Goal: Task Accomplishment & Management: Manage account settings

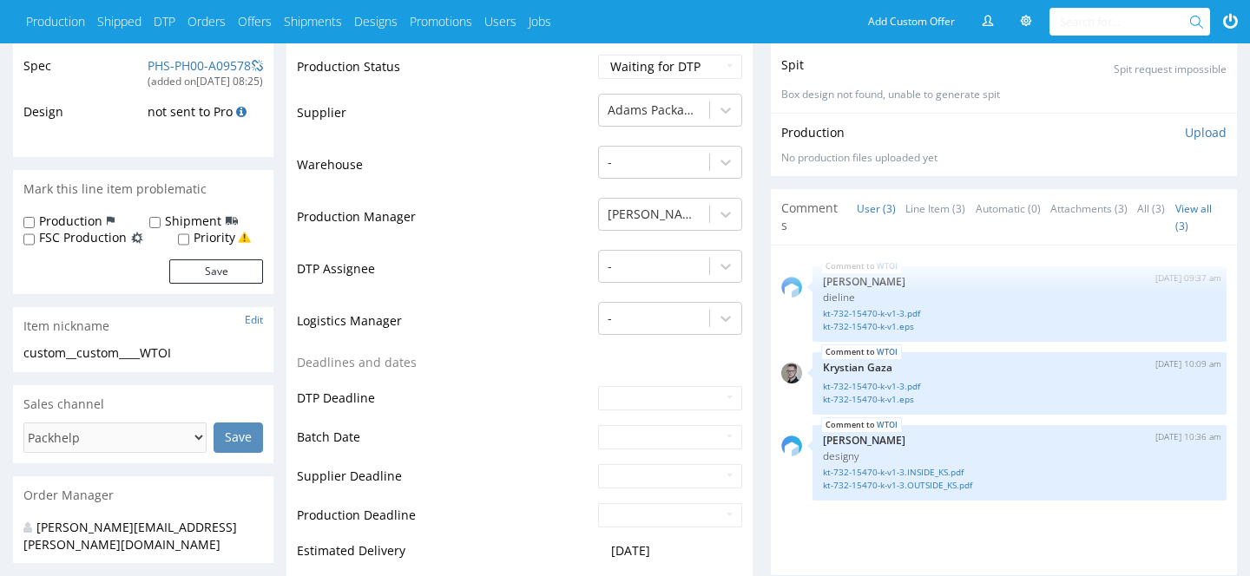
scroll to position [379, 0]
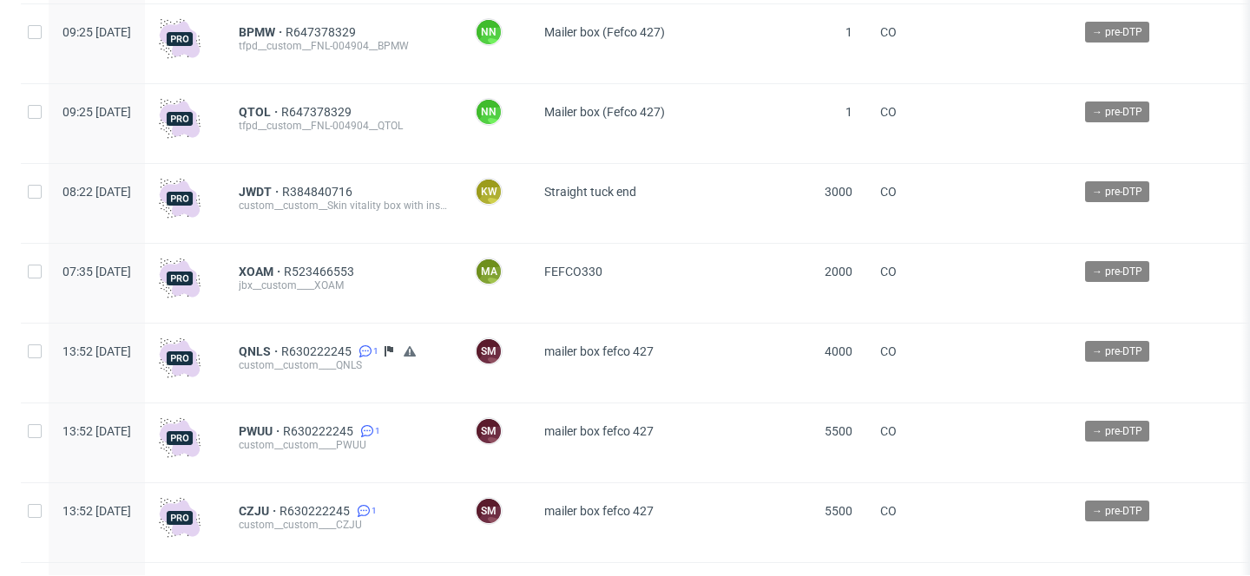
scroll to position [13497, 0]
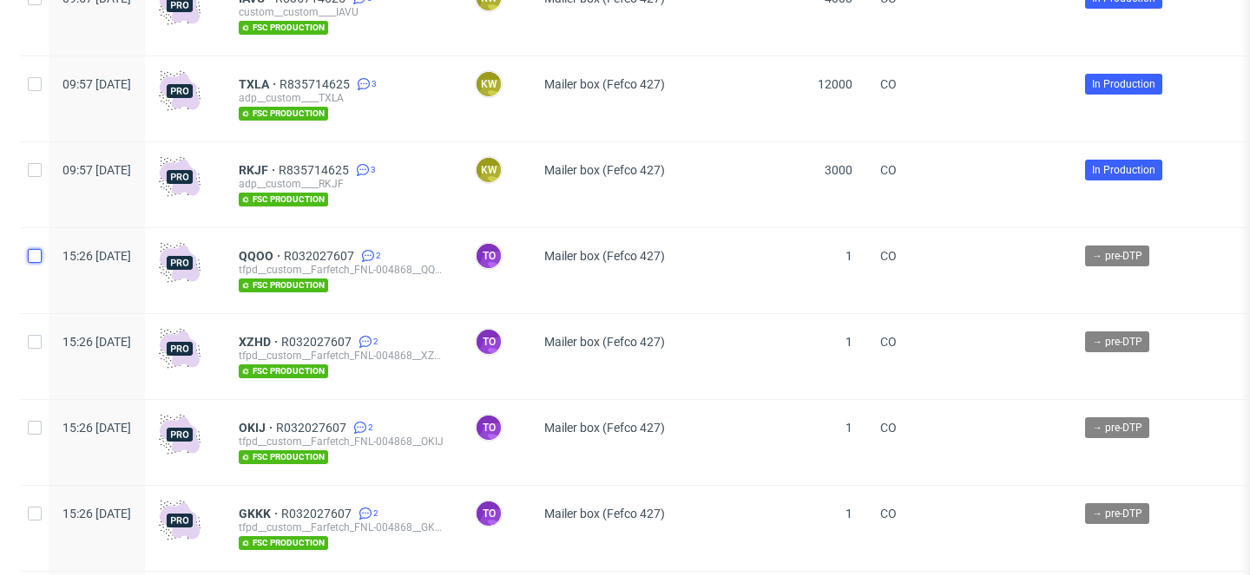
drag, startPoint x: 37, startPoint y: 286, endPoint x: 37, endPoint y: 341, distance: 55.6
click at [37, 263] on input "checkbox" at bounding box center [35, 256] width 14 height 14
checkbox input "true"
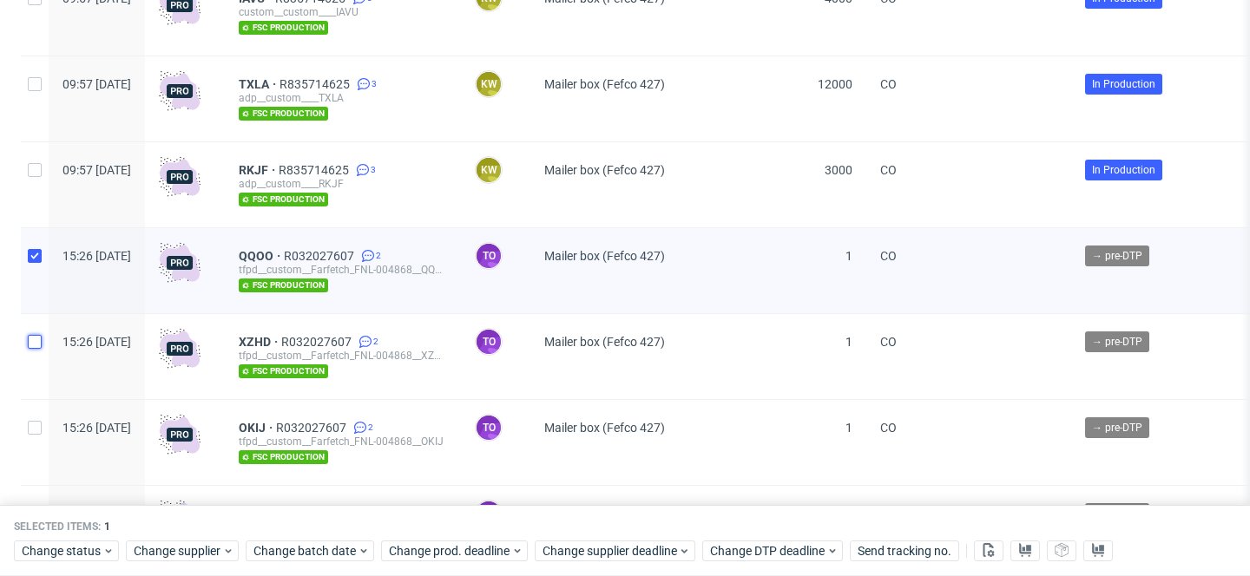
click at [36, 349] on input "checkbox" at bounding box center [35, 342] width 14 height 14
checkbox input "true"
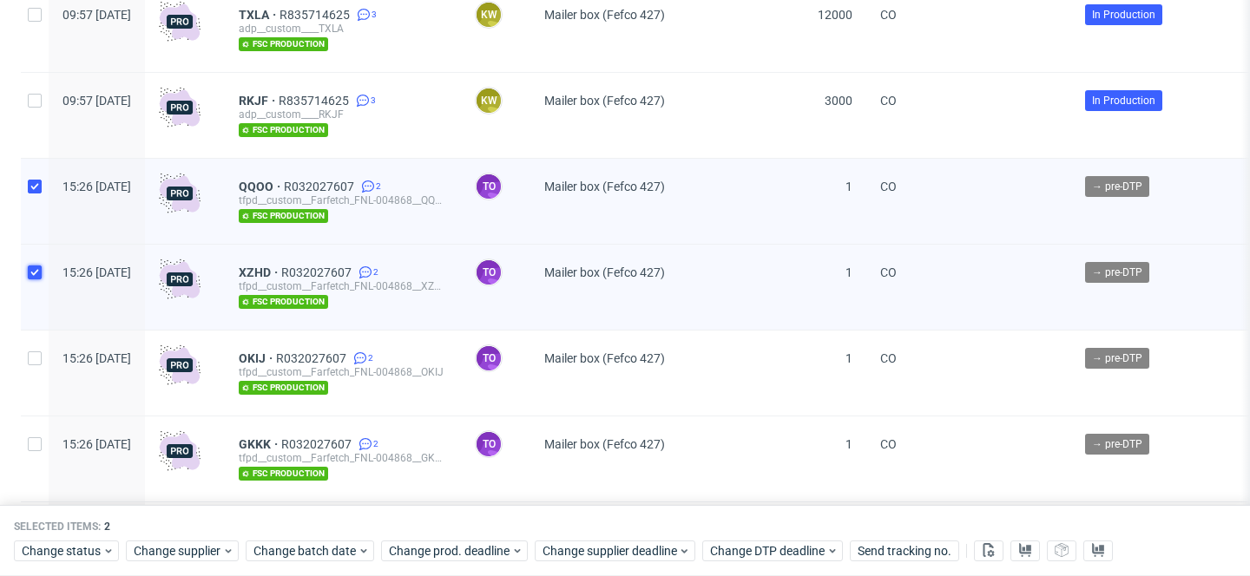
scroll to position [13570, 0]
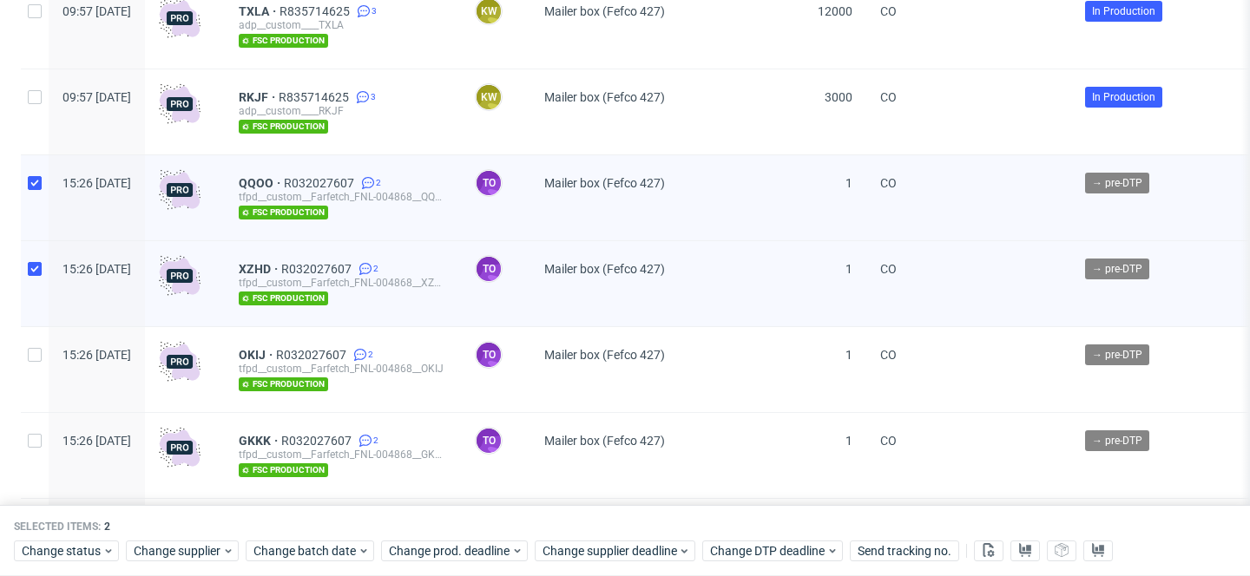
drag, startPoint x: 34, startPoint y: 377, endPoint x: 33, endPoint y: 393, distance: 16.5
click at [33, 377] on div at bounding box center [35, 369] width 28 height 85
checkbox input "true"
click at [33, 448] on input "checkbox" at bounding box center [35, 441] width 14 height 14
checkbox input "true"
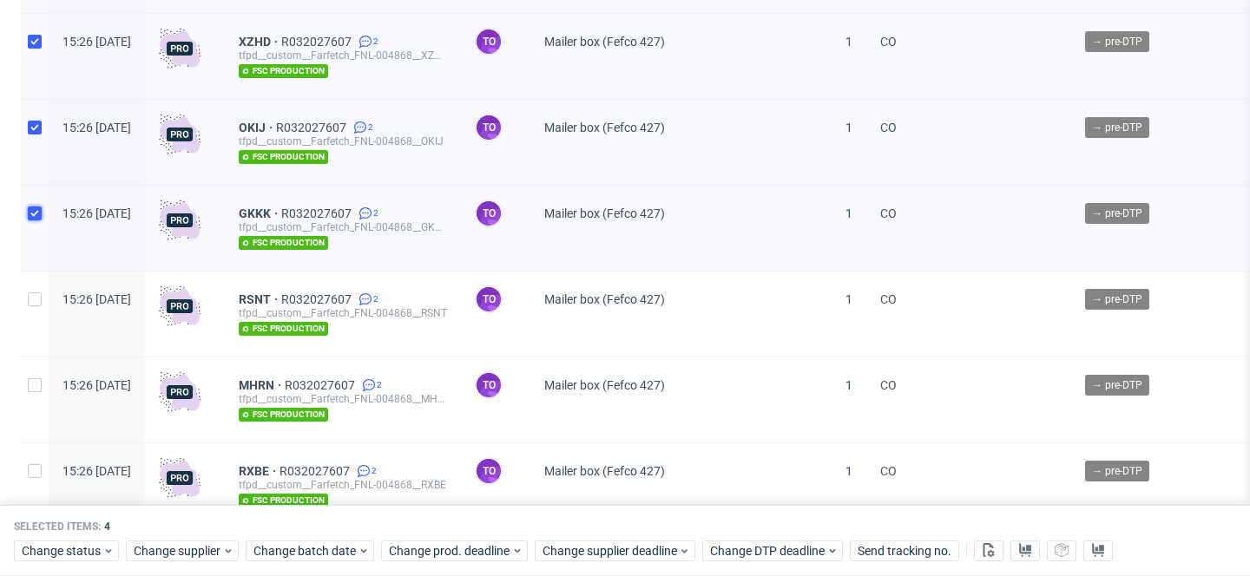
scroll to position [13848, 0]
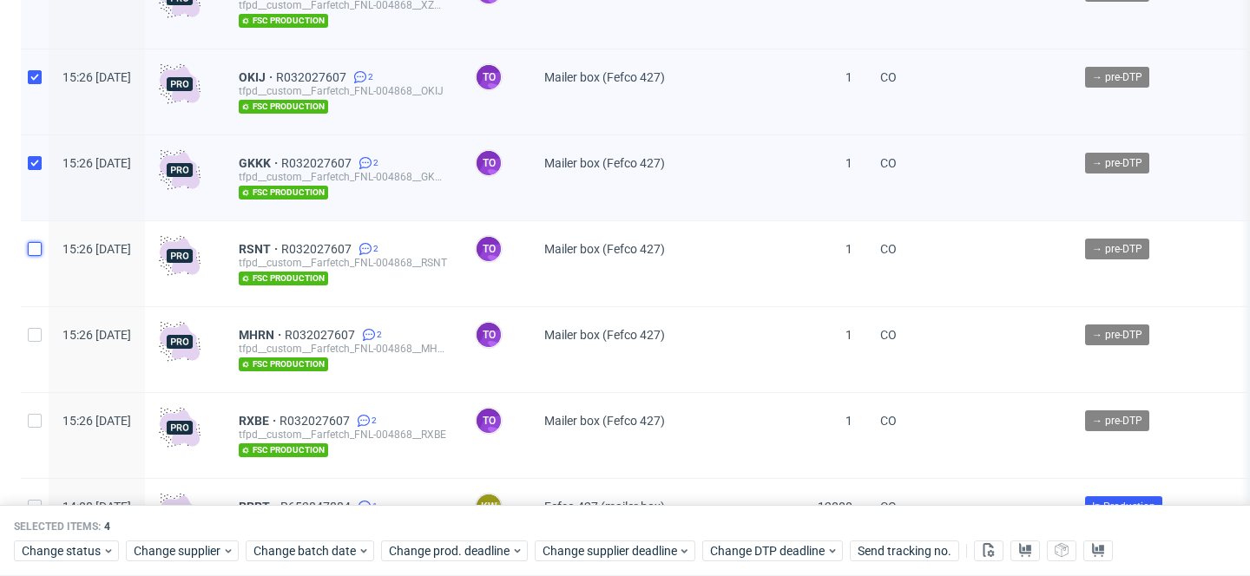
click at [36, 256] on input "checkbox" at bounding box center [35, 249] width 14 height 14
checkbox input "true"
click at [34, 342] on input "checkbox" at bounding box center [35, 335] width 14 height 14
checkbox input "true"
click at [34, 428] on input "checkbox" at bounding box center [35, 421] width 14 height 14
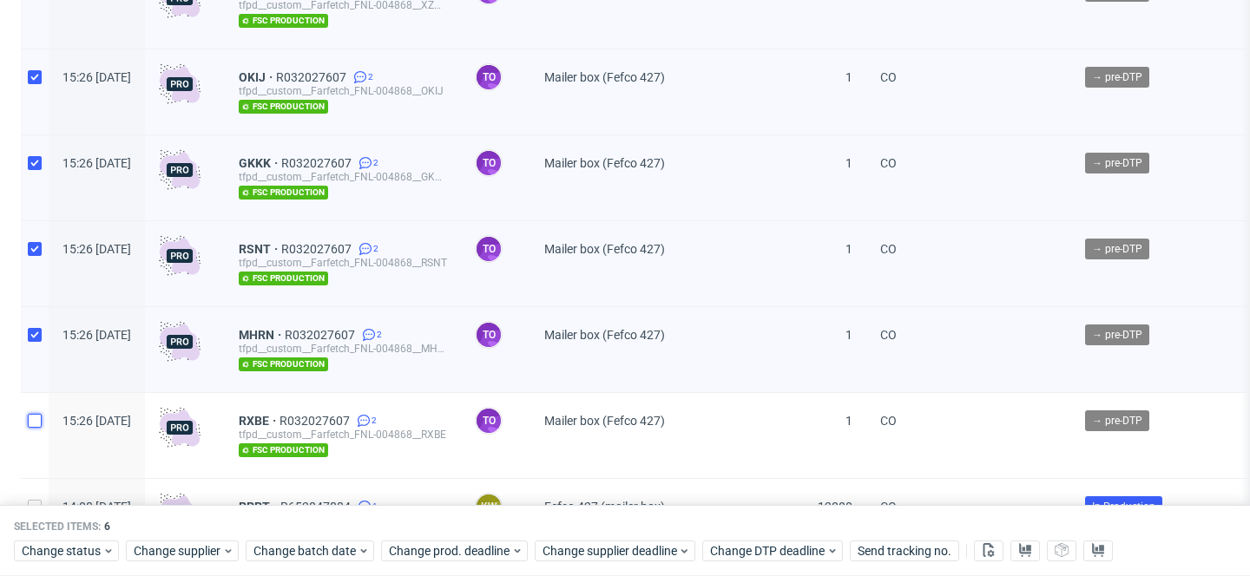
checkbox input "true"
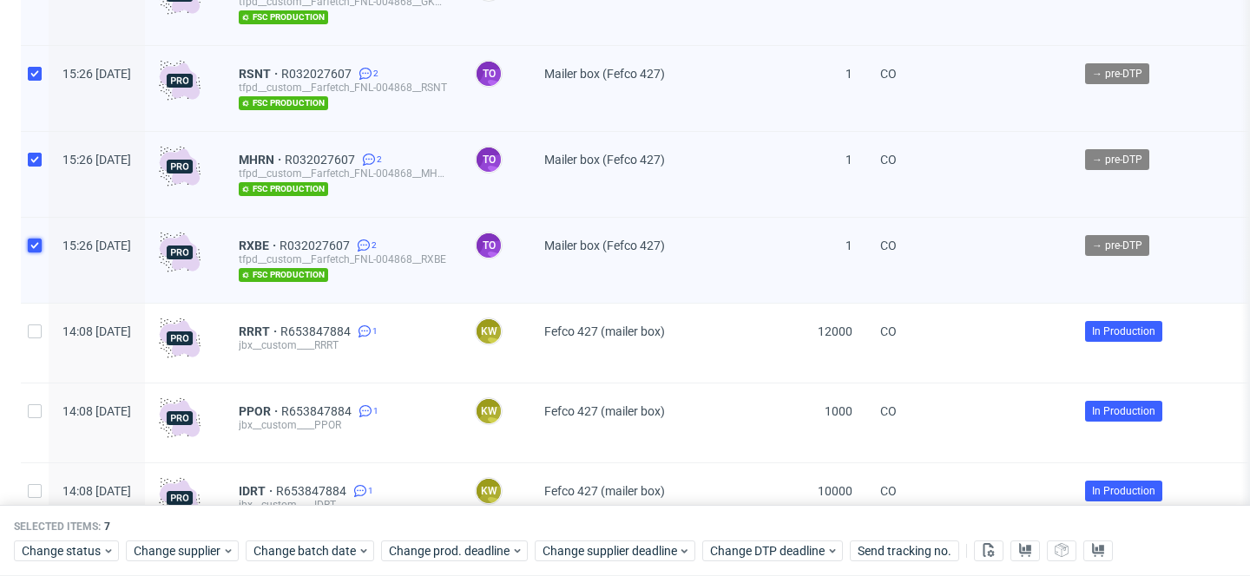
scroll to position [14052, 0]
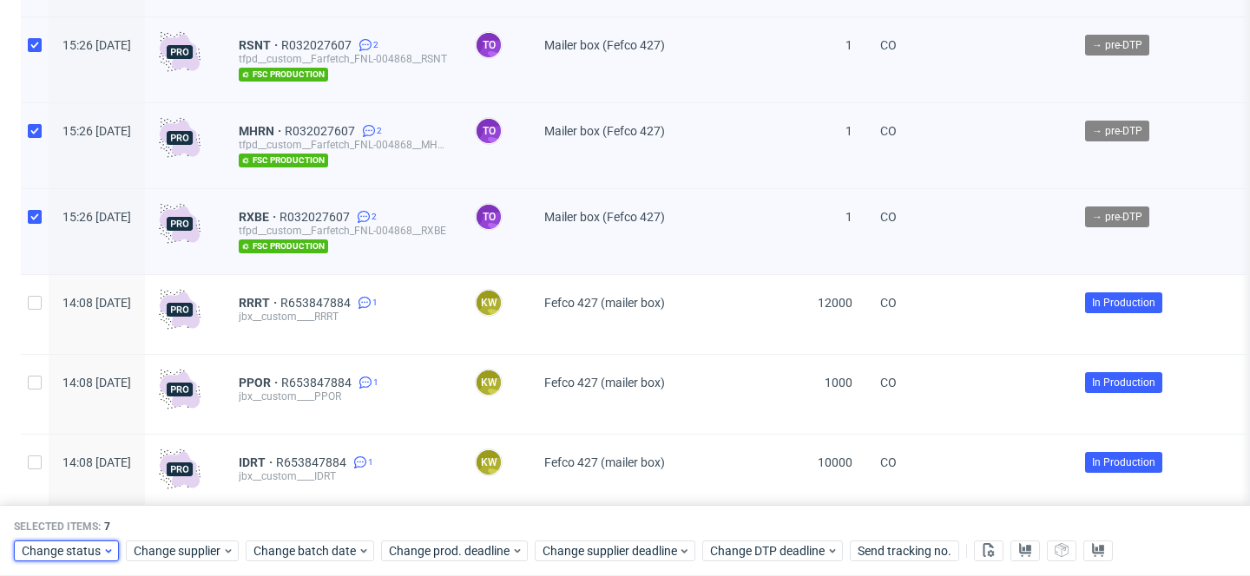
click at [57, 550] on span "Change status" at bounding box center [62, 551] width 81 height 17
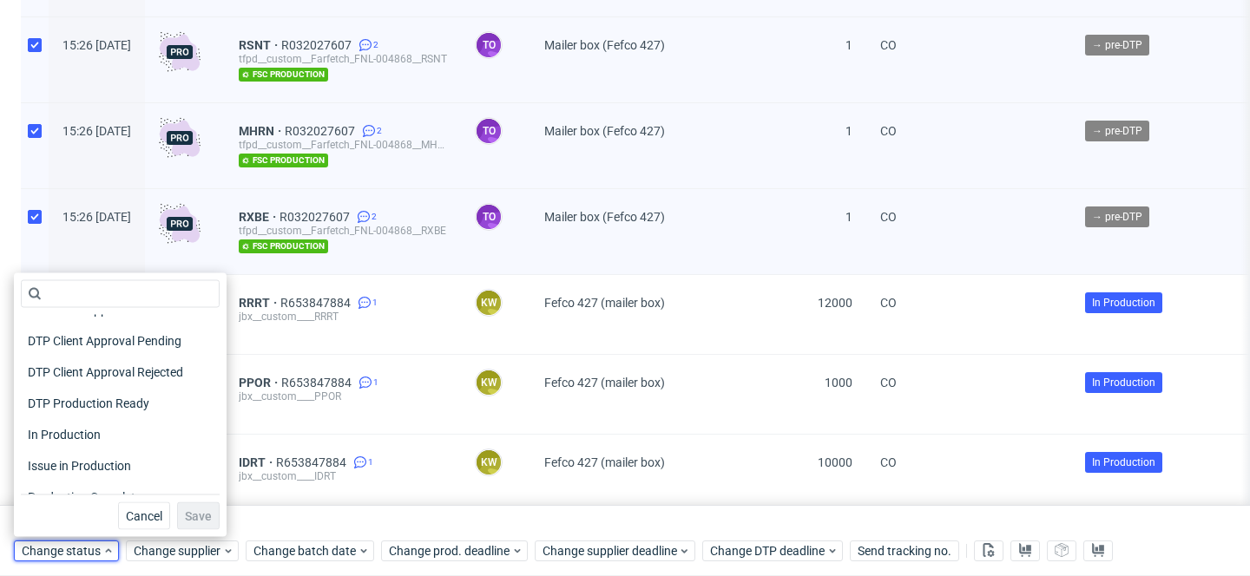
scroll to position [155, 0]
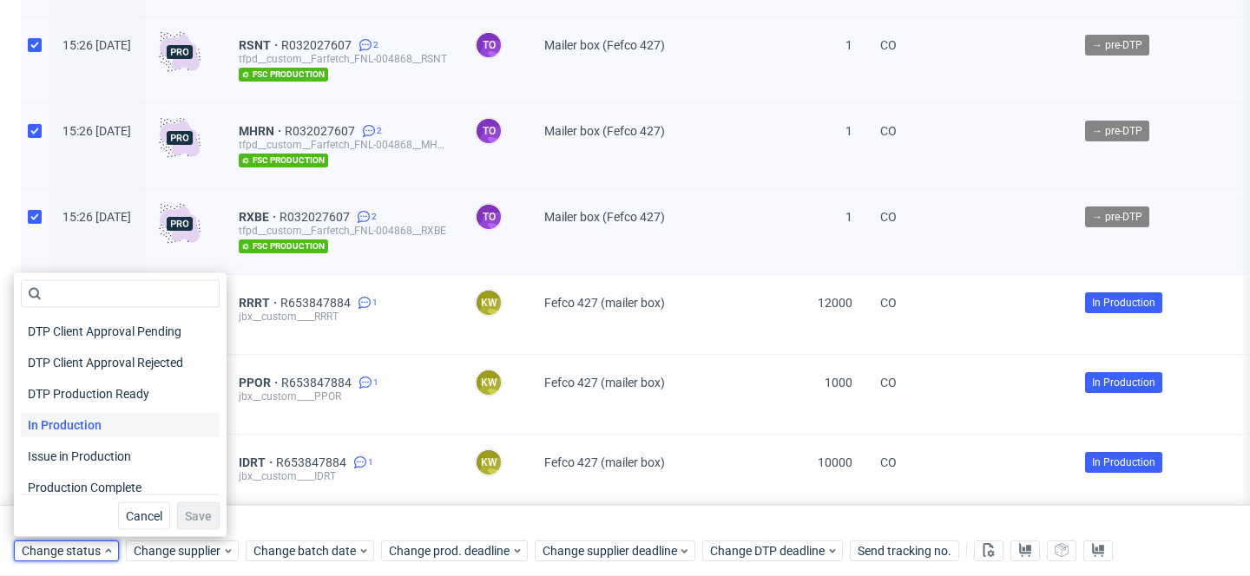
click at [84, 431] on span "In Production" at bounding box center [65, 425] width 88 height 24
click at [185, 510] on span "Save" at bounding box center [198, 516] width 27 height 12
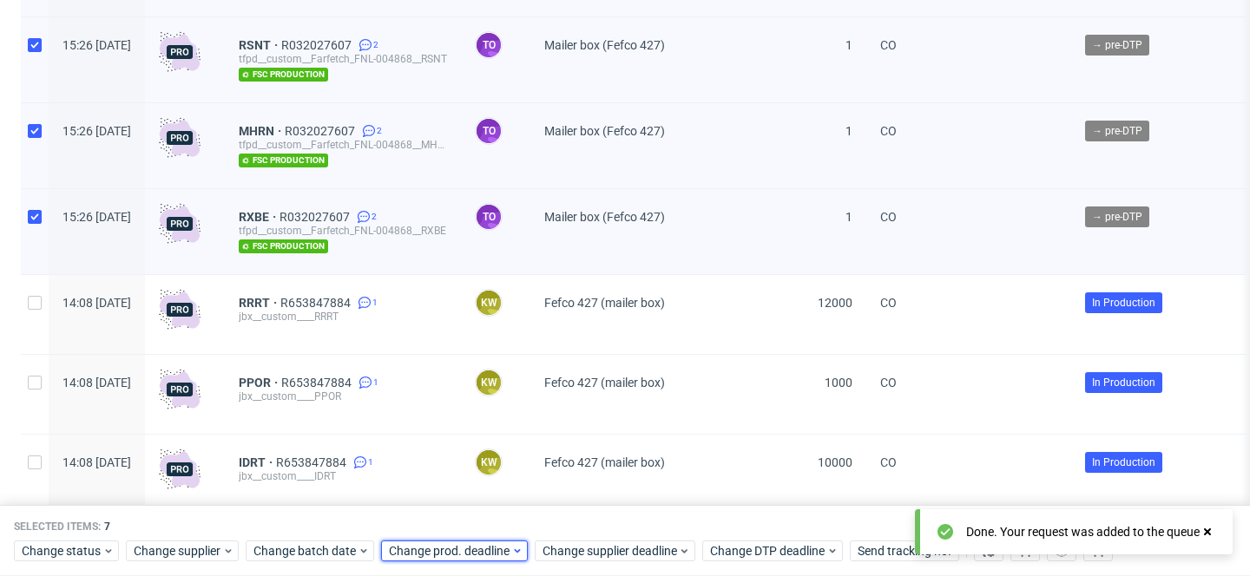
click at [428, 544] on span "Change prod. deadline" at bounding box center [450, 551] width 122 height 17
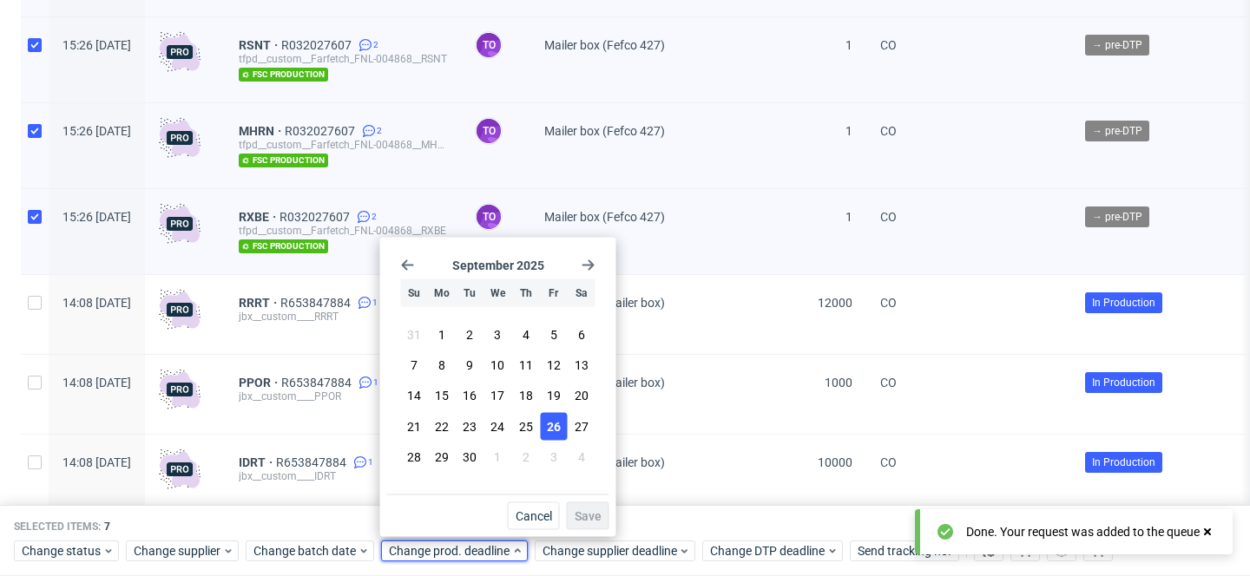
click at [554, 429] on span "26" at bounding box center [554, 426] width 14 height 17
click at [589, 518] on span "Save" at bounding box center [588, 516] width 27 height 12
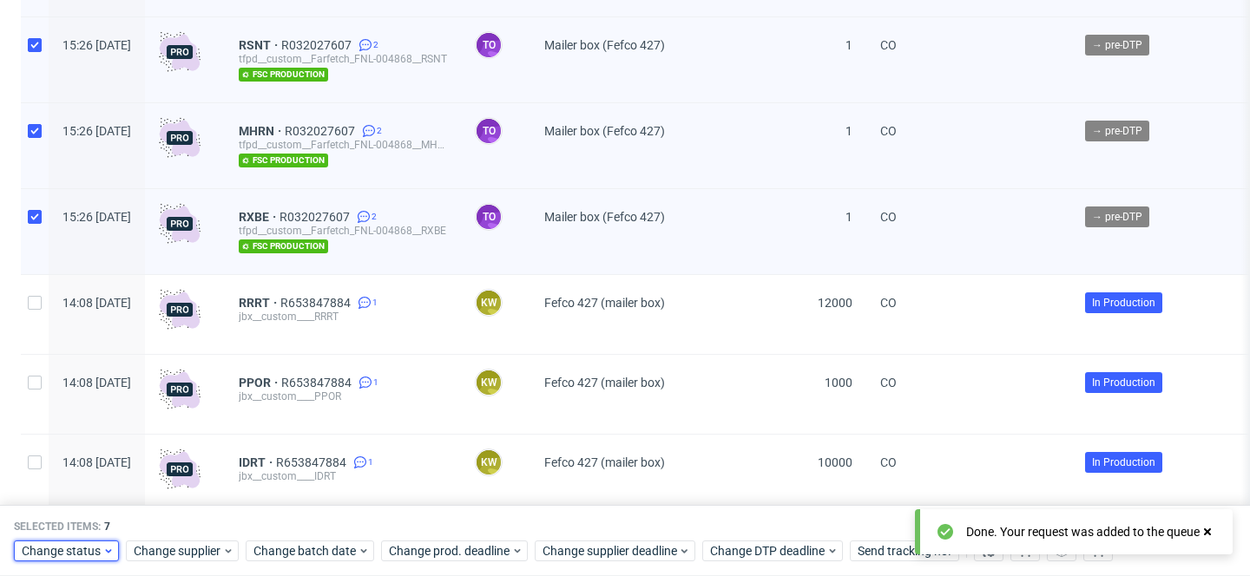
click at [92, 551] on span "Change status" at bounding box center [62, 551] width 81 height 17
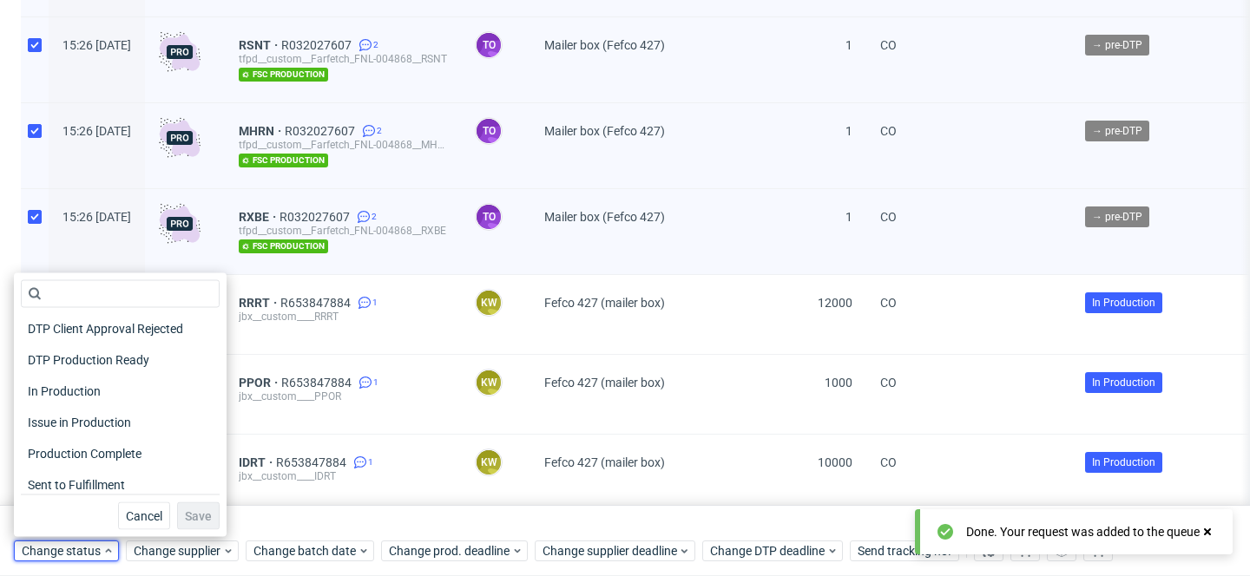
scroll to position [227, 0]
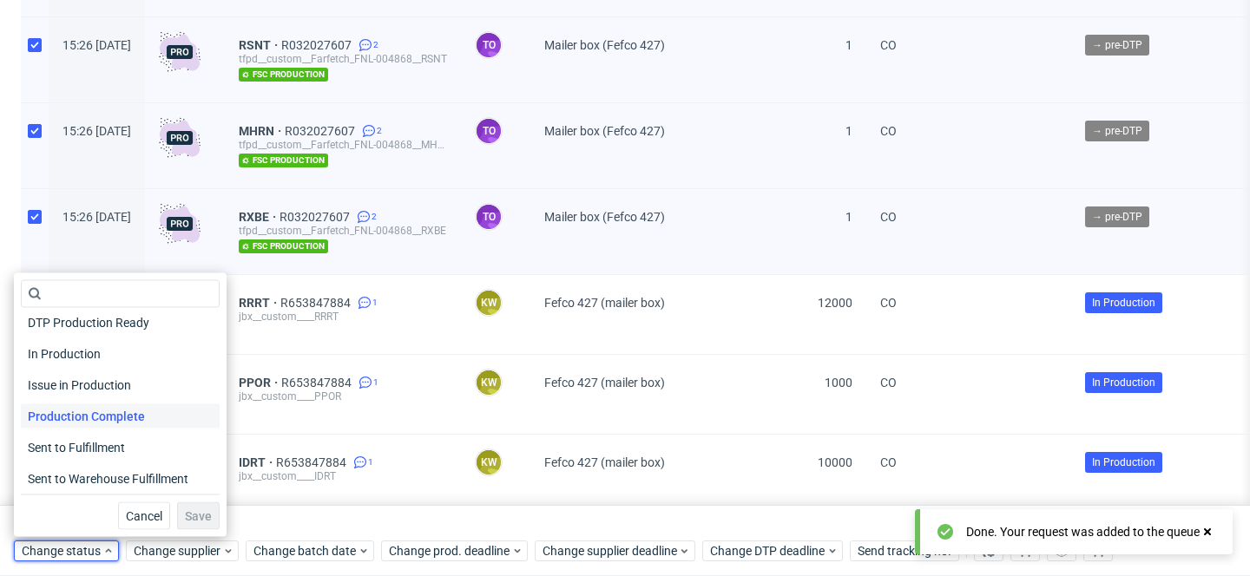
click at [105, 421] on span "Production Complete" at bounding box center [86, 417] width 131 height 24
click at [185, 519] on span "Save" at bounding box center [198, 516] width 27 height 12
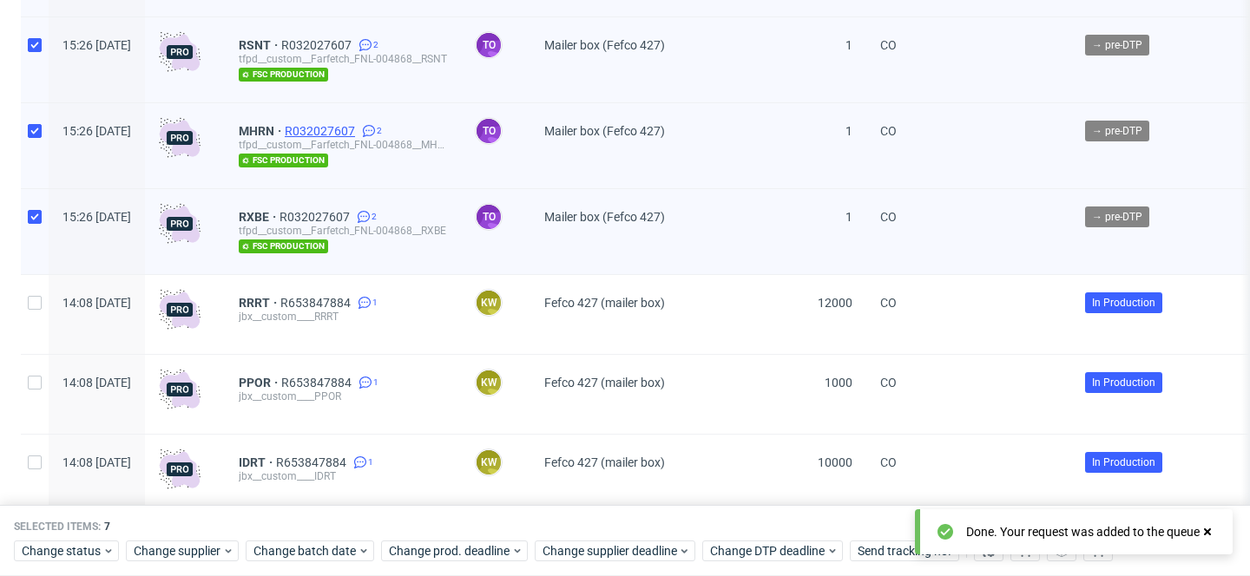
click at [359, 138] on span "R032027607" at bounding box center [322, 131] width 74 height 14
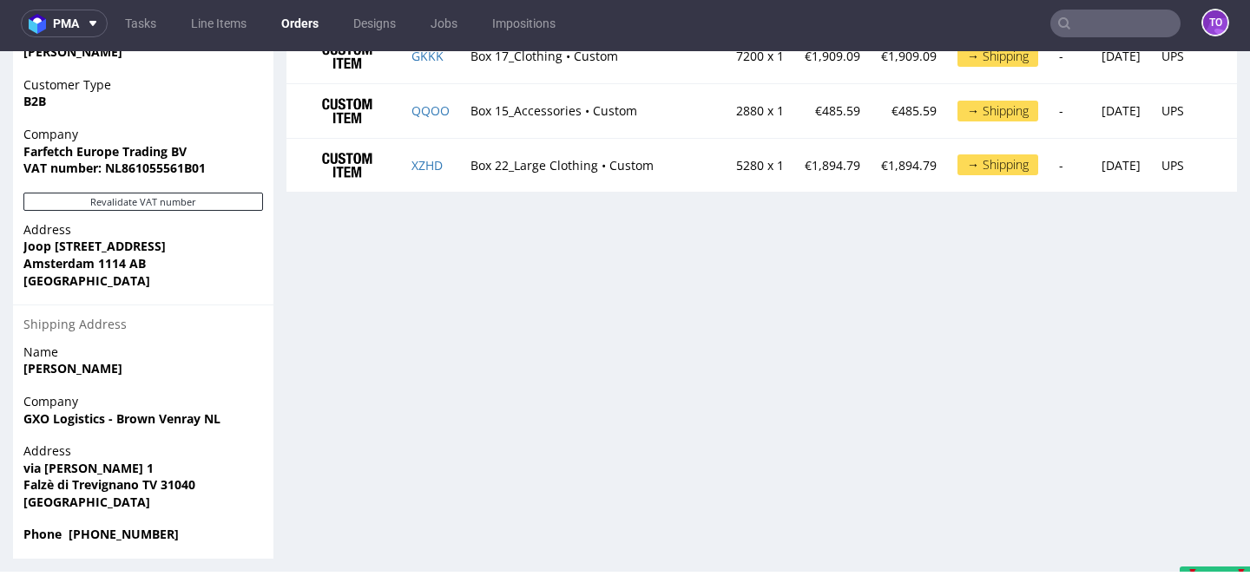
scroll to position [757, 0]
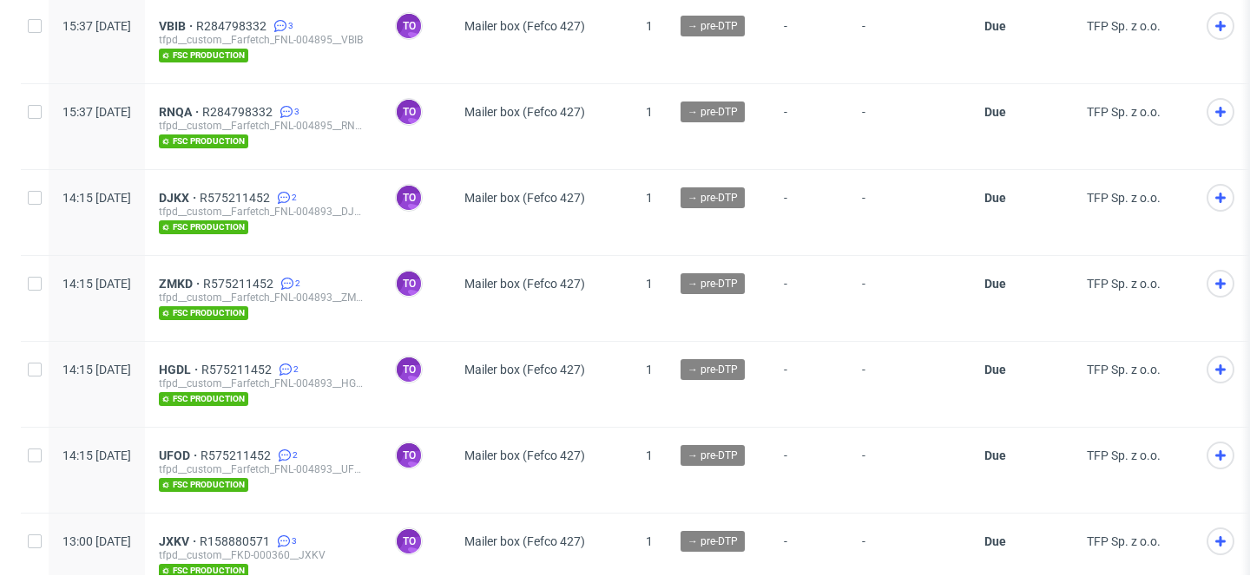
scroll to position [1348, 0]
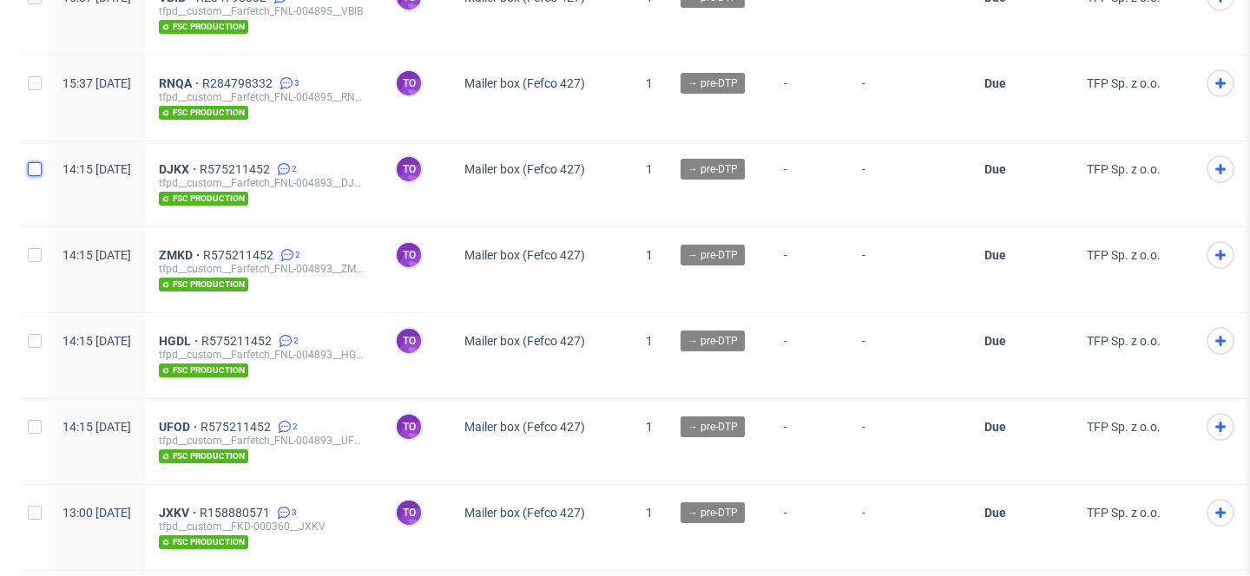
click at [38, 164] on input "checkbox" at bounding box center [35, 169] width 14 height 14
checkbox input "true"
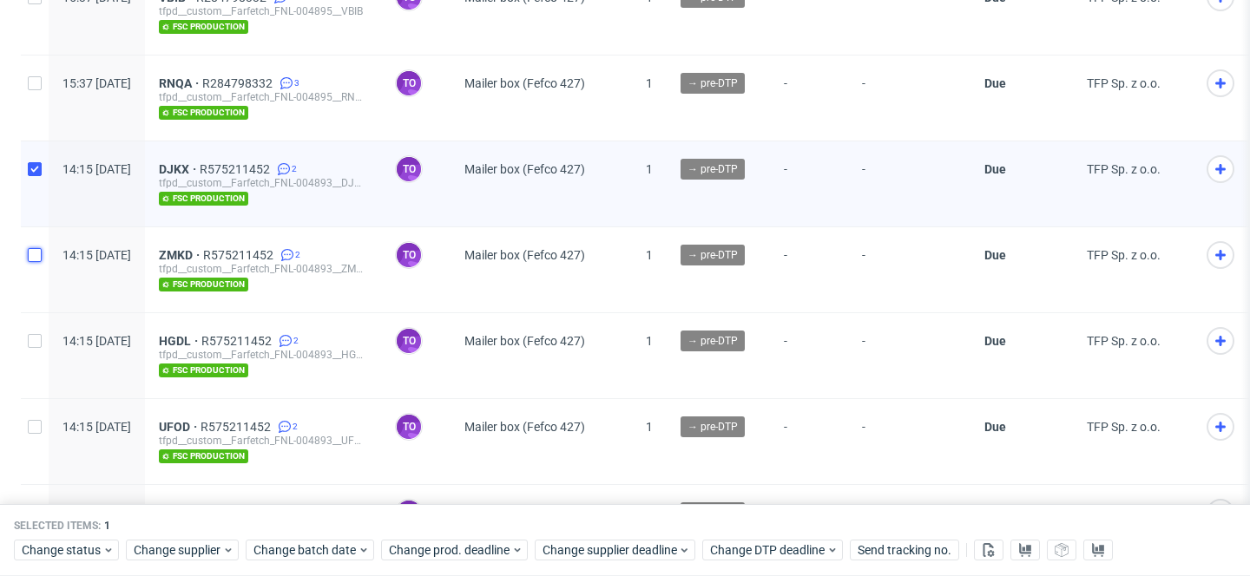
click at [36, 250] on input "checkbox" at bounding box center [35, 255] width 14 height 14
checkbox input "true"
click at [32, 339] on input "checkbox" at bounding box center [35, 341] width 14 height 14
checkbox input "true"
click at [36, 420] on input "checkbox" at bounding box center [35, 427] width 14 height 14
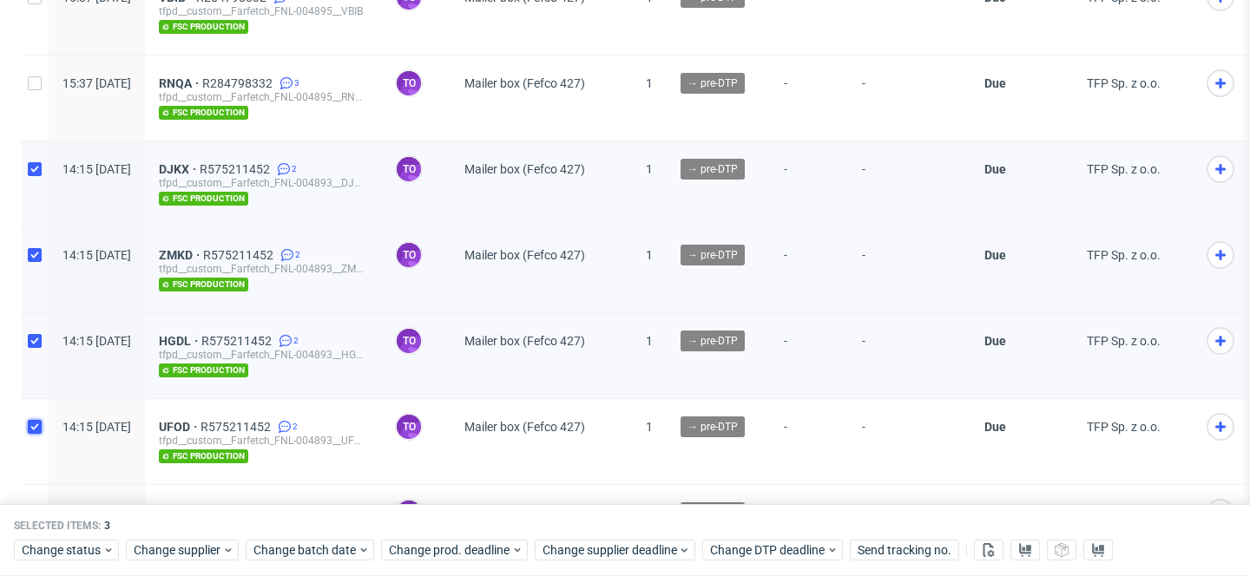
checkbox input "true"
click at [79, 546] on span "Change status" at bounding box center [62, 551] width 81 height 17
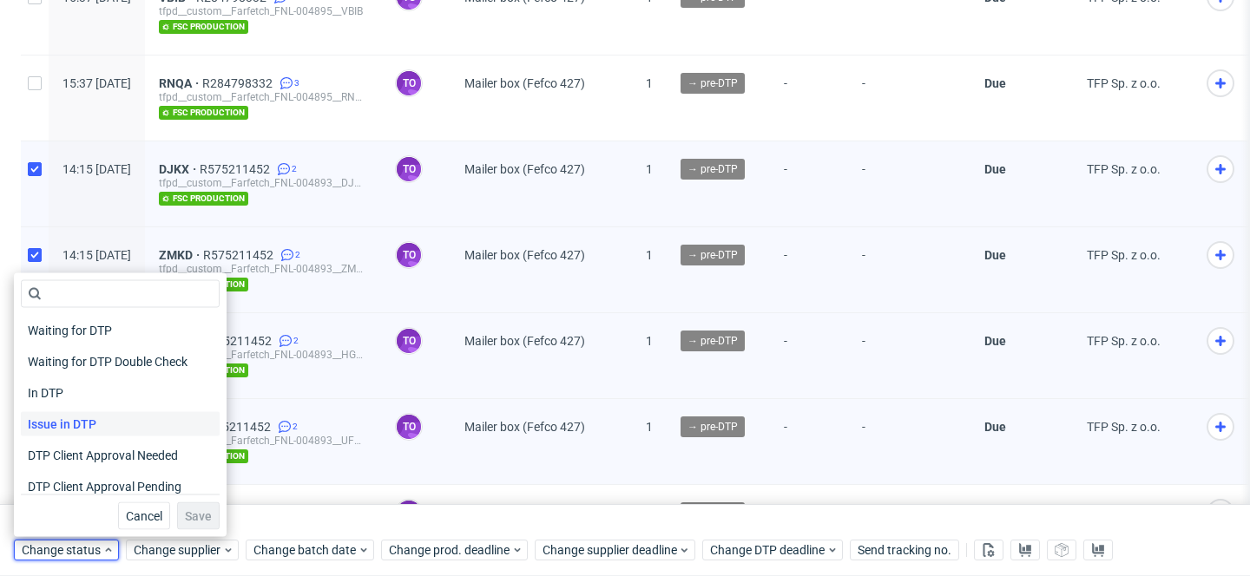
scroll to position [227, 0]
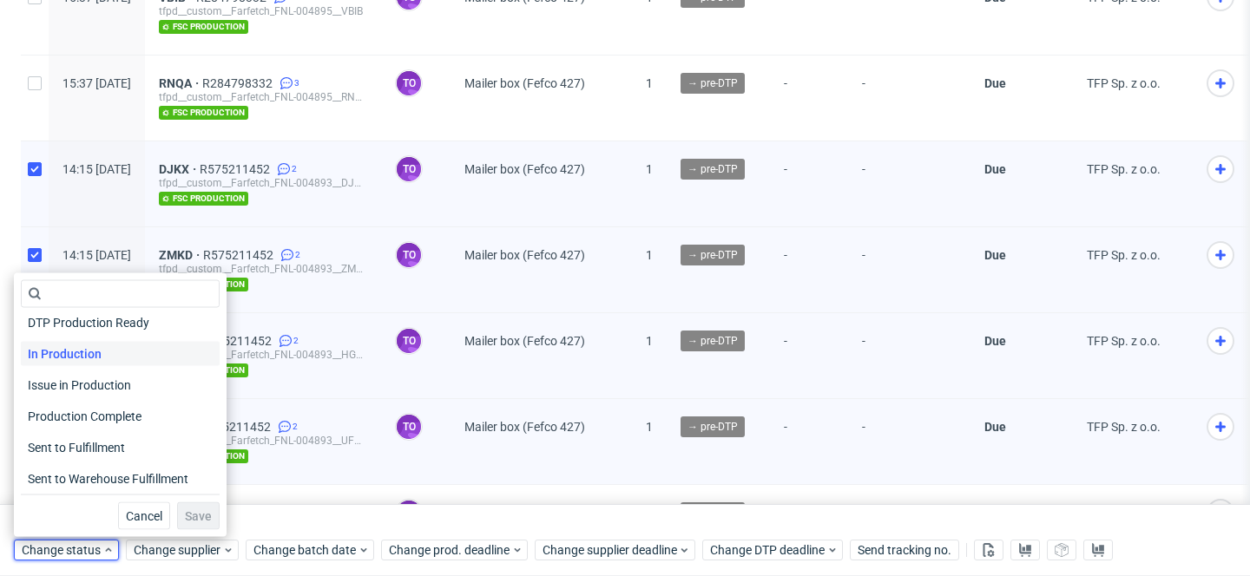
click at [91, 358] on span "In Production" at bounding box center [65, 354] width 88 height 24
click at [188, 510] on span "Save" at bounding box center [198, 516] width 27 height 12
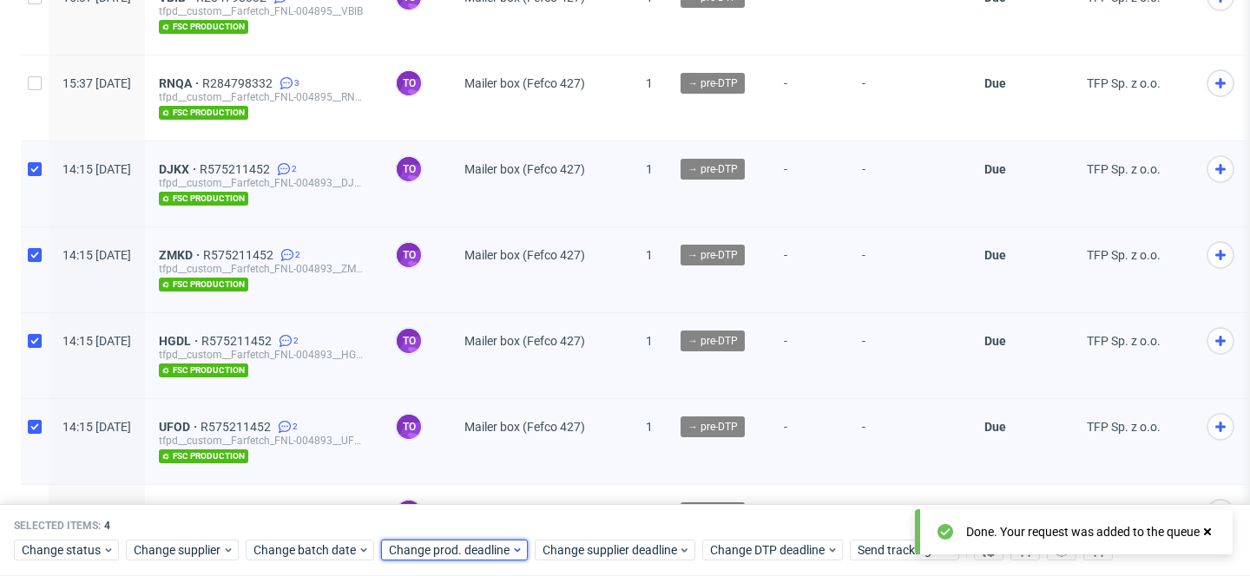
click at [451, 548] on span "Change prod. deadline" at bounding box center [450, 551] width 122 height 17
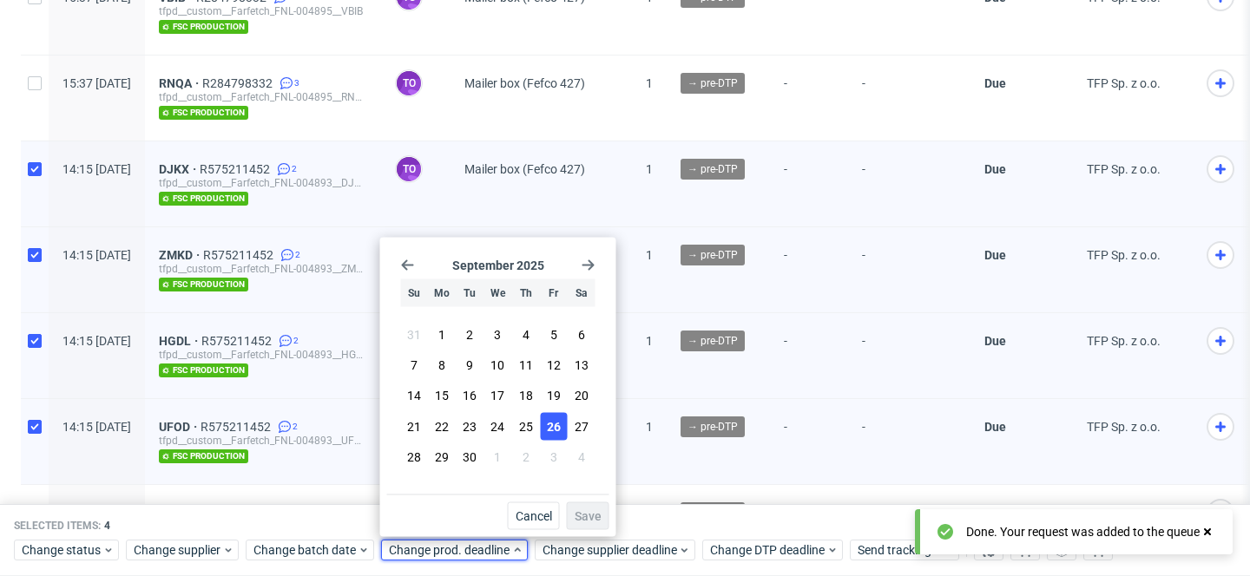
click at [556, 422] on span "26" at bounding box center [554, 426] width 14 height 17
click at [585, 504] on button "Save" at bounding box center [588, 517] width 43 height 28
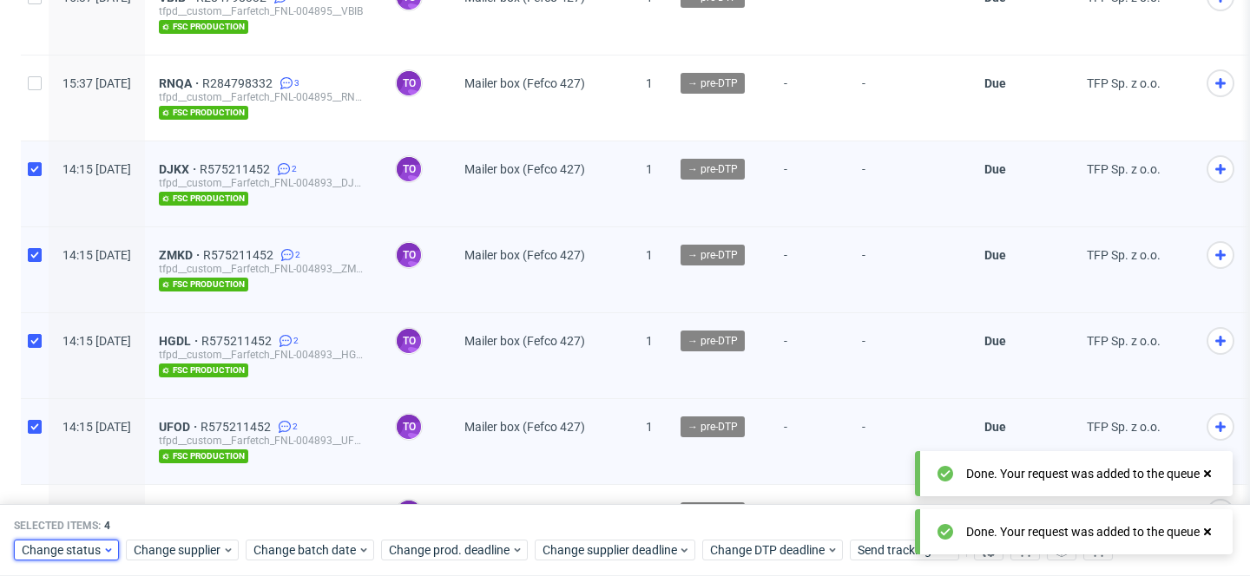
click at [89, 553] on span "Change status" at bounding box center [62, 551] width 81 height 17
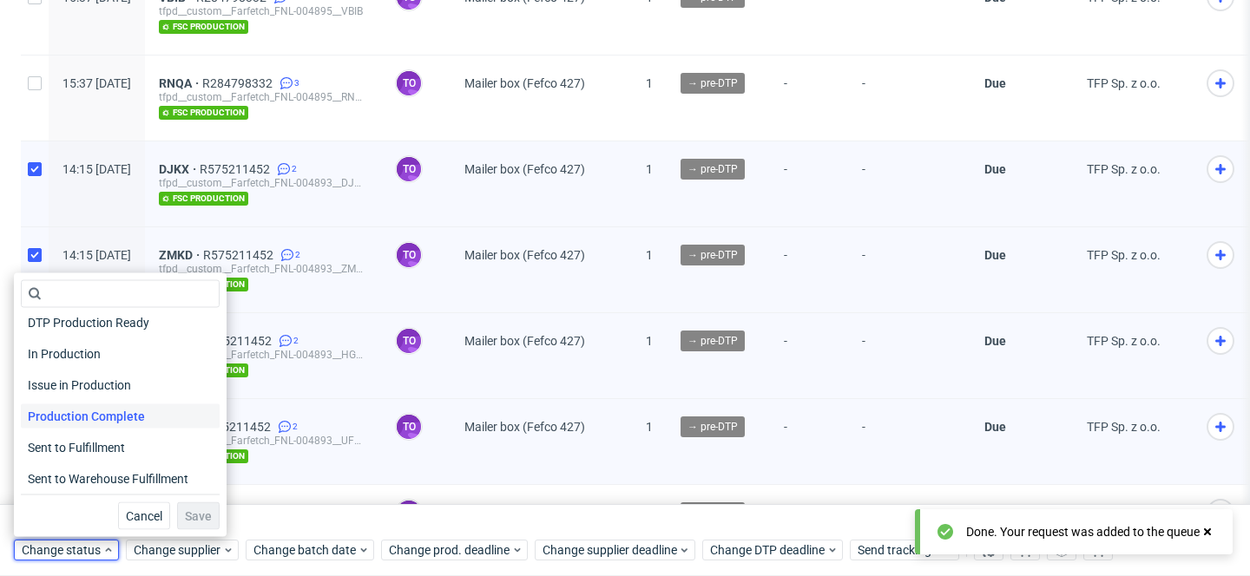
click at [109, 417] on span "Production Complete" at bounding box center [86, 417] width 131 height 24
click at [192, 513] on span "Save" at bounding box center [198, 516] width 27 height 12
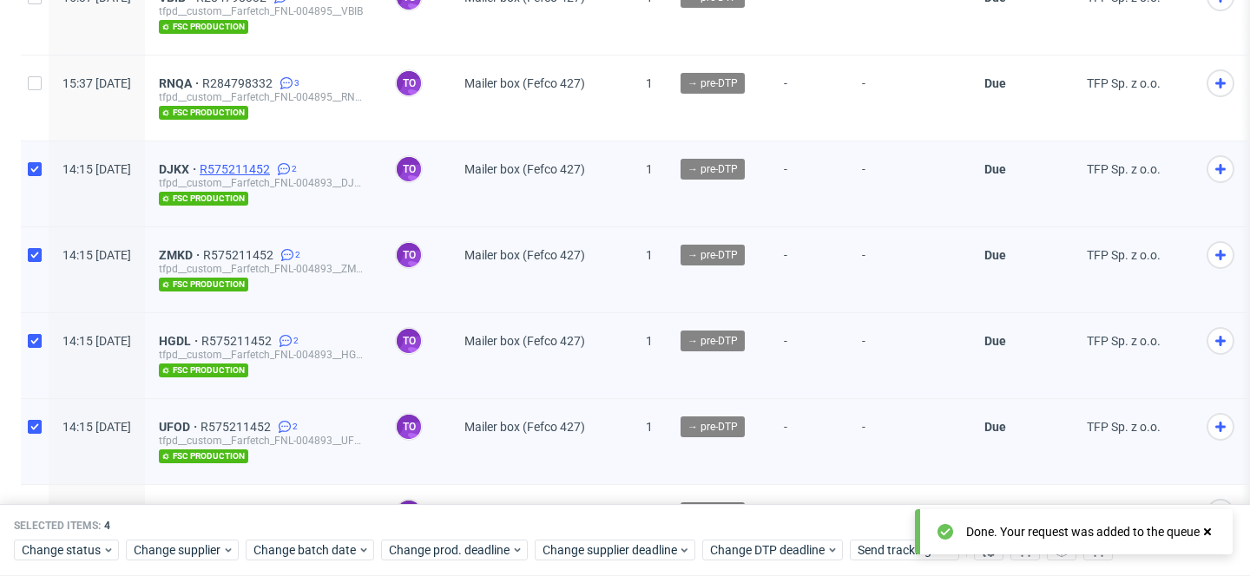
click at [273, 162] on span "R575211452" at bounding box center [237, 169] width 74 height 14
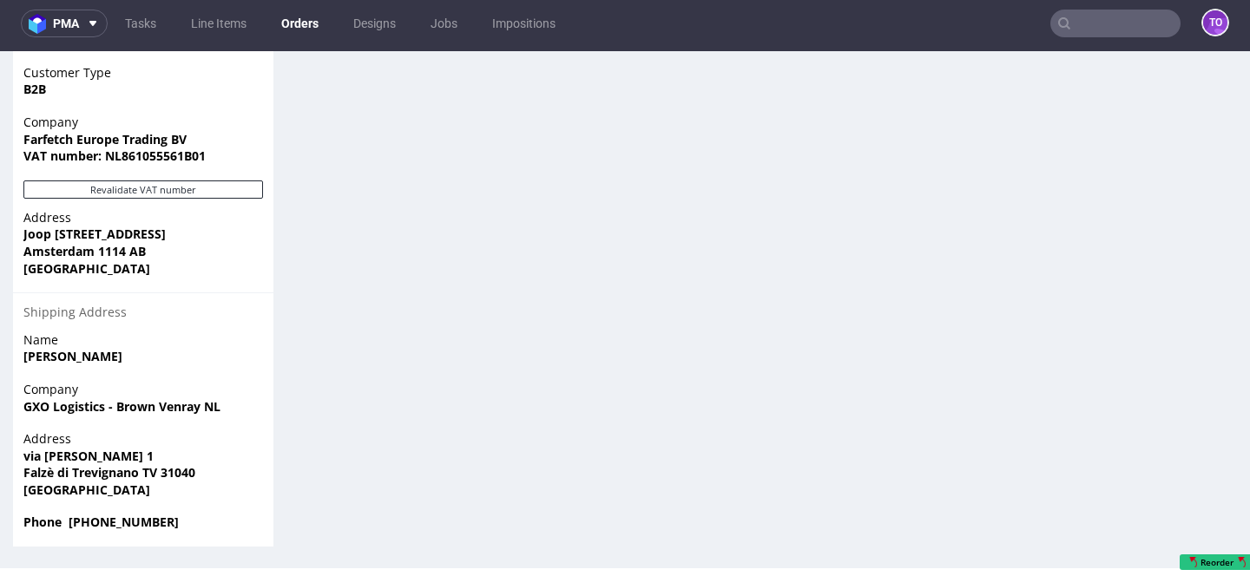
scroll to position [681, 0]
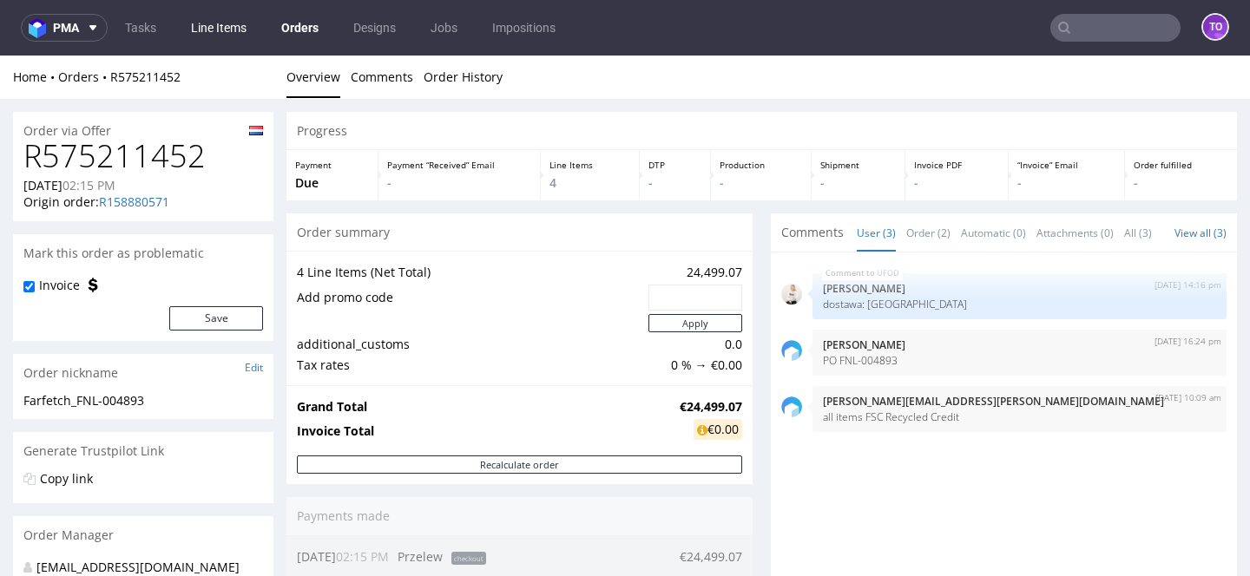
click at [227, 17] on link "Line Items" at bounding box center [219, 28] width 76 height 28
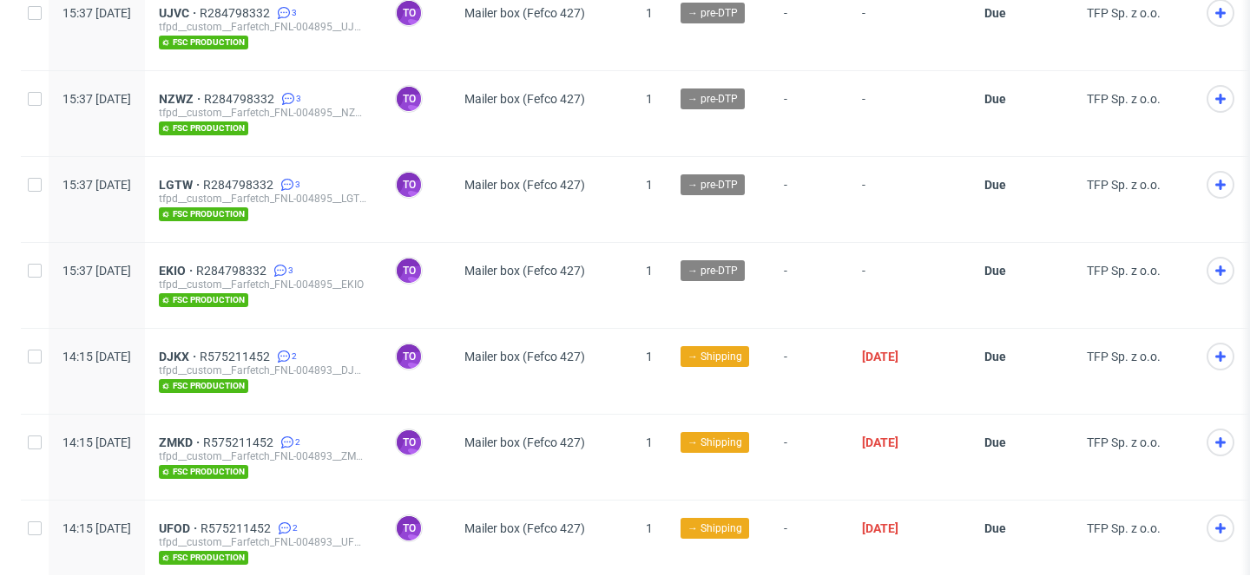
scroll to position [1150, 0]
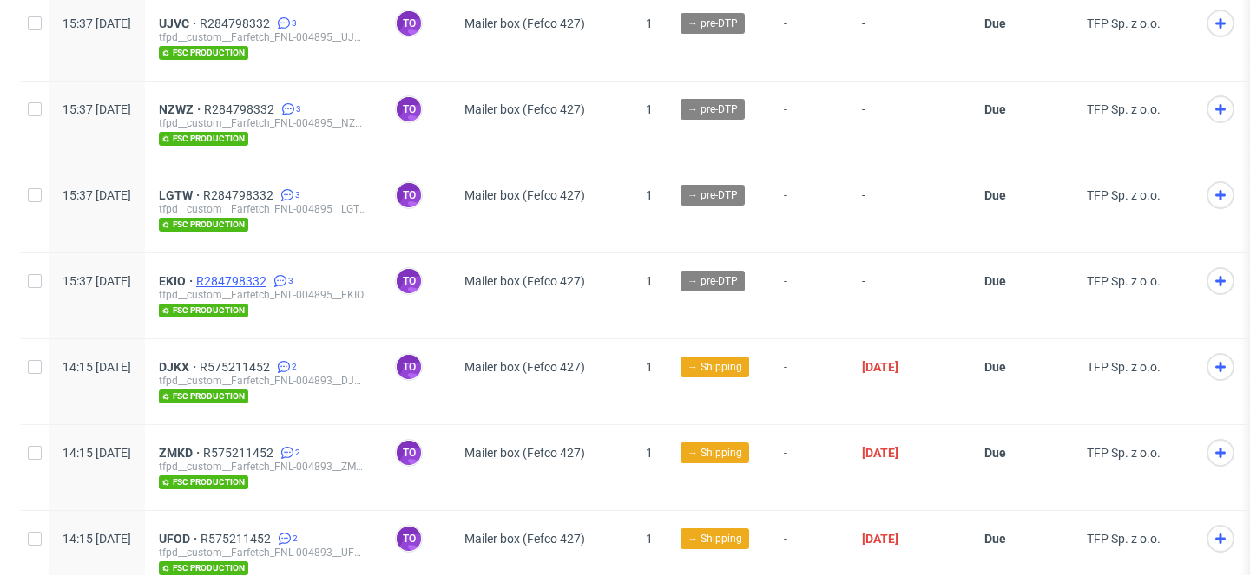
click at [270, 280] on span "R284798332" at bounding box center [233, 281] width 74 height 14
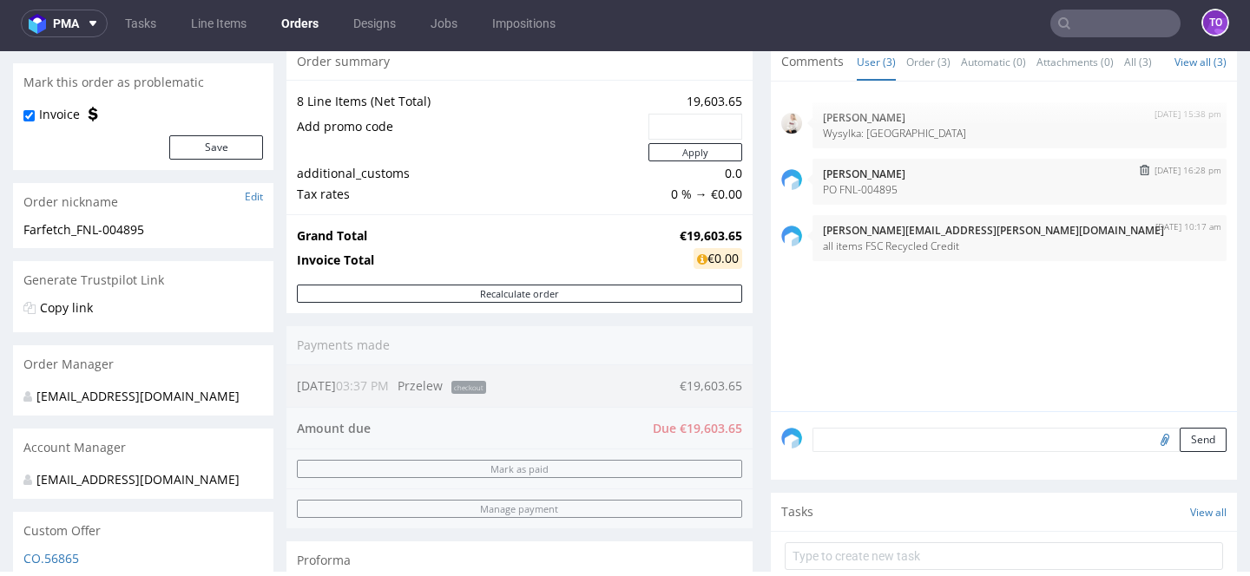
scroll to position [213, 0]
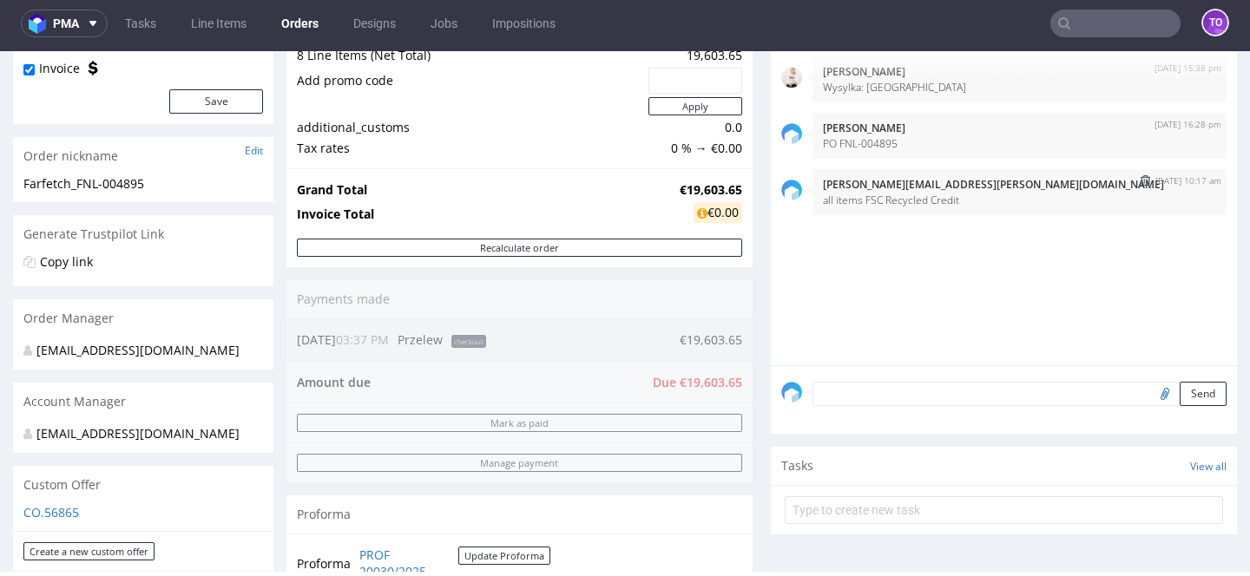
click at [887, 207] on p "all items FSC Recycled Credit" at bounding box center [1019, 200] width 393 height 13
copy section "all items FSC Recycled Credit"
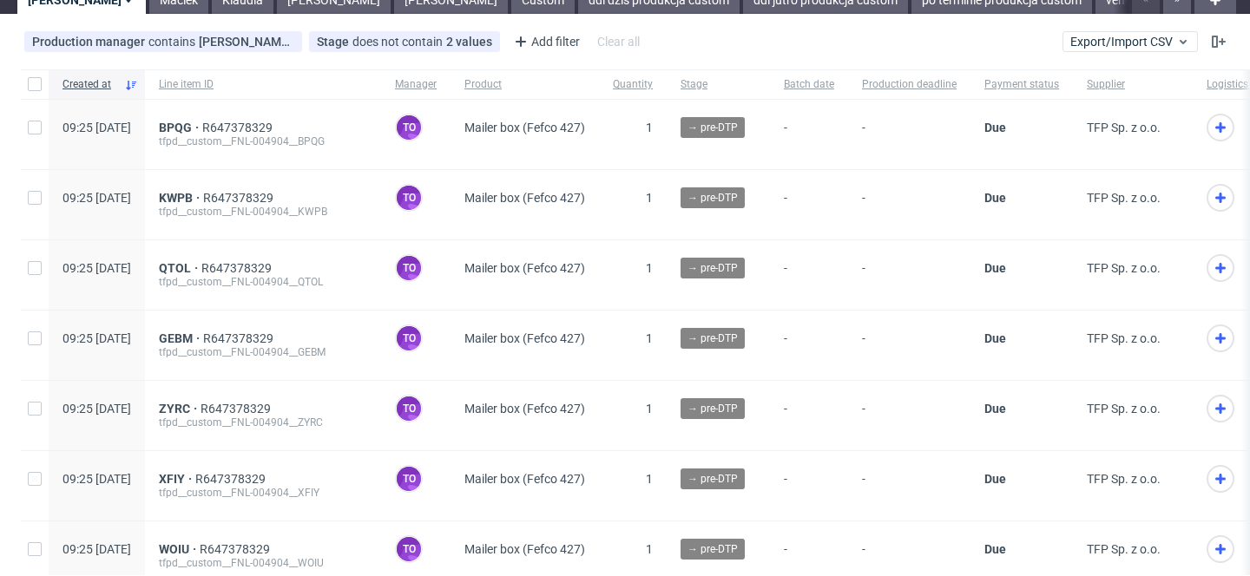
scroll to position [96, 0]
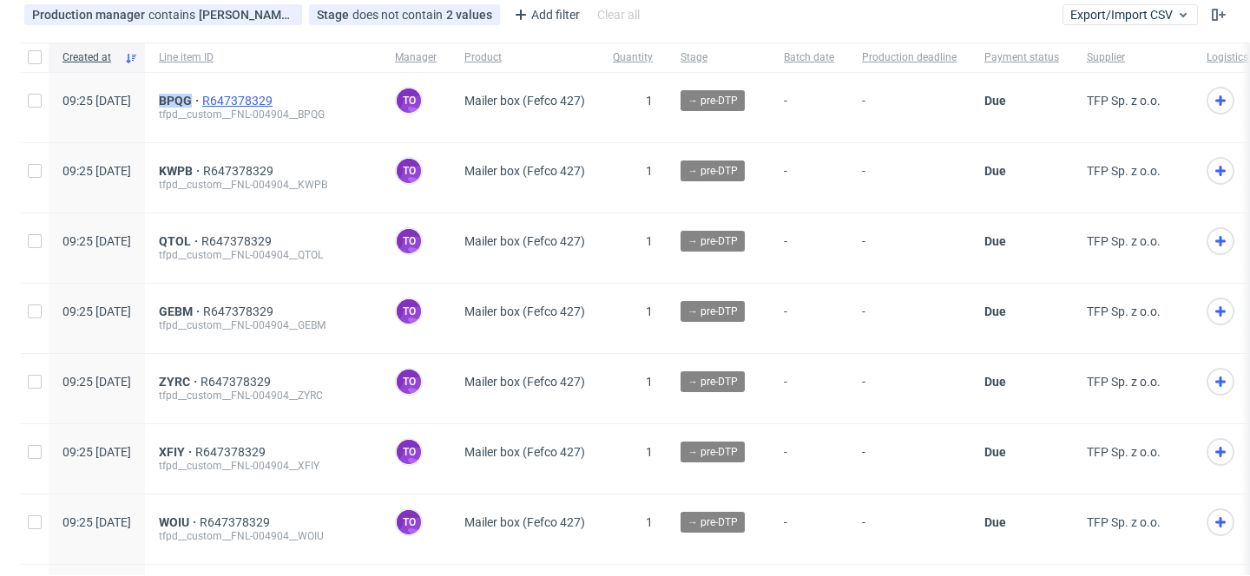
click at [276, 102] on span "R647378329" at bounding box center [239, 101] width 74 height 14
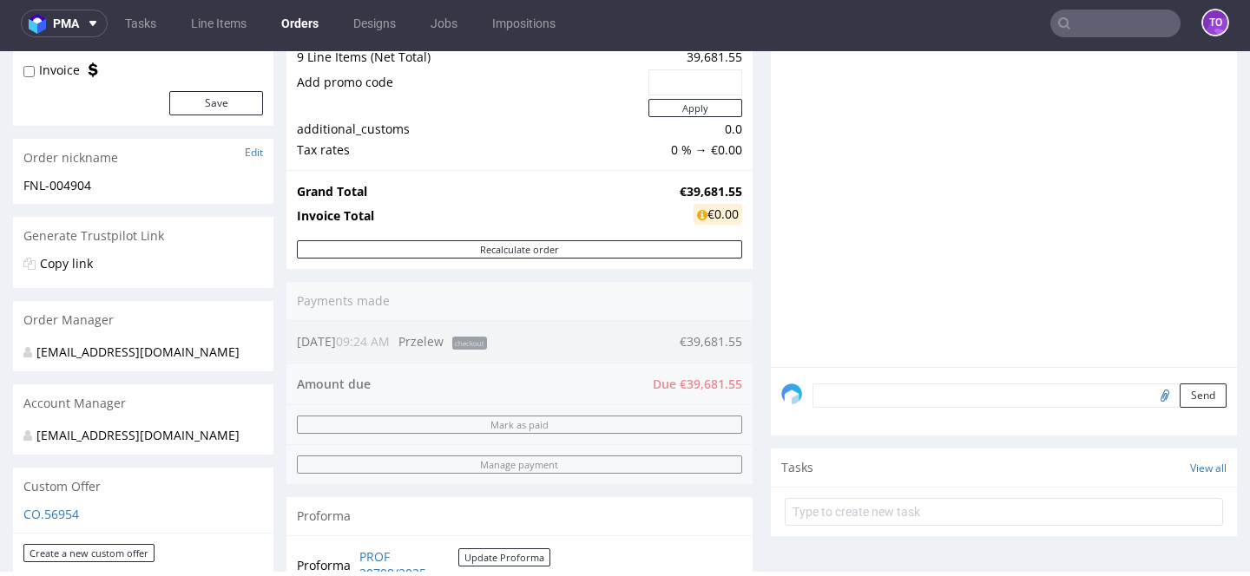
scroll to position [456, 0]
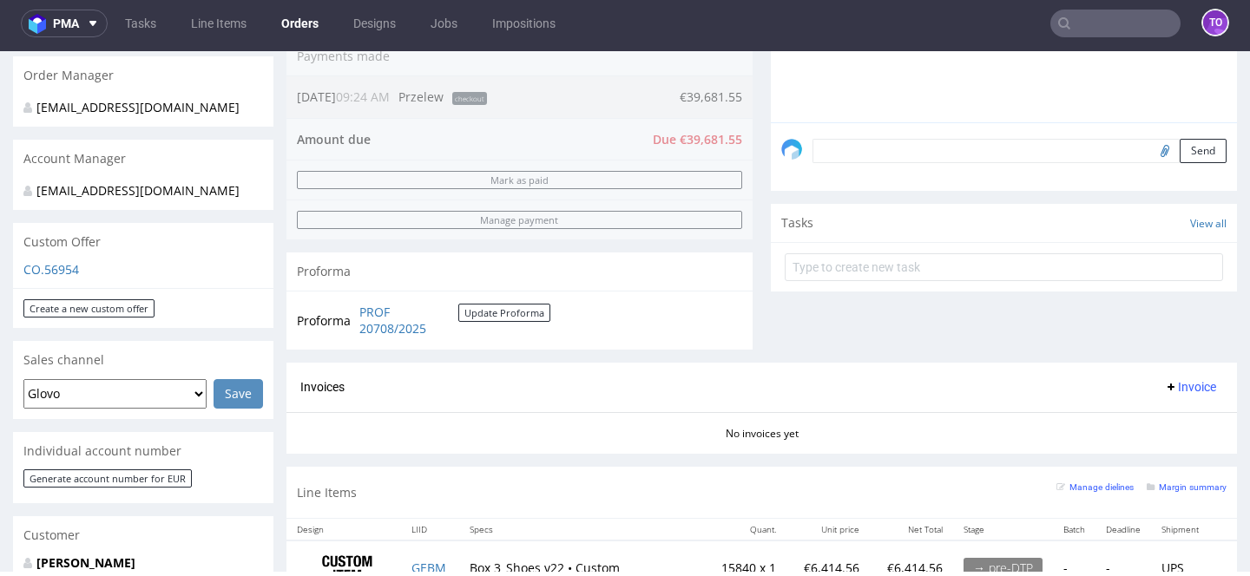
click at [861, 163] on textarea at bounding box center [1020, 151] width 414 height 24
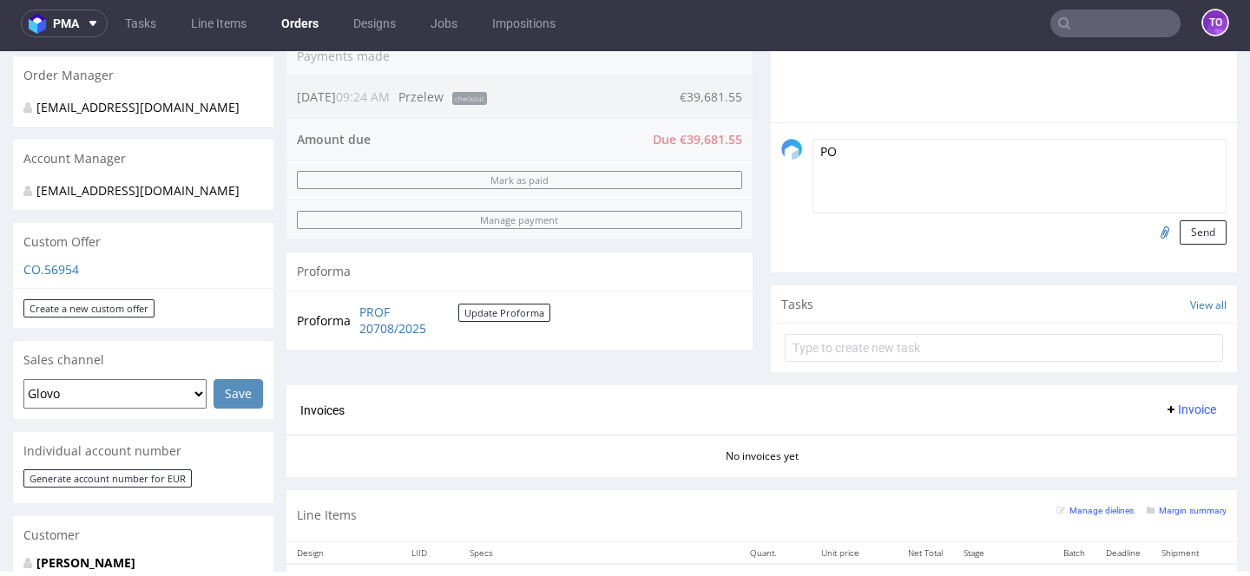
paste textarea "FNL-004904"
type textarea "PO FNL-004904"
click at [1208, 244] on button "Send" at bounding box center [1203, 233] width 47 height 24
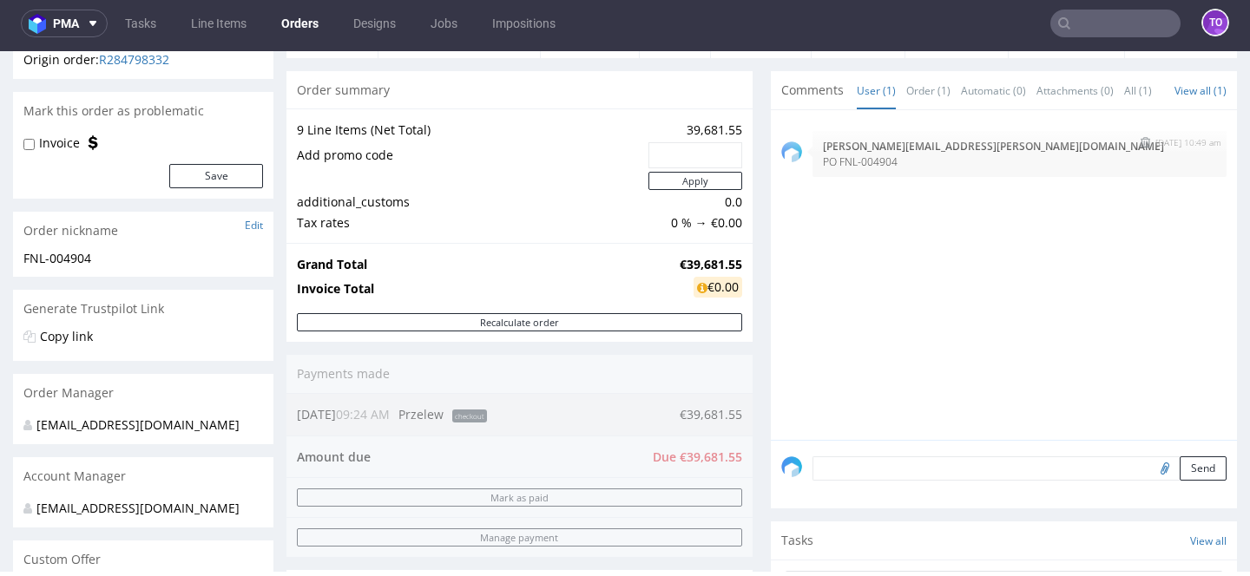
scroll to position [183, 0]
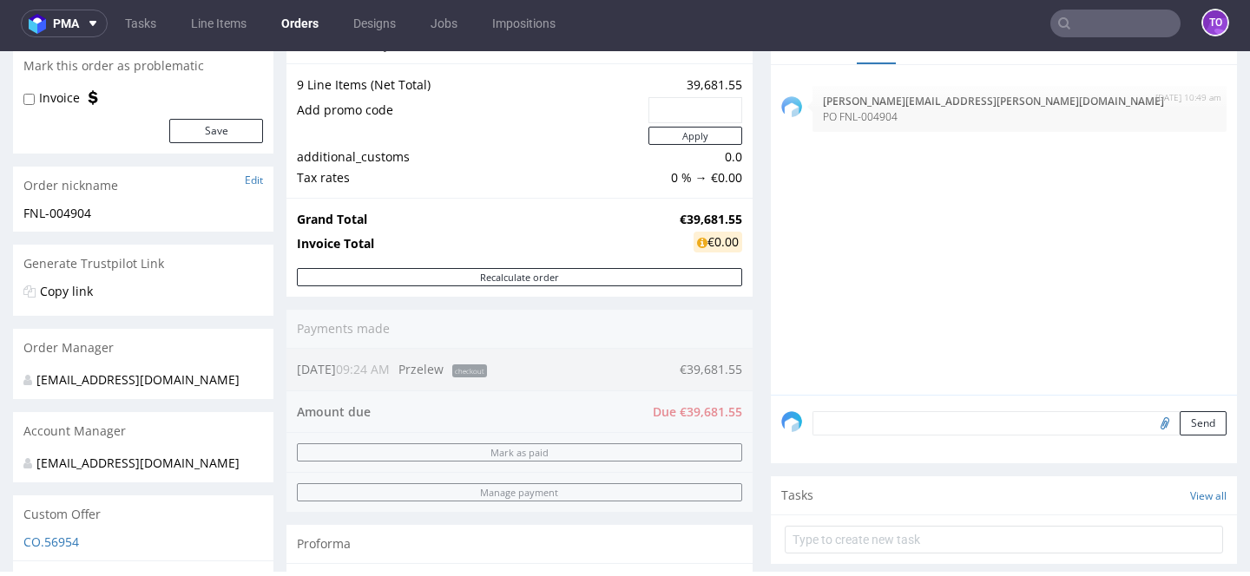
click at [932, 414] on textarea at bounding box center [1020, 423] width 414 height 24
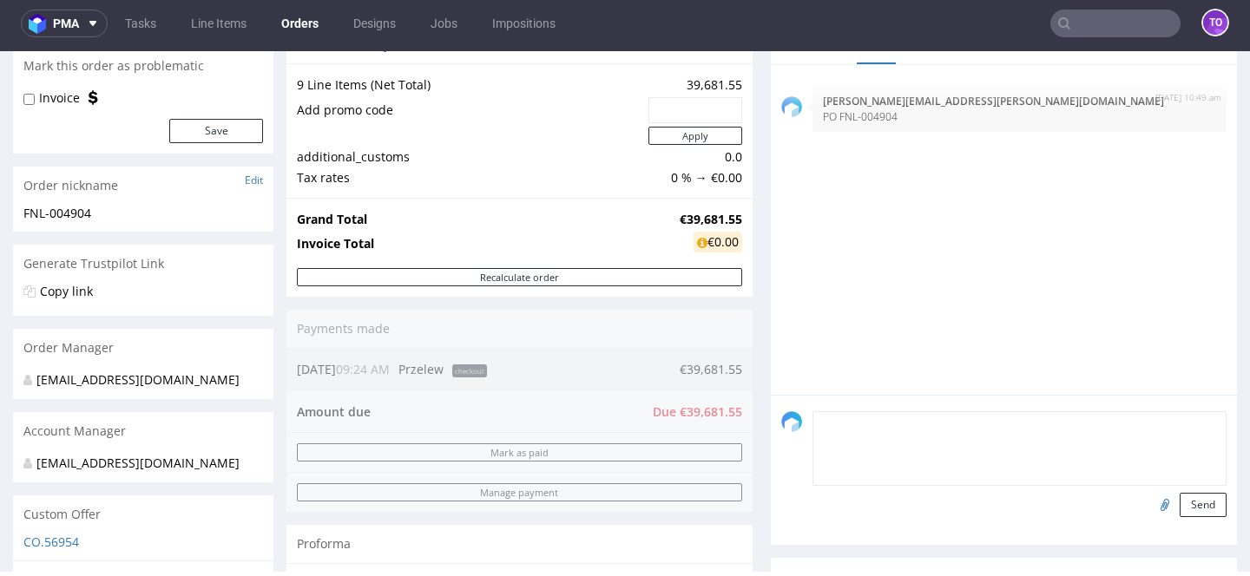
paste textarea "all items FSC Recycled Credit"
type textarea "all items FSC Recycled Credit"
click at [1195, 496] on button "Send" at bounding box center [1203, 505] width 47 height 24
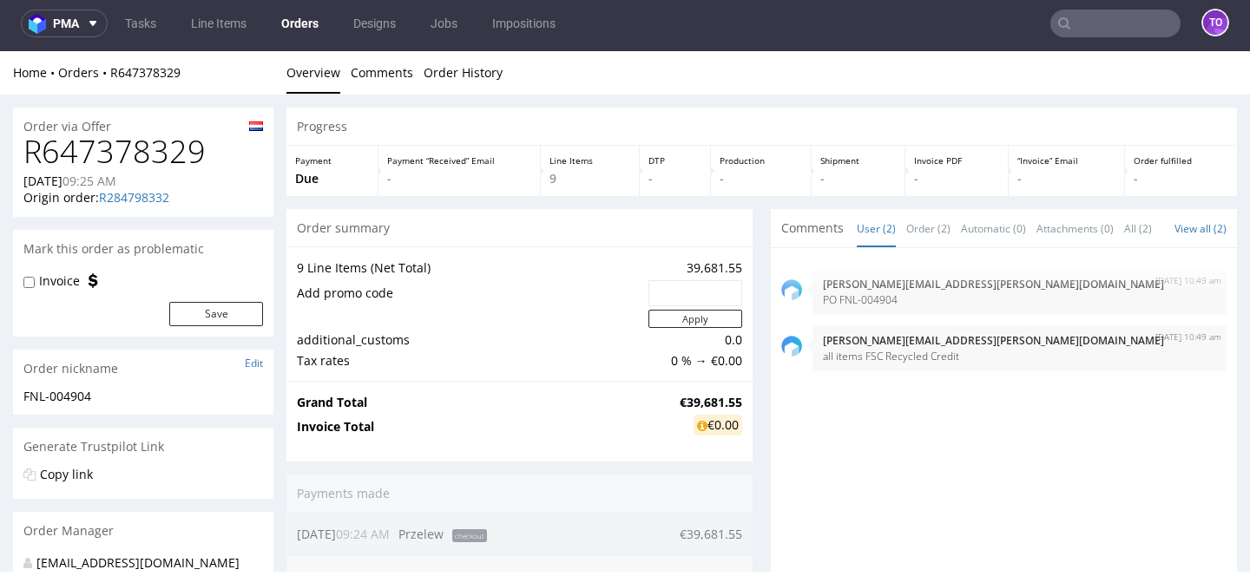
scroll to position [0, 0]
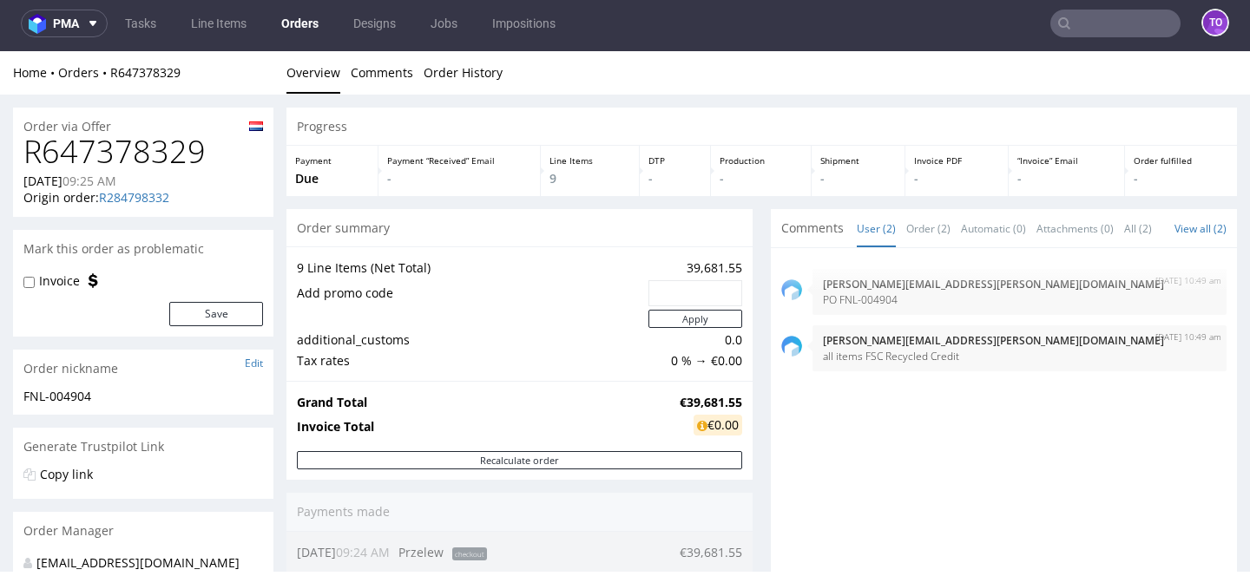
click at [56, 276] on label "Invoice" at bounding box center [59, 281] width 41 height 17
click at [35, 276] on input "Invoice" at bounding box center [28, 283] width 11 height 14
checkbox input "true"
click at [188, 316] on button "Save" at bounding box center [216, 314] width 94 height 24
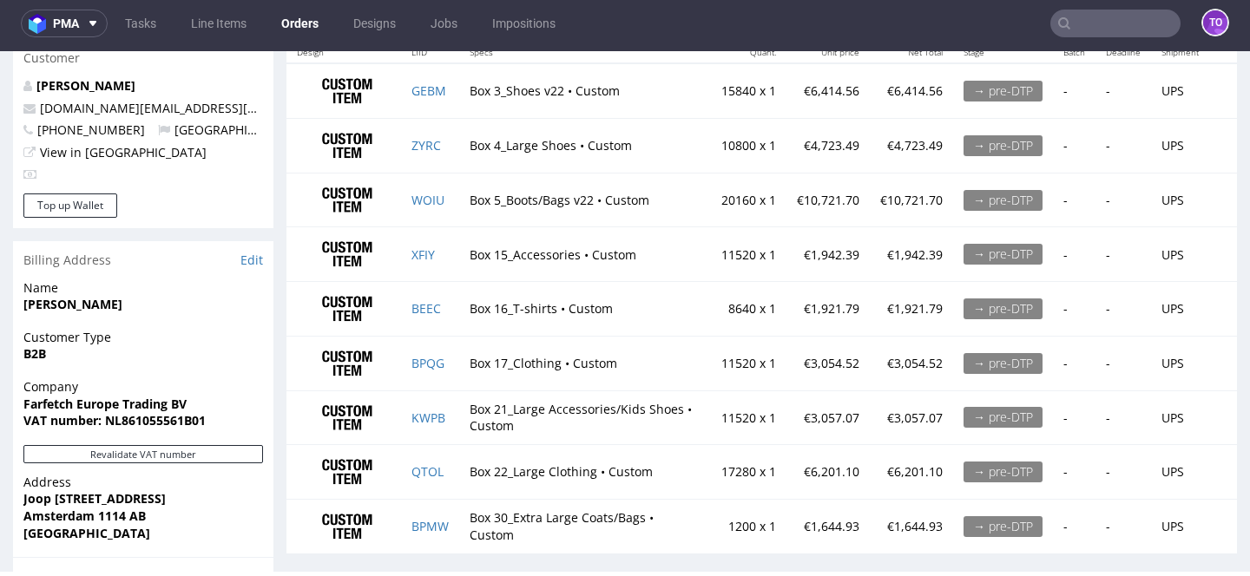
scroll to position [948, 0]
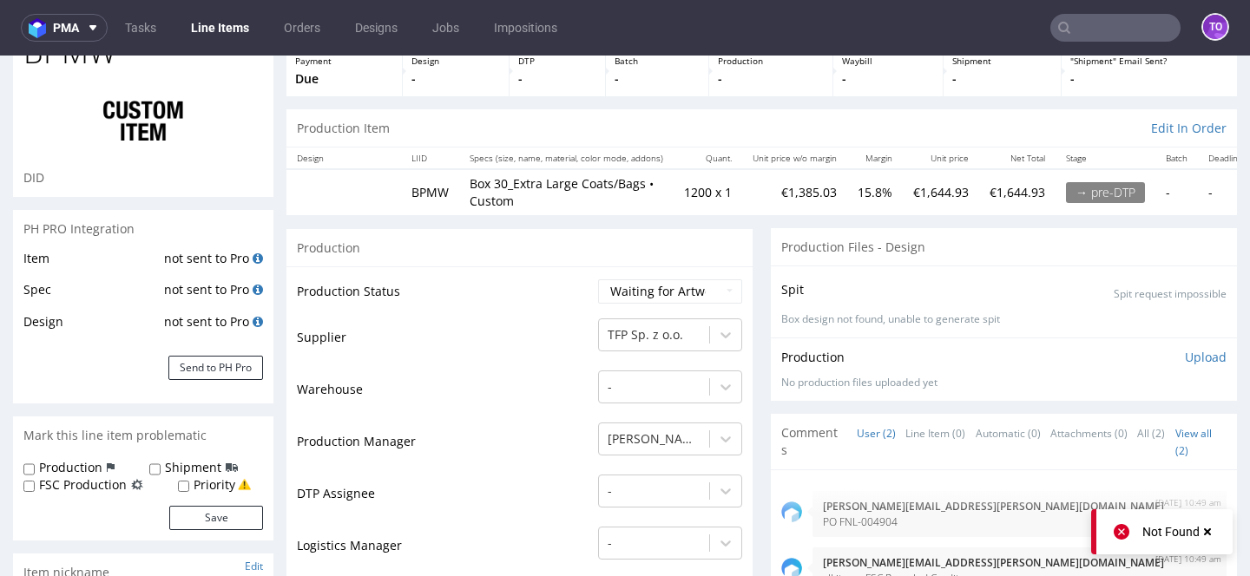
scroll to position [150, 0]
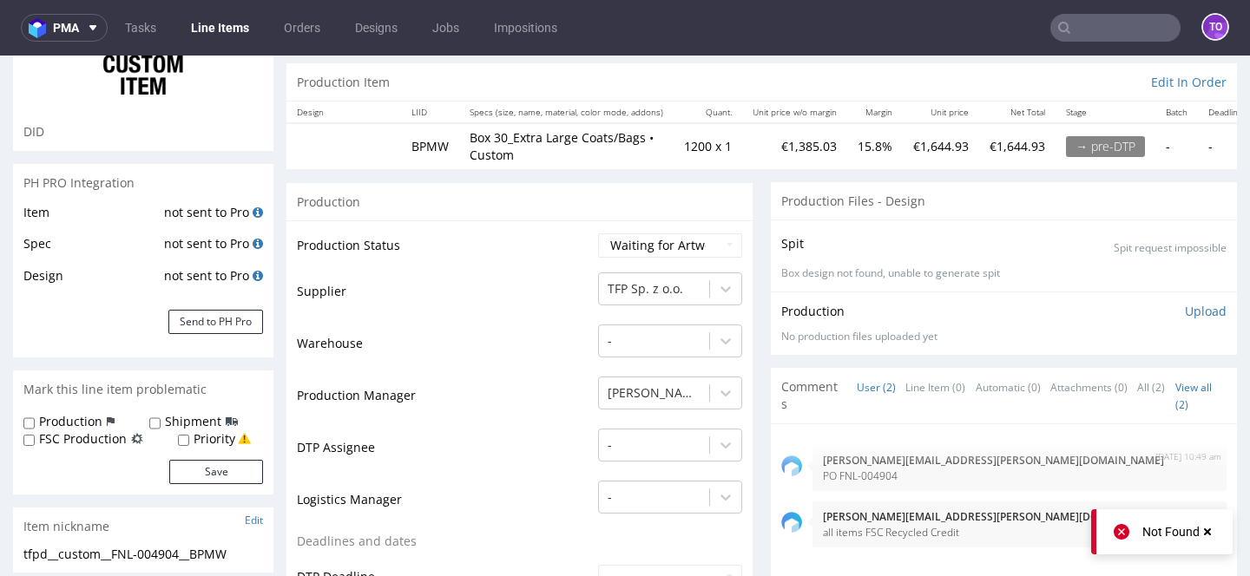
click at [107, 432] on label "FSC Production" at bounding box center [83, 439] width 88 height 17
click at [35, 434] on input "FSC Production" at bounding box center [28, 441] width 11 height 14
checkbox input "true"
click at [186, 467] on button "Save" at bounding box center [216, 472] width 94 height 24
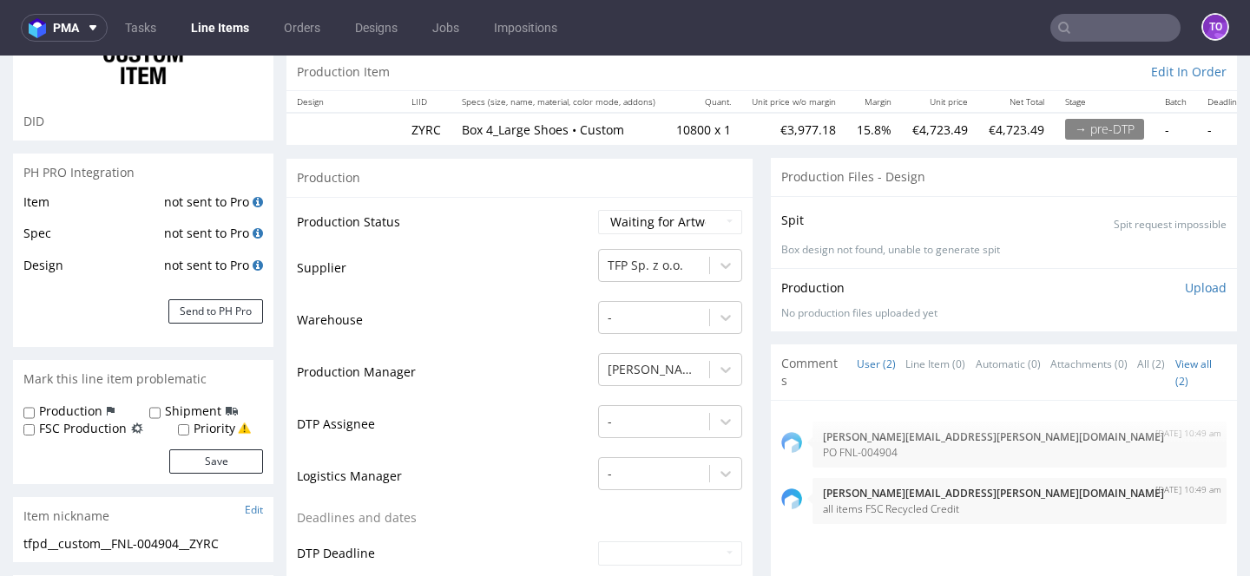
scroll to position [179, 0]
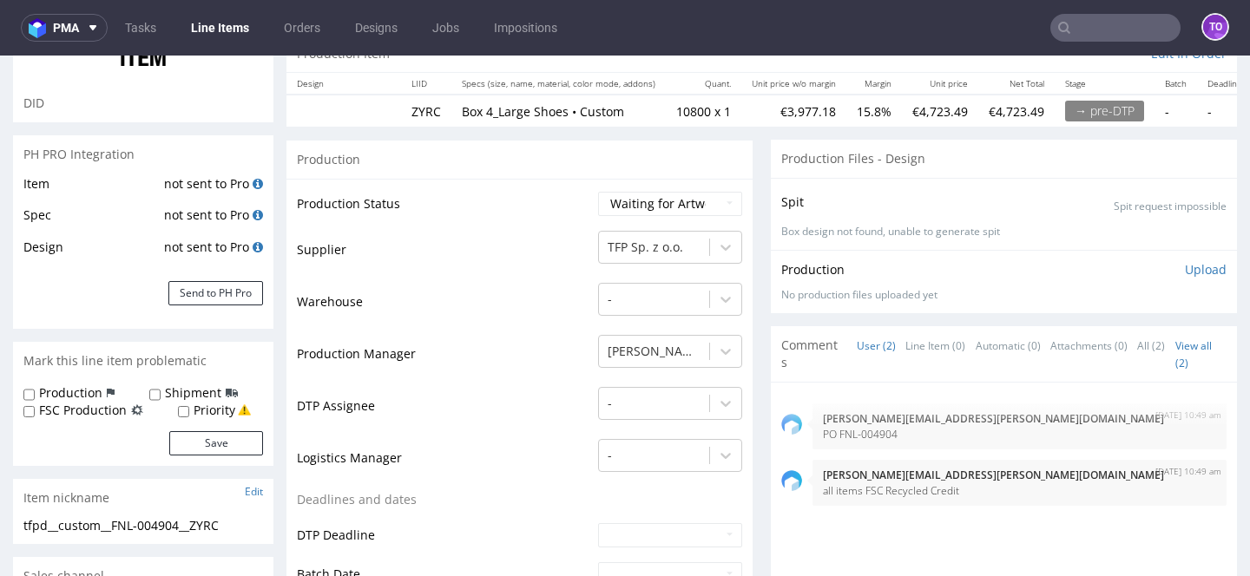
click at [90, 411] on label "FSC Production" at bounding box center [83, 410] width 88 height 17
click at [35, 411] on input "FSC Production" at bounding box center [28, 412] width 11 height 14
checkbox input "true"
click at [180, 439] on button "Save" at bounding box center [216, 443] width 94 height 24
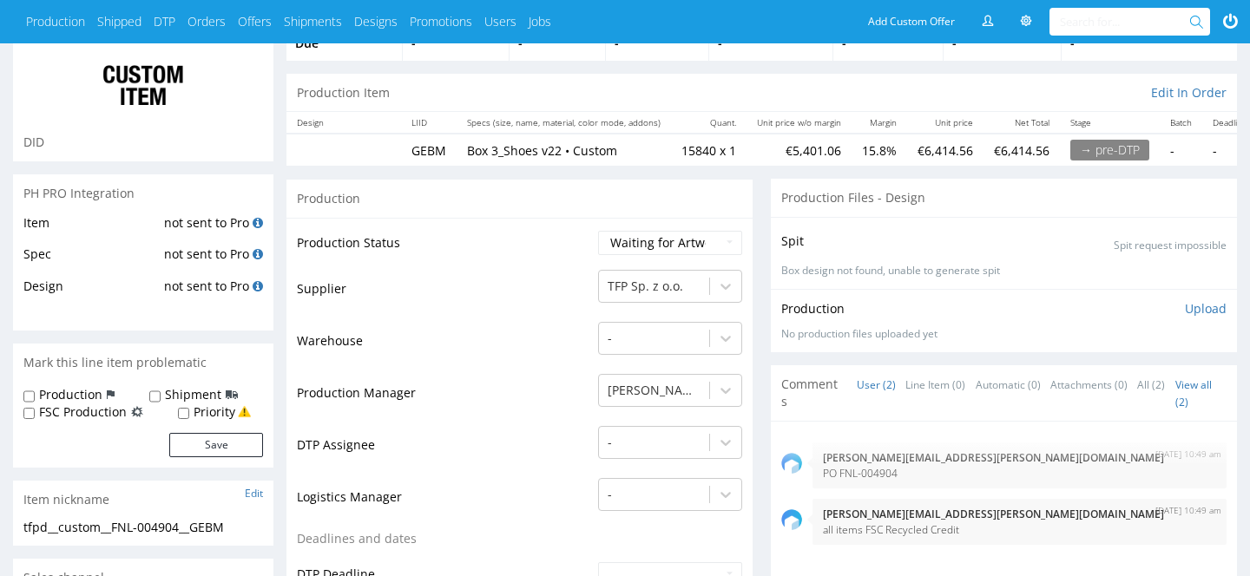
scroll to position [386, 0]
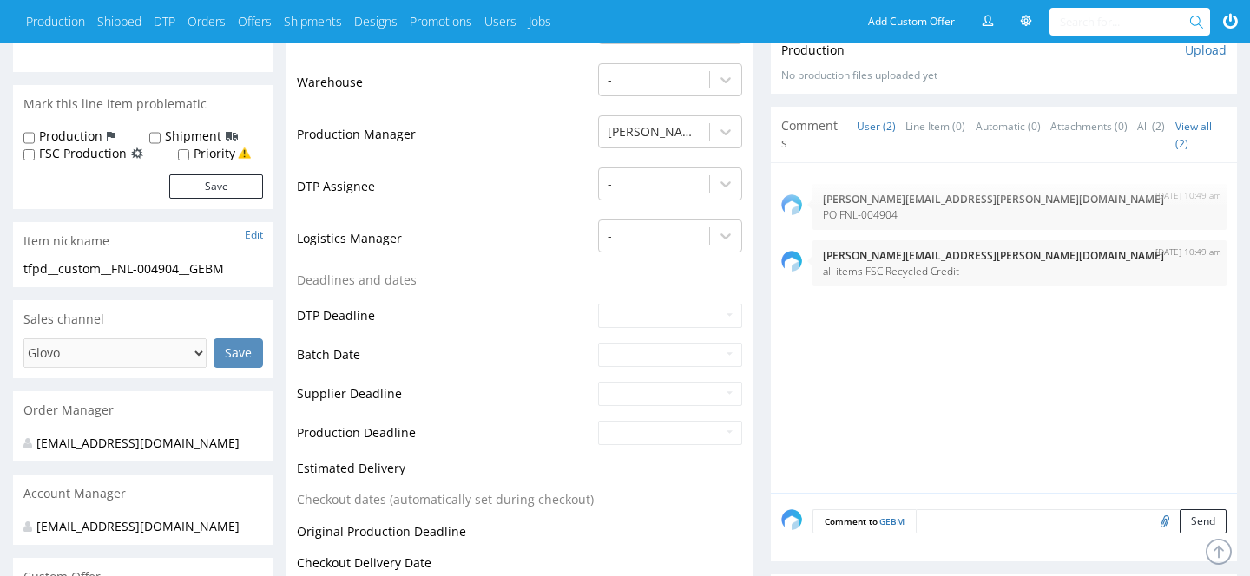
click at [107, 156] on label "FSC Production" at bounding box center [83, 153] width 88 height 17
click at [35, 156] on input "FSC Production" at bounding box center [28, 155] width 11 height 14
checkbox input "true"
click at [187, 168] on form "Production Shipment FSC Production Priority Save" at bounding box center [143, 163] width 240 height 71
click at [181, 197] on button "Save" at bounding box center [216, 186] width 94 height 24
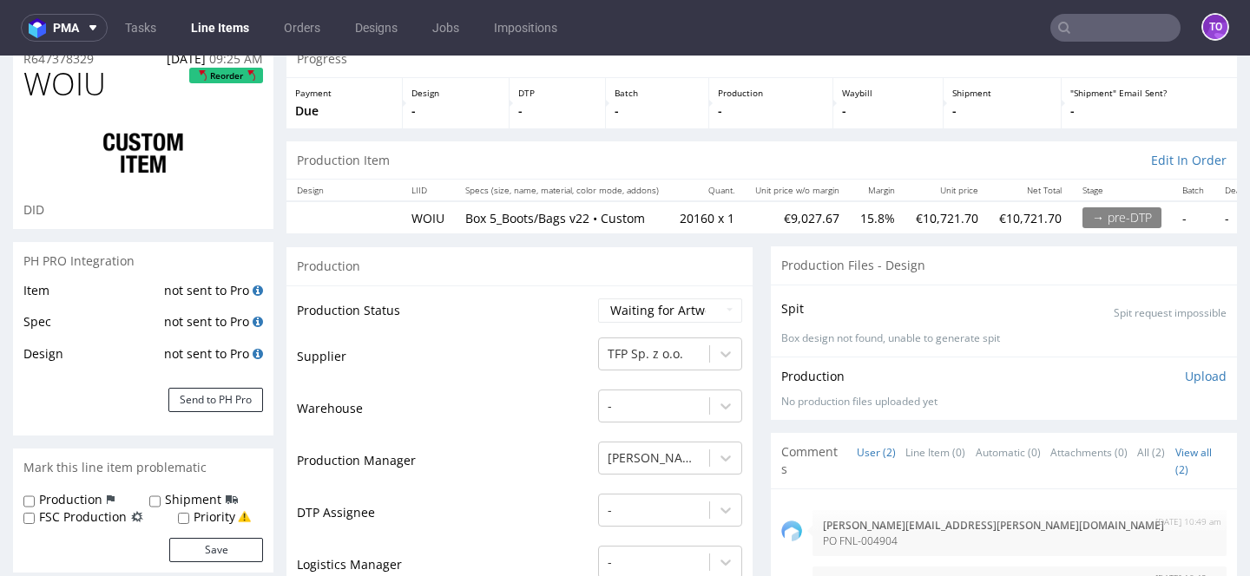
scroll to position [102, 0]
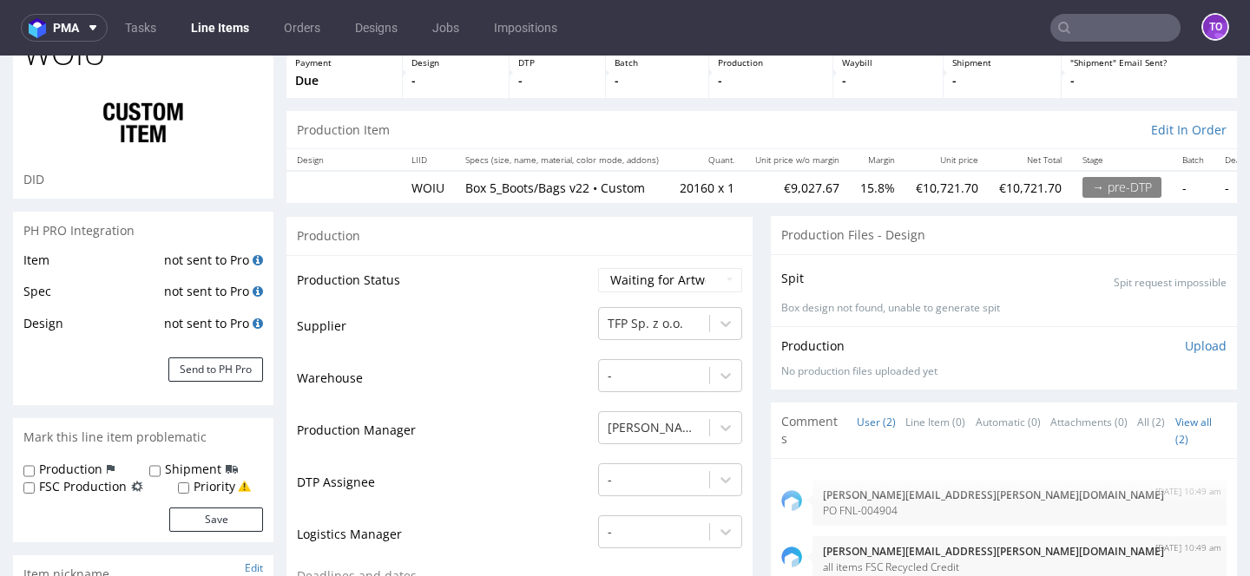
click at [88, 489] on label "FSC Production" at bounding box center [83, 486] width 88 height 17
click at [35, 489] on input "FSC Production" at bounding box center [28, 489] width 11 height 14
checkbox input "true"
click at [193, 519] on button "Save" at bounding box center [216, 520] width 94 height 24
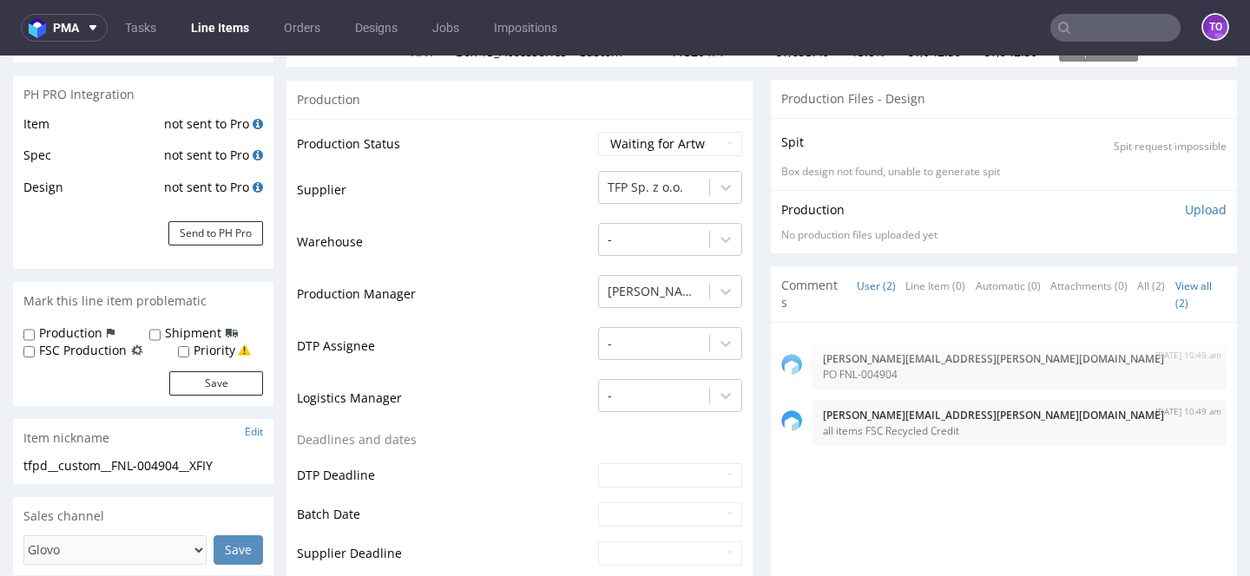
scroll to position [299, 0]
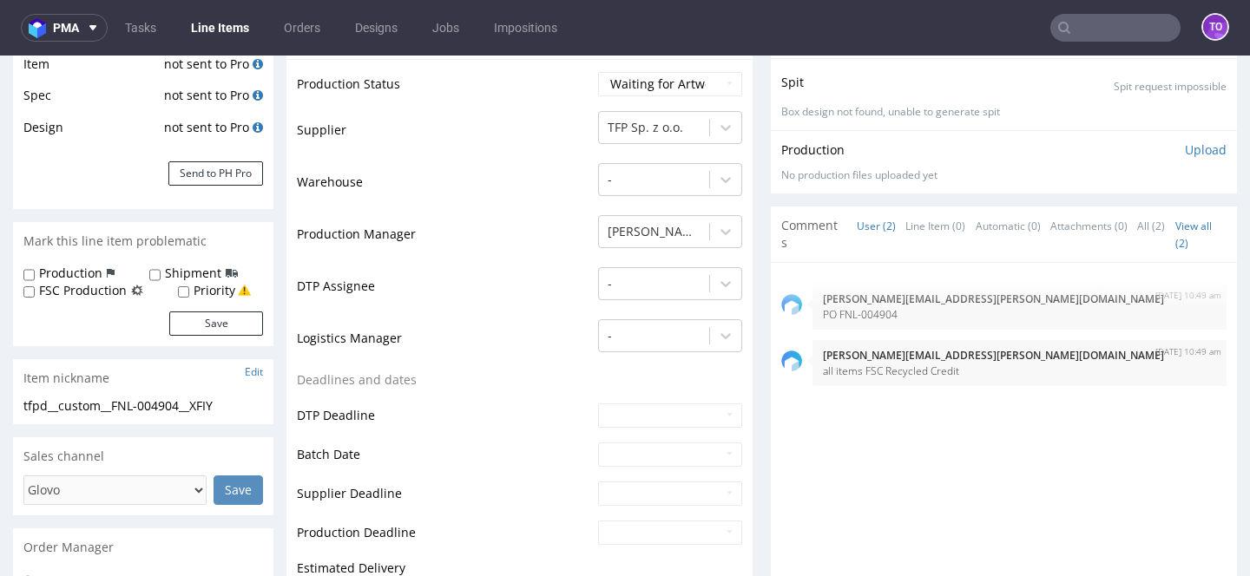
click at [117, 280] on div "Production Shipment FSC Production Priority" at bounding box center [143, 282] width 240 height 34
click at [117, 284] on label "FSC Production" at bounding box center [83, 290] width 88 height 17
click at [35, 286] on input "FSC Production" at bounding box center [28, 293] width 11 height 14
checkbox input "true"
click at [181, 319] on button "Save" at bounding box center [216, 324] width 94 height 24
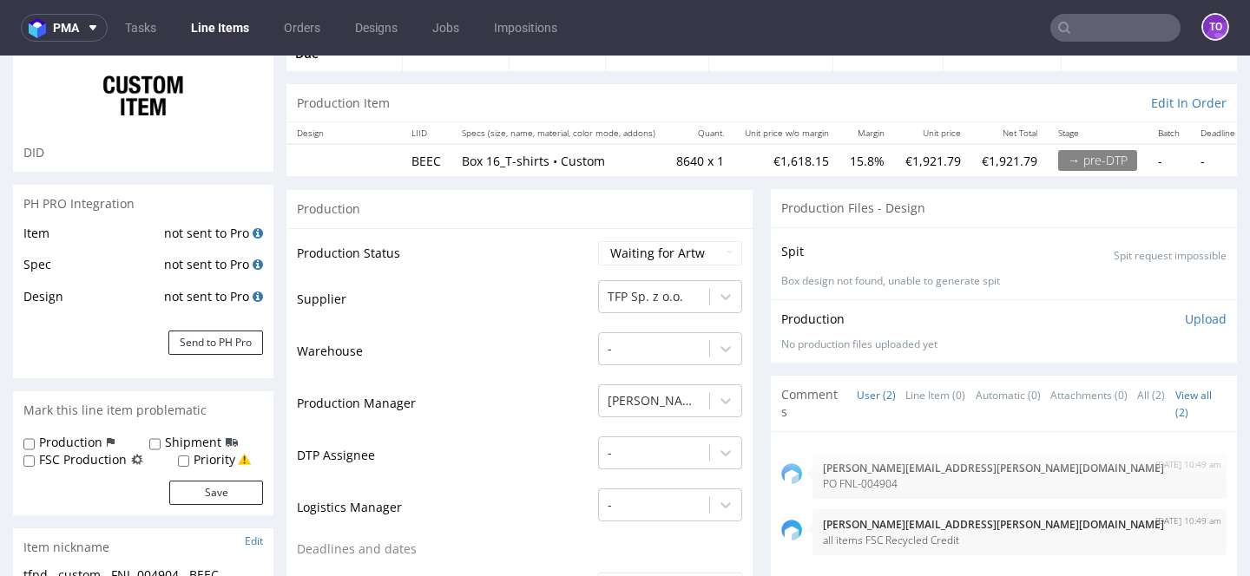
scroll to position [153, 0]
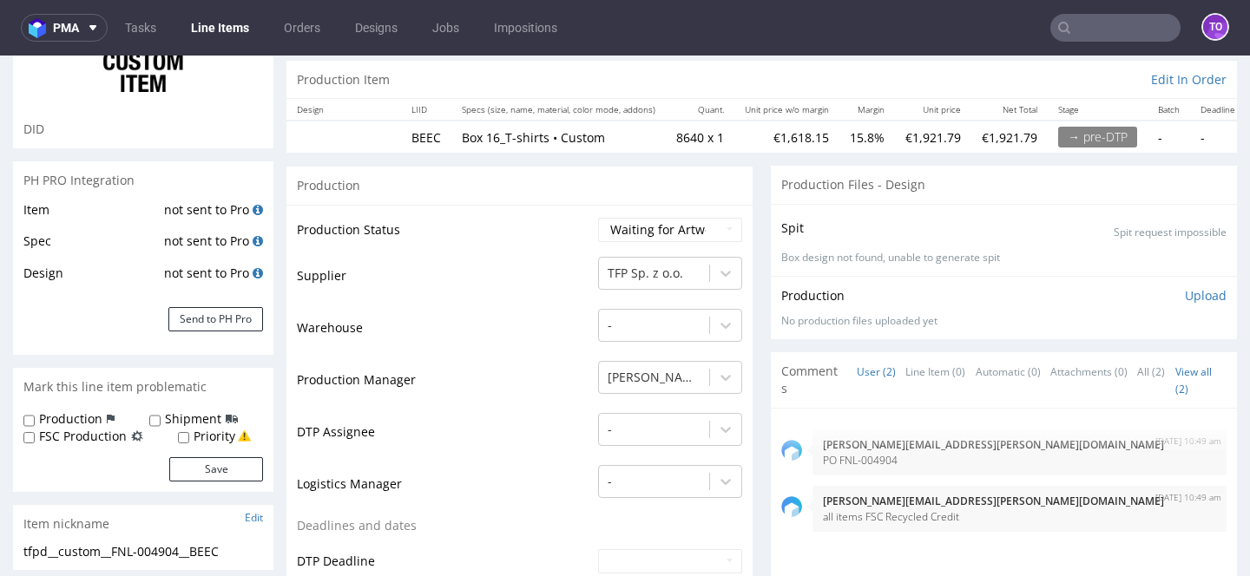
click at [119, 438] on label "FSC Production" at bounding box center [83, 436] width 88 height 17
click at [35, 438] on input "FSC Production" at bounding box center [28, 438] width 11 height 14
checkbox input "true"
click at [212, 460] on button "Save" at bounding box center [216, 469] width 94 height 24
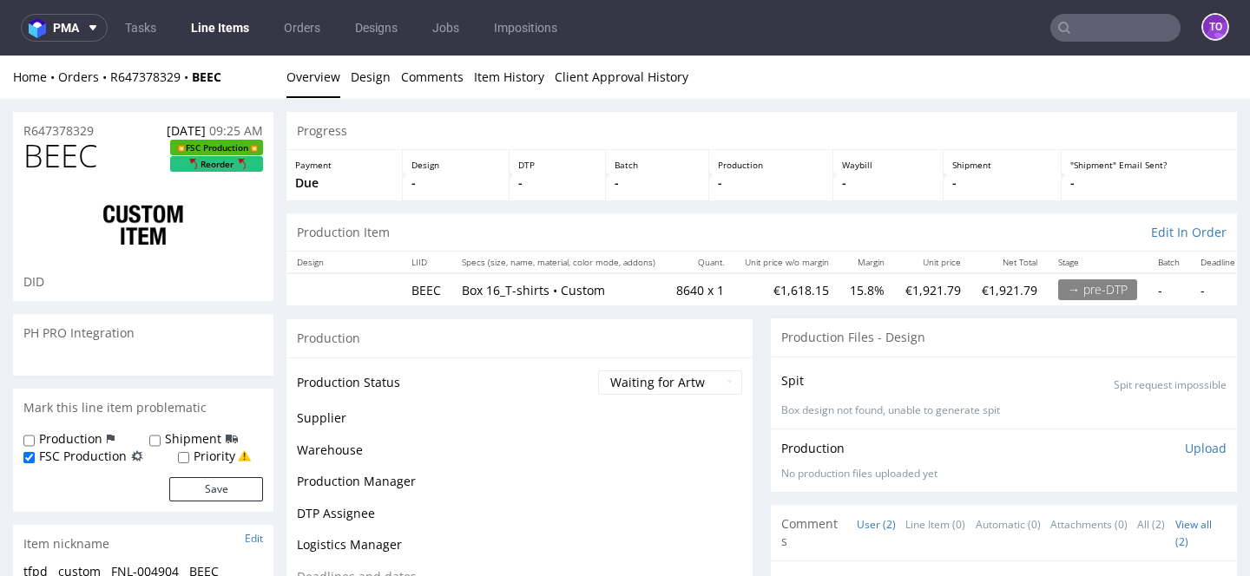
scroll to position [0, 0]
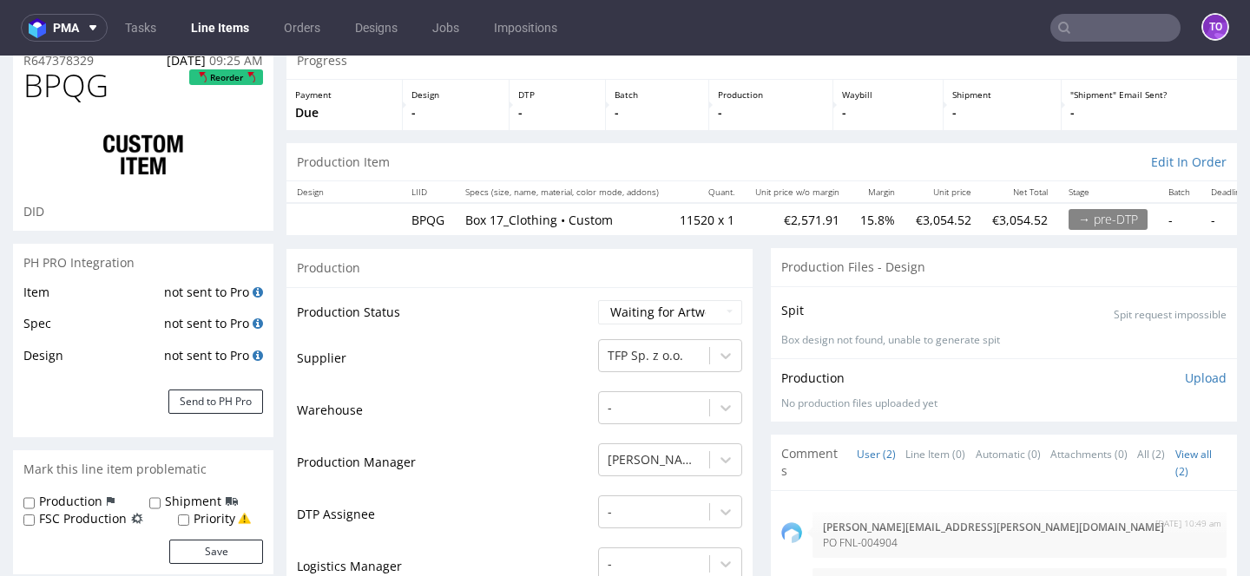
scroll to position [127, 0]
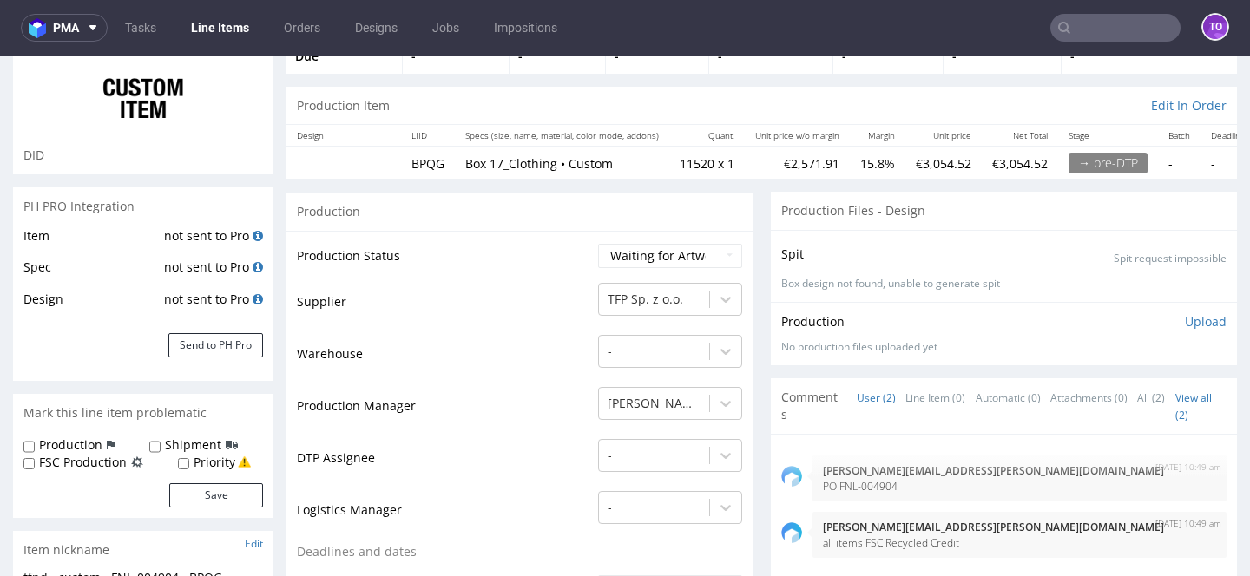
click at [109, 463] on label "FSC Production" at bounding box center [83, 462] width 88 height 17
click at [35, 463] on input "FSC Production" at bounding box center [28, 464] width 11 height 14
checkbox input "true"
click at [192, 479] on form "Production Shipment FSC Production Priority Save" at bounding box center [143, 472] width 240 height 71
click at [192, 490] on button "Save" at bounding box center [216, 496] width 94 height 24
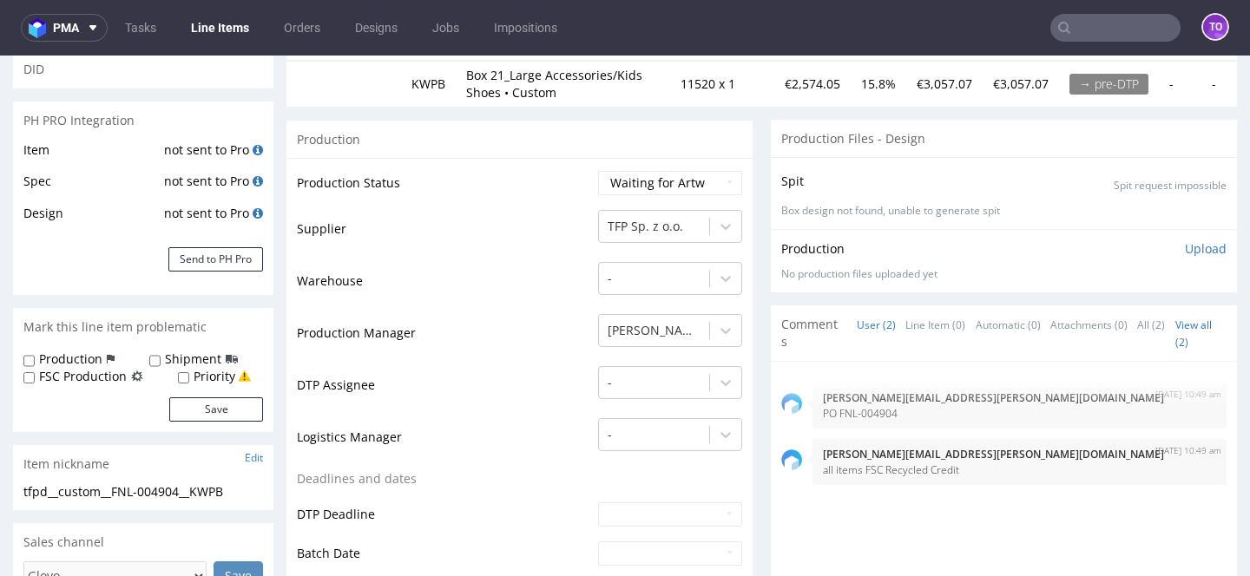
scroll to position [234, 0]
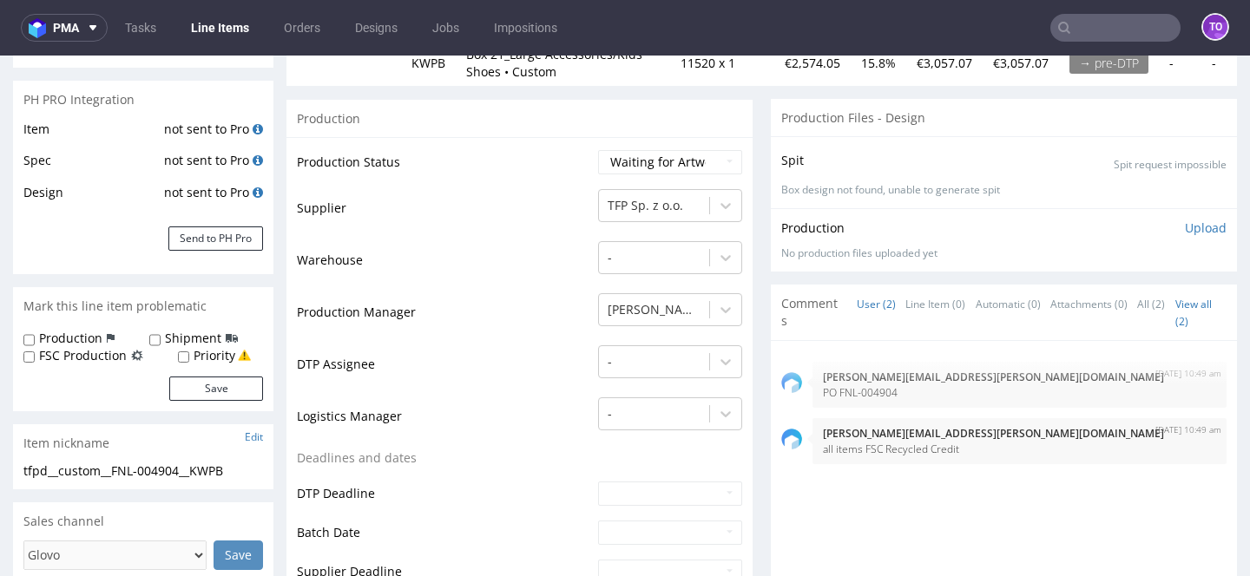
click at [100, 359] on label "FSC Production" at bounding box center [83, 355] width 88 height 17
click at [35, 359] on input "FSC Production" at bounding box center [28, 358] width 11 height 14
checkbox input "true"
click at [214, 391] on button "Save" at bounding box center [216, 389] width 94 height 24
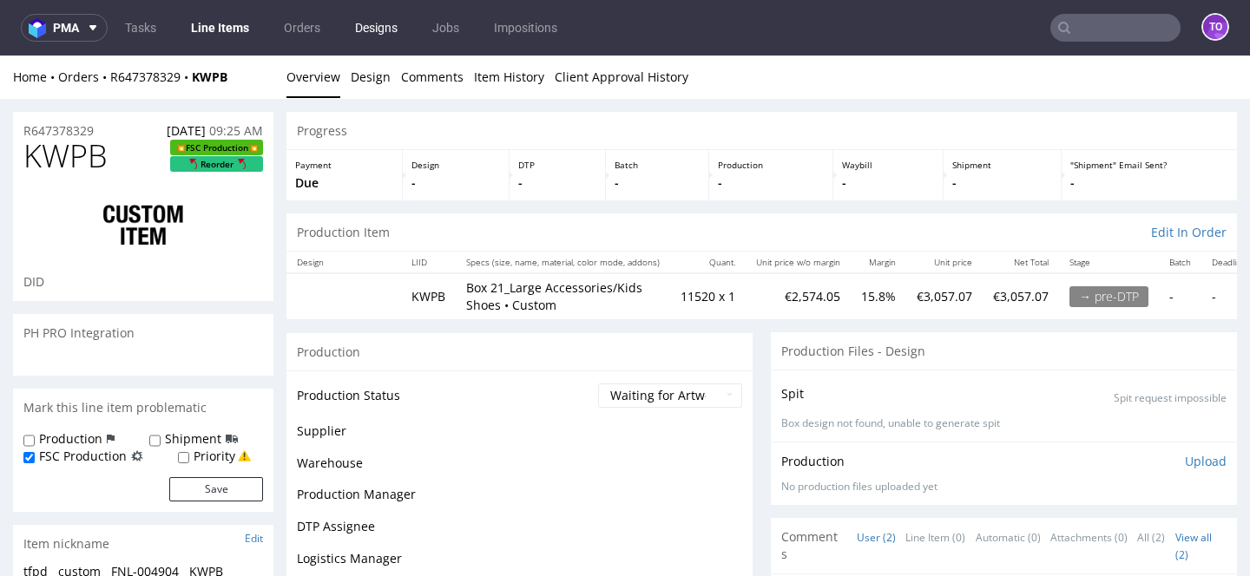
scroll to position [0, 0]
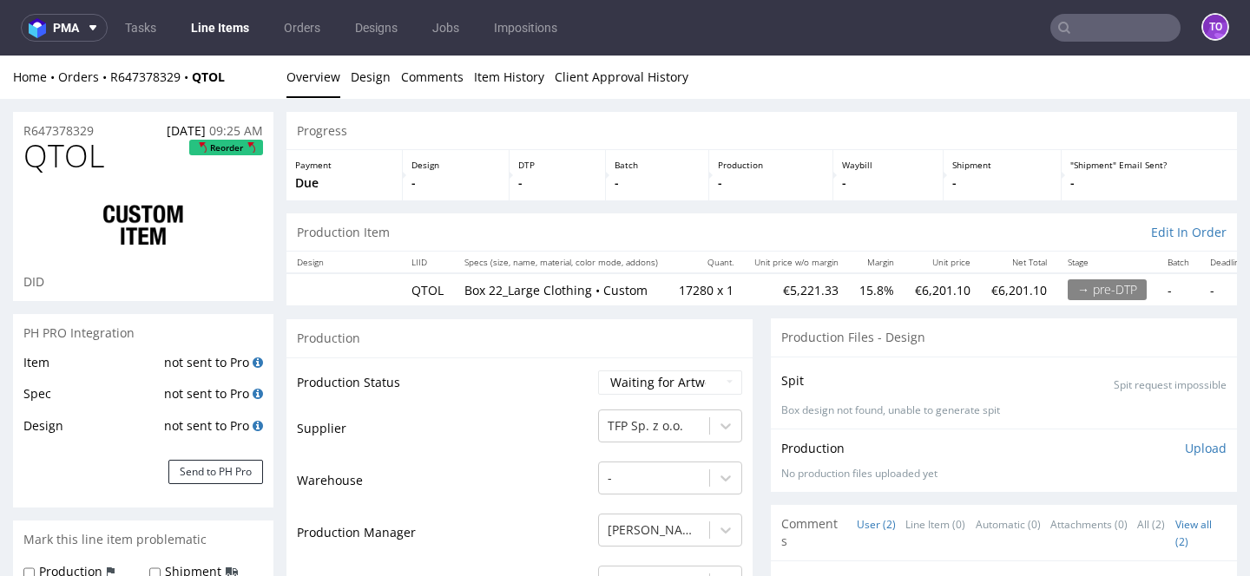
scroll to position [114, 0]
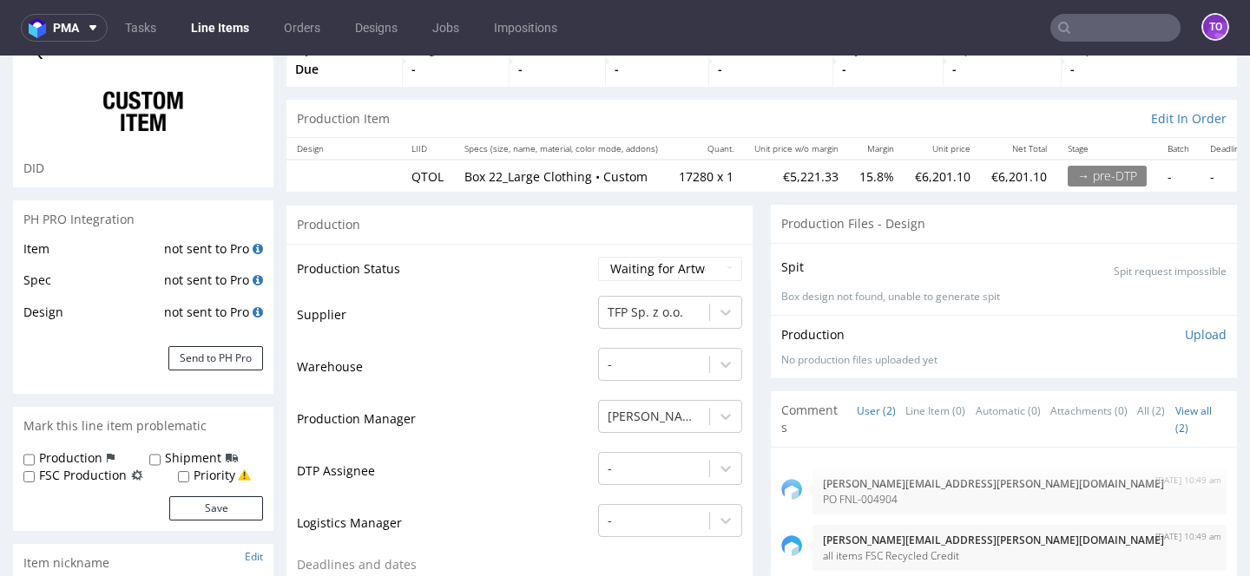
click at [115, 471] on label "FSC Production" at bounding box center [83, 475] width 88 height 17
click at [35, 471] on input "FSC Production" at bounding box center [28, 478] width 11 height 14
checkbox input "true"
click at [187, 504] on button "Save" at bounding box center [216, 509] width 94 height 24
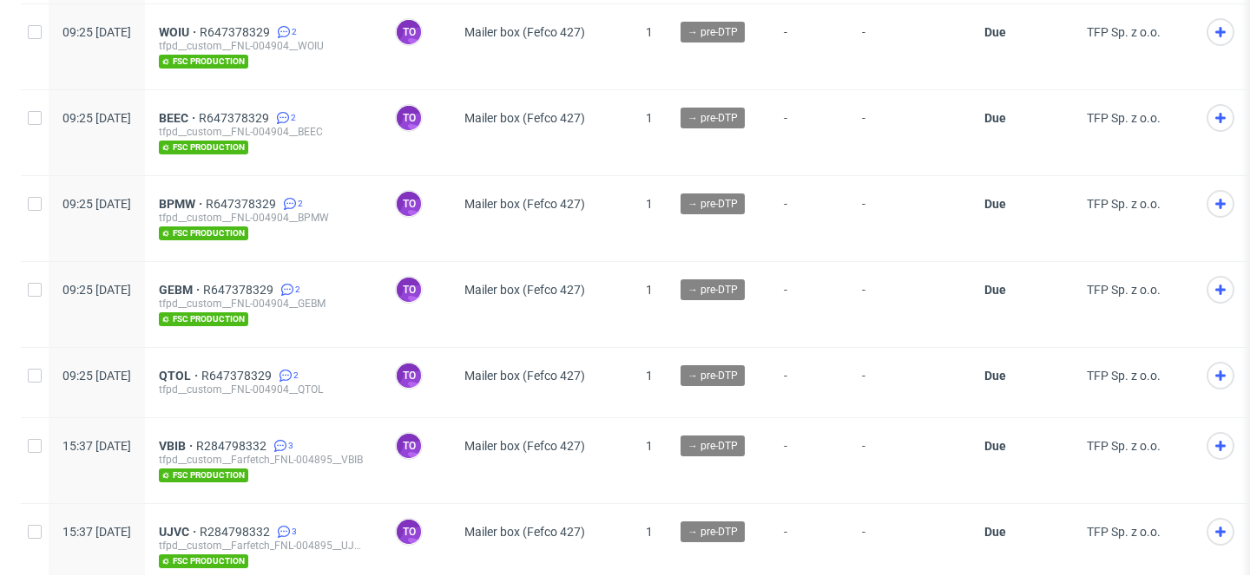
scroll to position [533, 0]
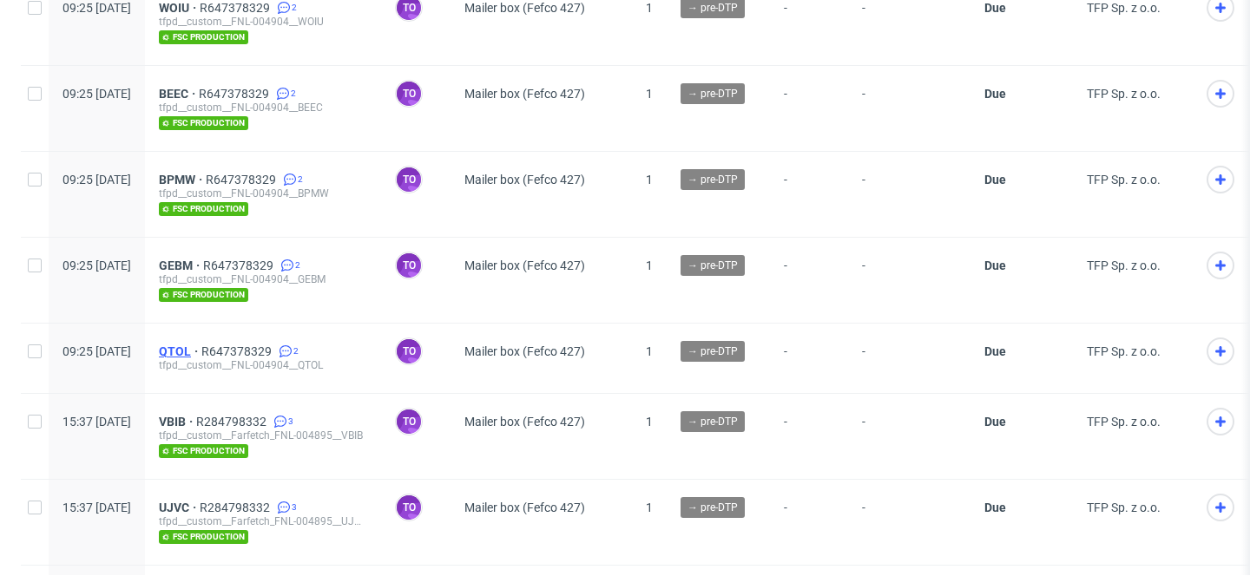
click at [201, 348] on span "QTOL" at bounding box center [180, 352] width 43 height 14
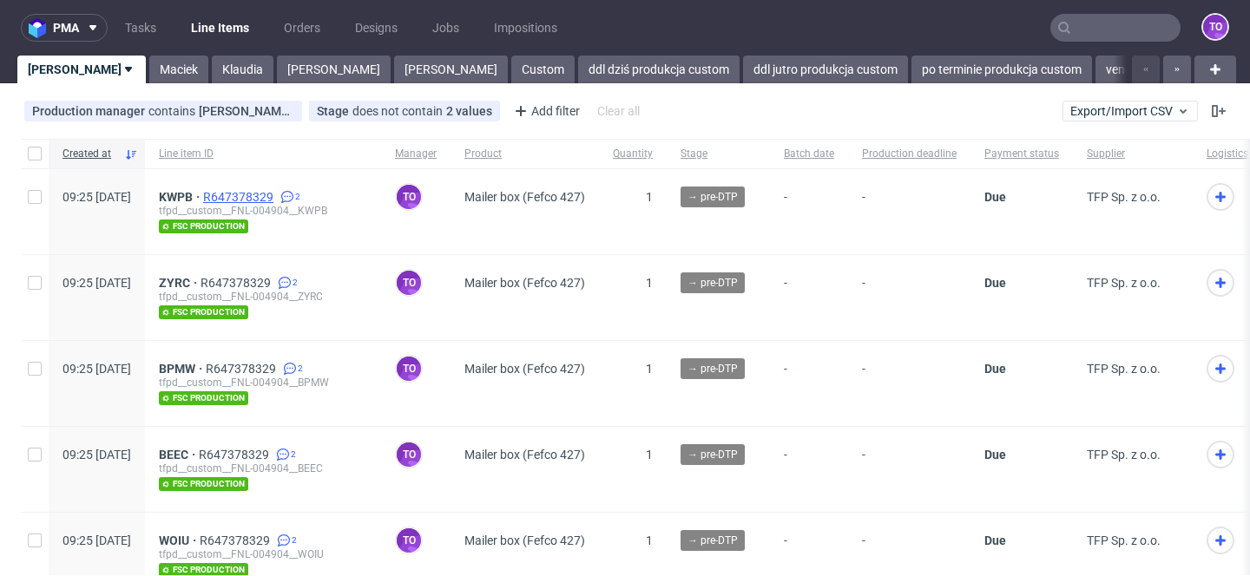
click at [277, 196] on span "R647378329" at bounding box center [240, 197] width 74 height 14
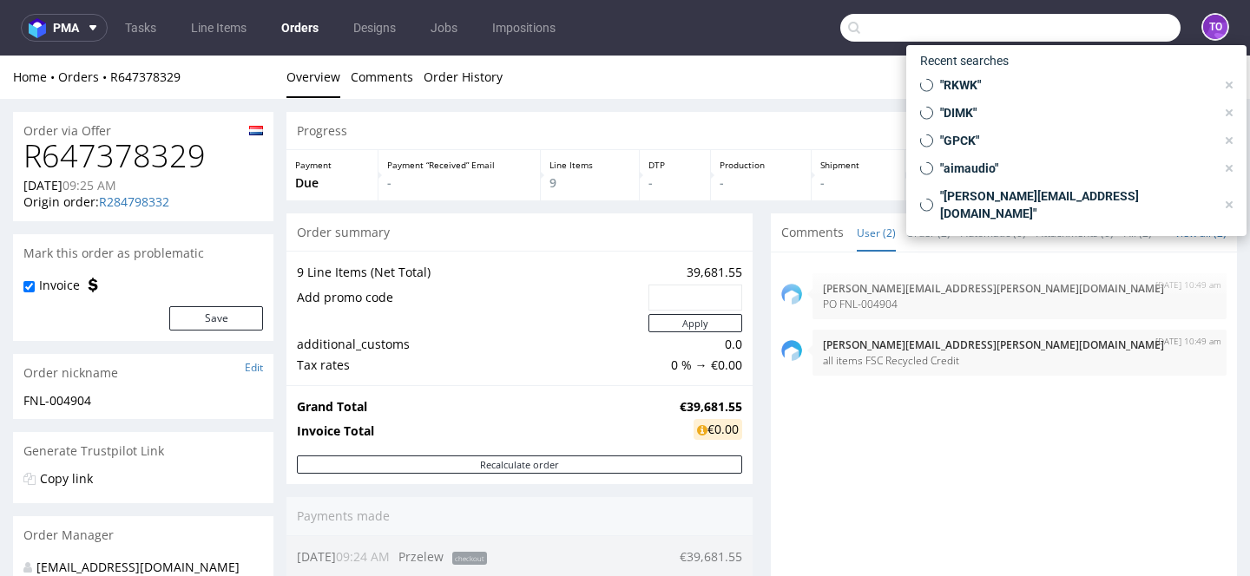
click at [1076, 41] on input "text" at bounding box center [1010, 28] width 340 height 28
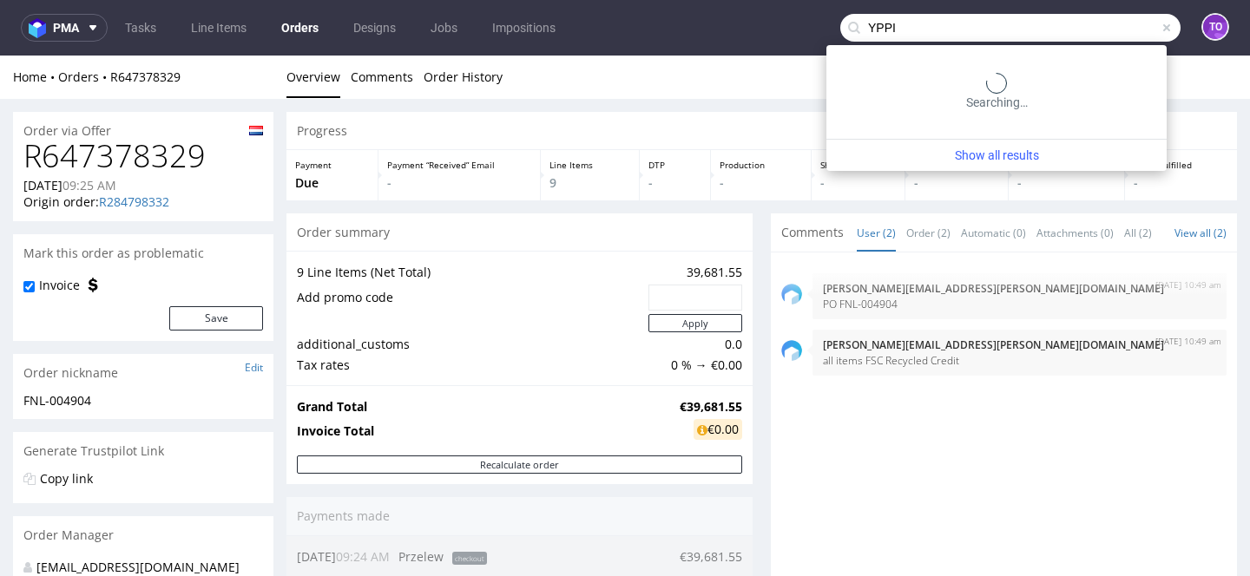
type input "YPPI"
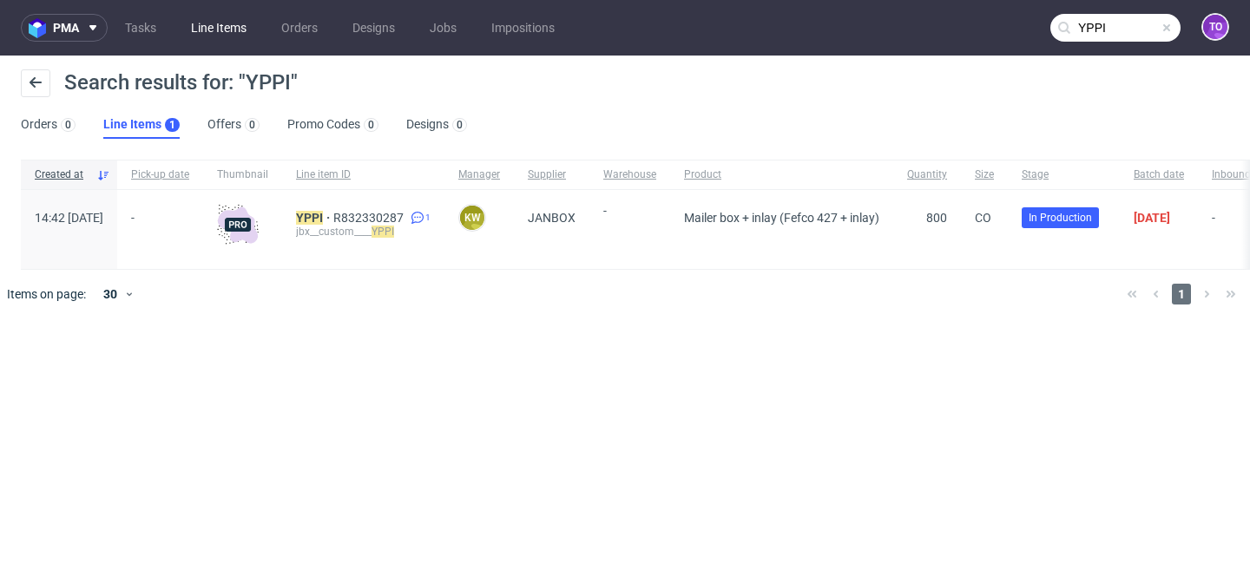
click at [199, 37] on link "Line Items" at bounding box center [219, 28] width 76 height 28
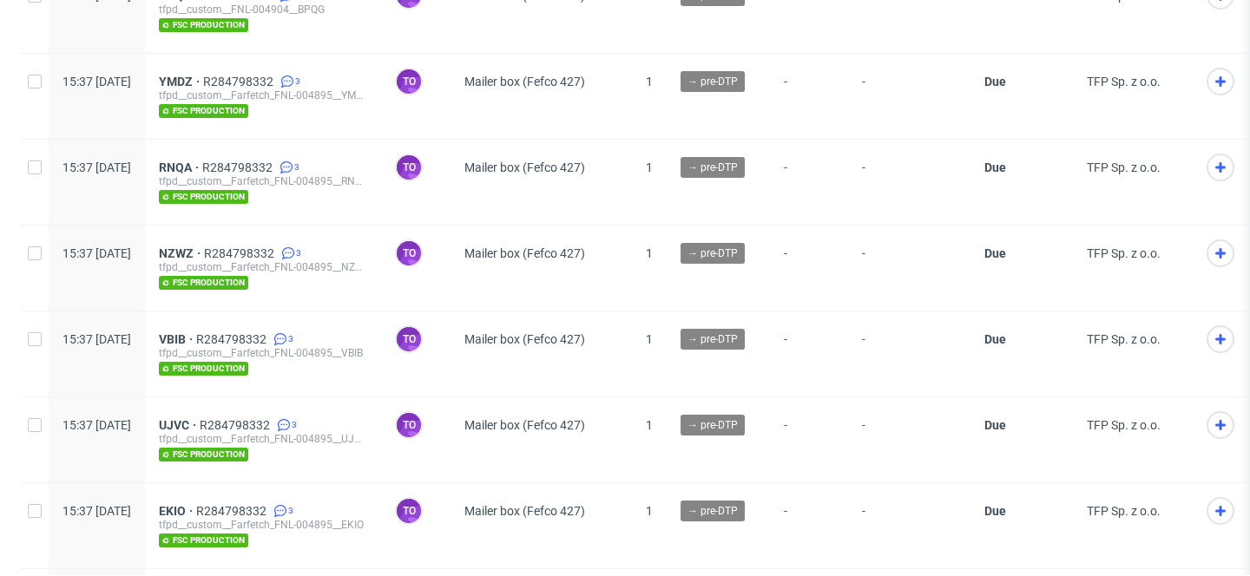
scroll to position [893, 0]
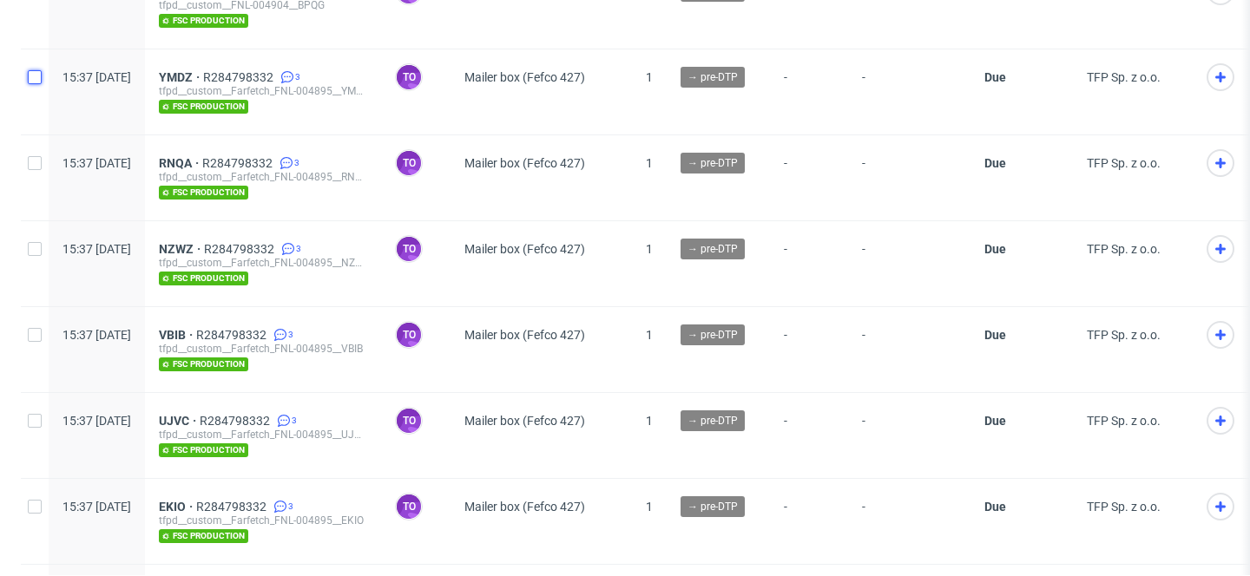
click at [38, 71] on input "checkbox" at bounding box center [35, 77] width 14 height 14
checkbox input "true"
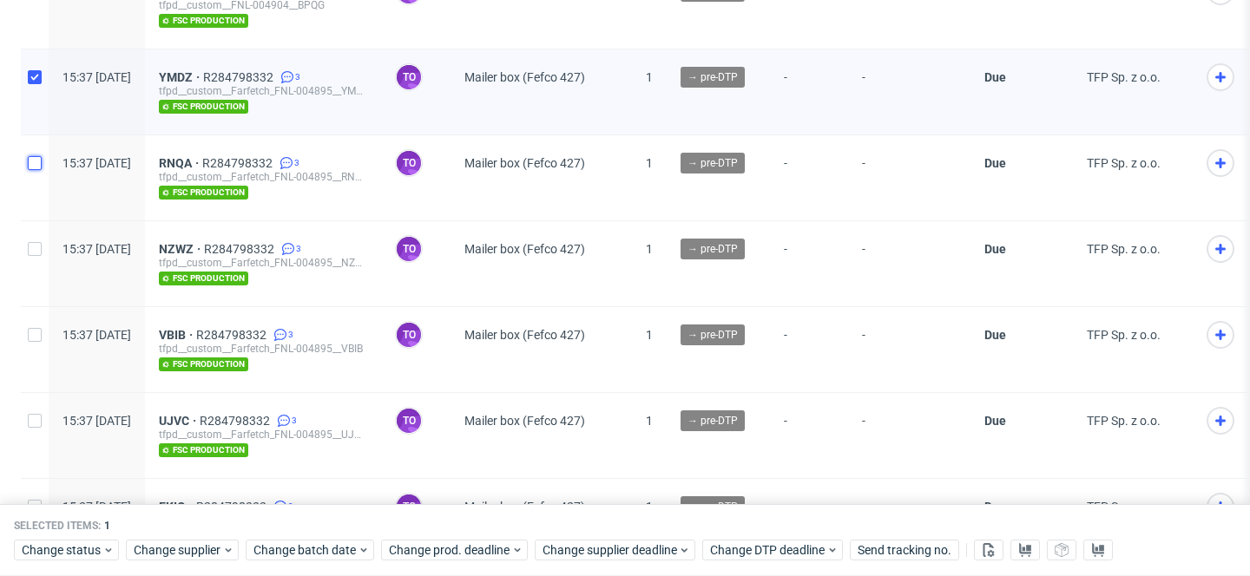
click at [36, 161] on input "checkbox" at bounding box center [35, 163] width 14 height 14
checkbox input "true"
click at [36, 242] on input "checkbox" at bounding box center [35, 249] width 14 height 14
checkbox input "true"
click at [33, 333] on input "checkbox" at bounding box center [35, 335] width 14 height 14
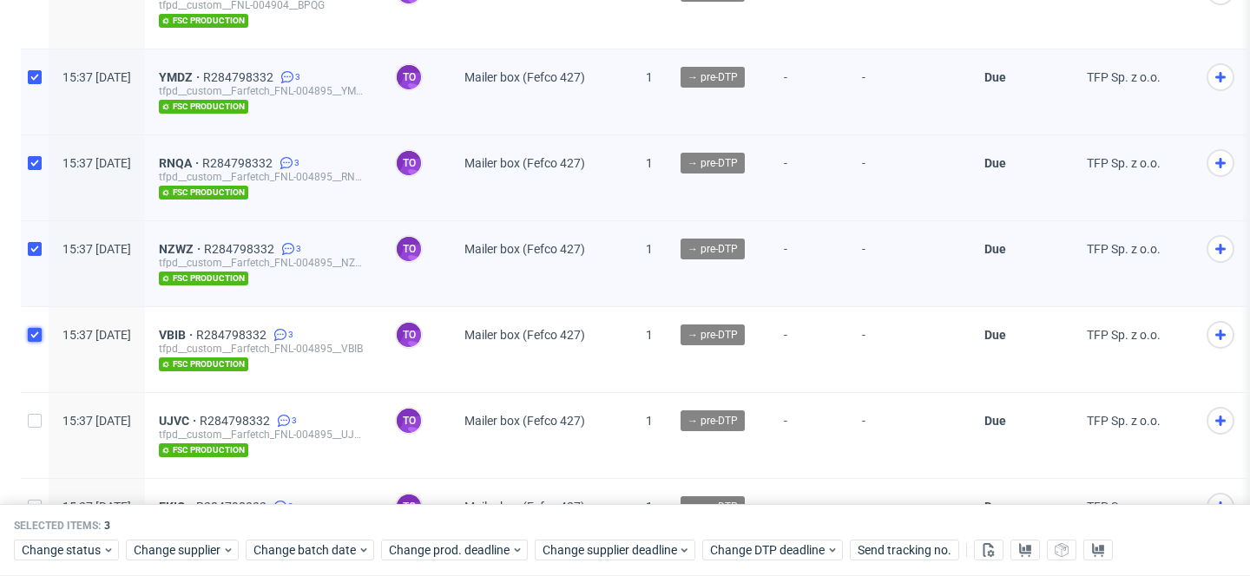
checkbox input "true"
click at [33, 414] on input "checkbox" at bounding box center [35, 421] width 14 height 14
checkbox input "true"
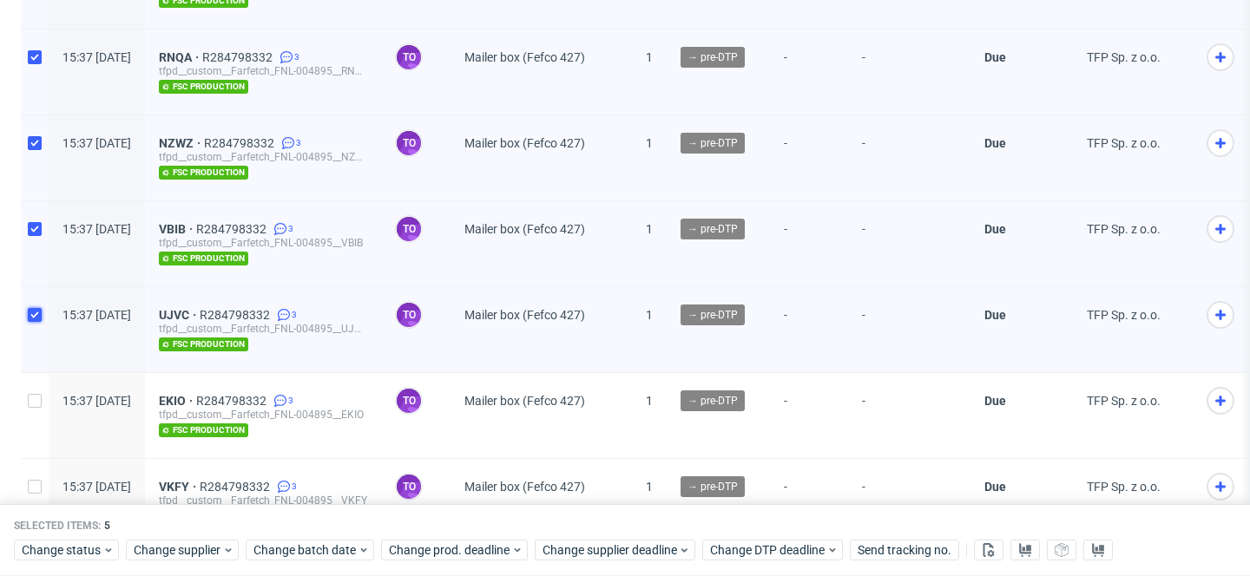
scroll to position [1109, 0]
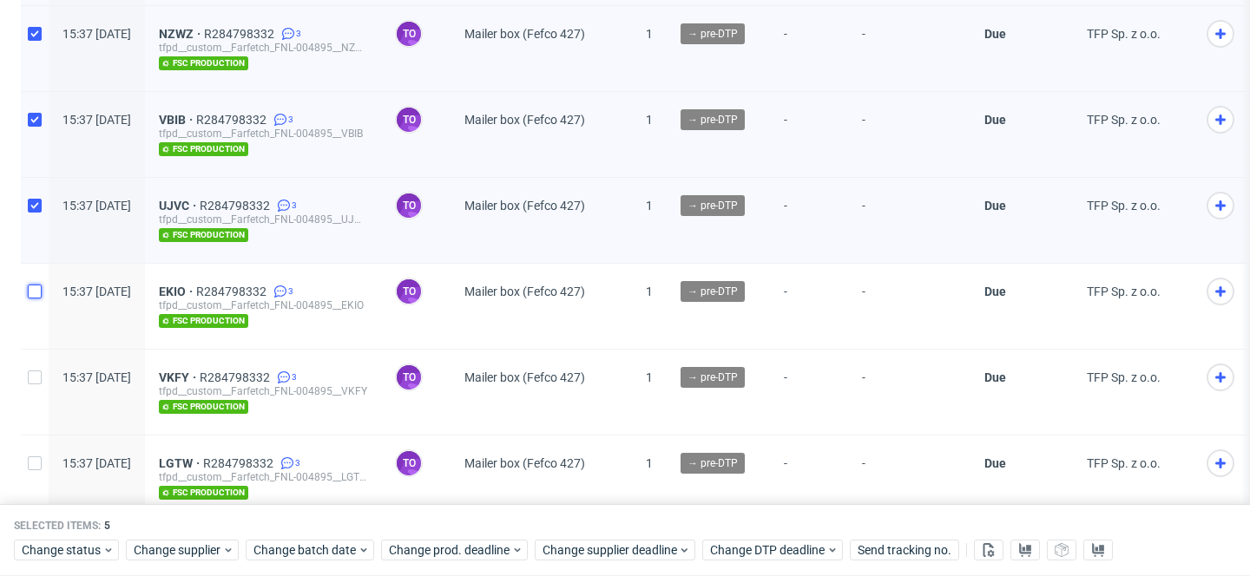
click at [30, 285] on input "checkbox" at bounding box center [35, 292] width 14 height 14
checkbox input "true"
click at [36, 371] on input "checkbox" at bounding box center [35, 378] width 14 height 14
checkbox input "true"
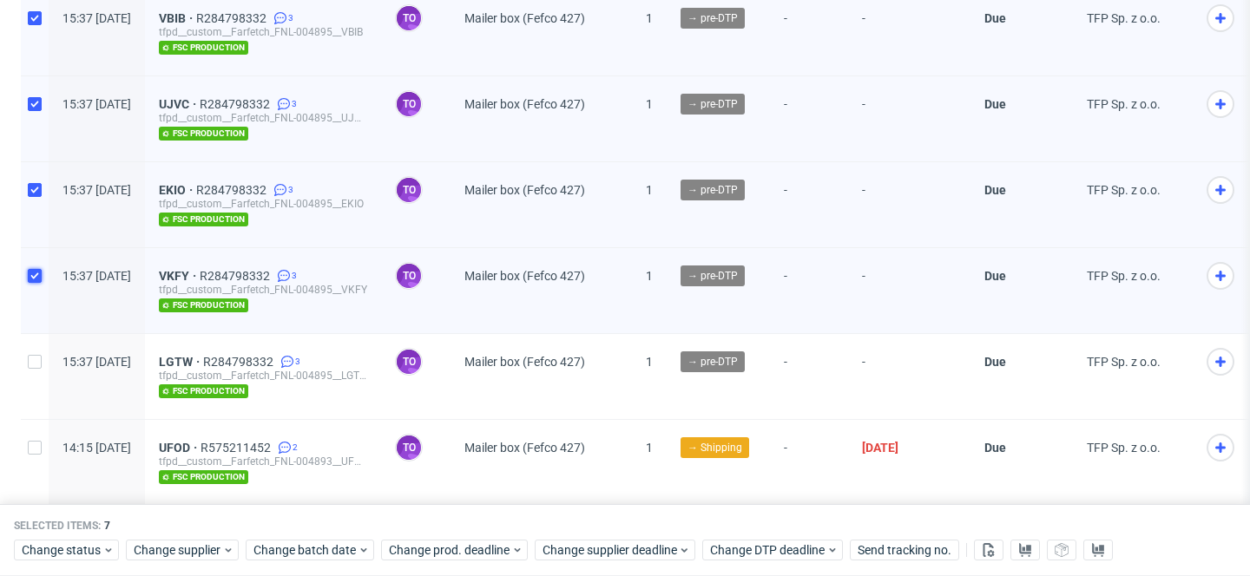
scroll to position [1211, 0]
click at [36, 346] on div at bounding box center [35, 375] width 28 height 85
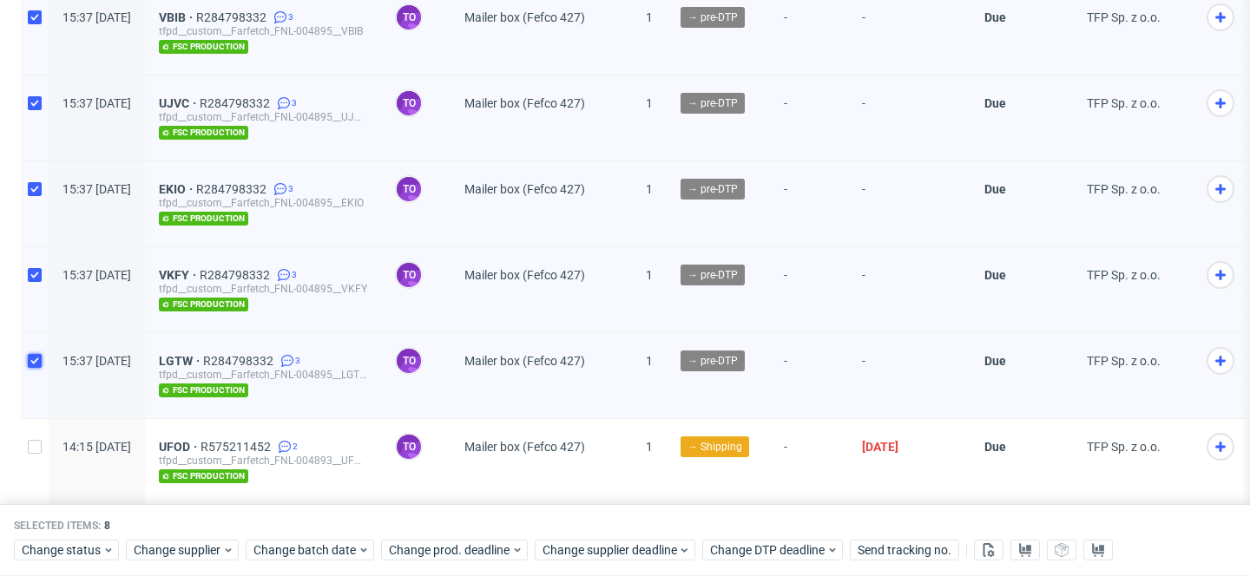
click at [36, 354] on input "checkbox" at bounding box center [35, 361] width 14 height 14
checkbox input "true"
click at [99, 546] on span "Change status" at bounding box center [62, 551] width 81 height 17
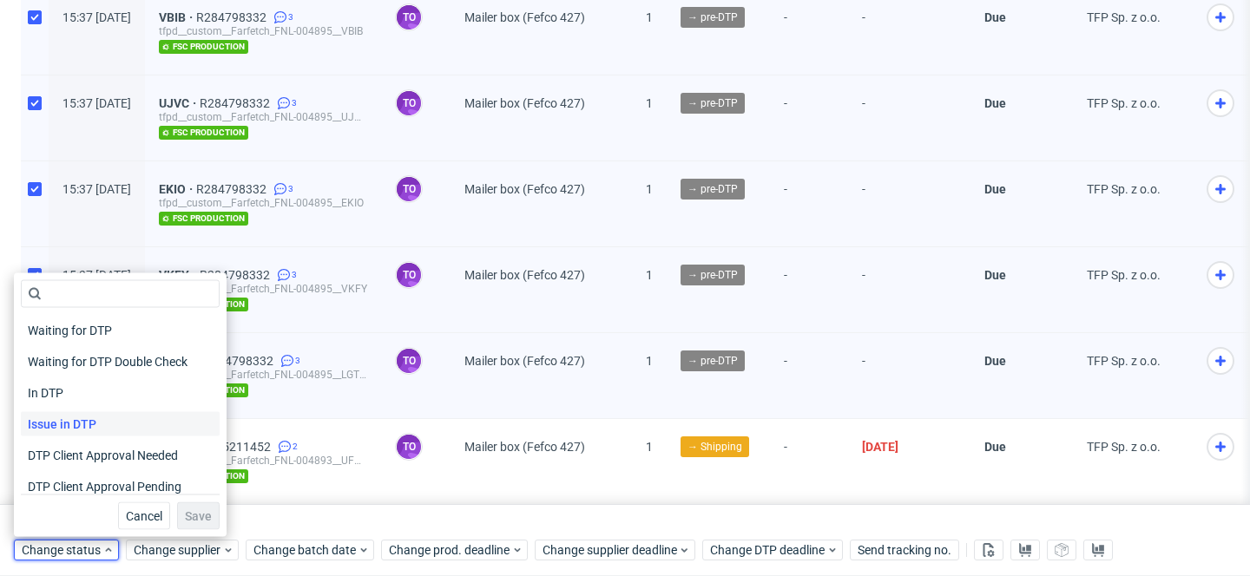
scroll to position [227, 0]
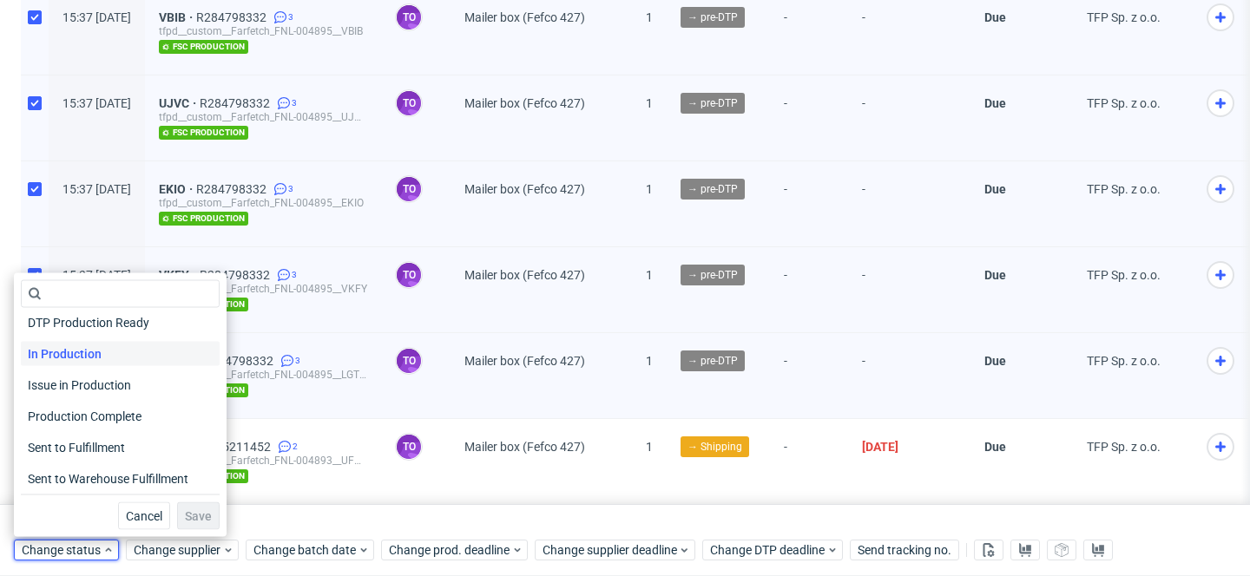
click at [93, 351] on span "In Production" at bounding box center [65, 354] width 88 height 24
click at [185, 513] on span "Save" at bounding box center [198, 516] width 27 height 12
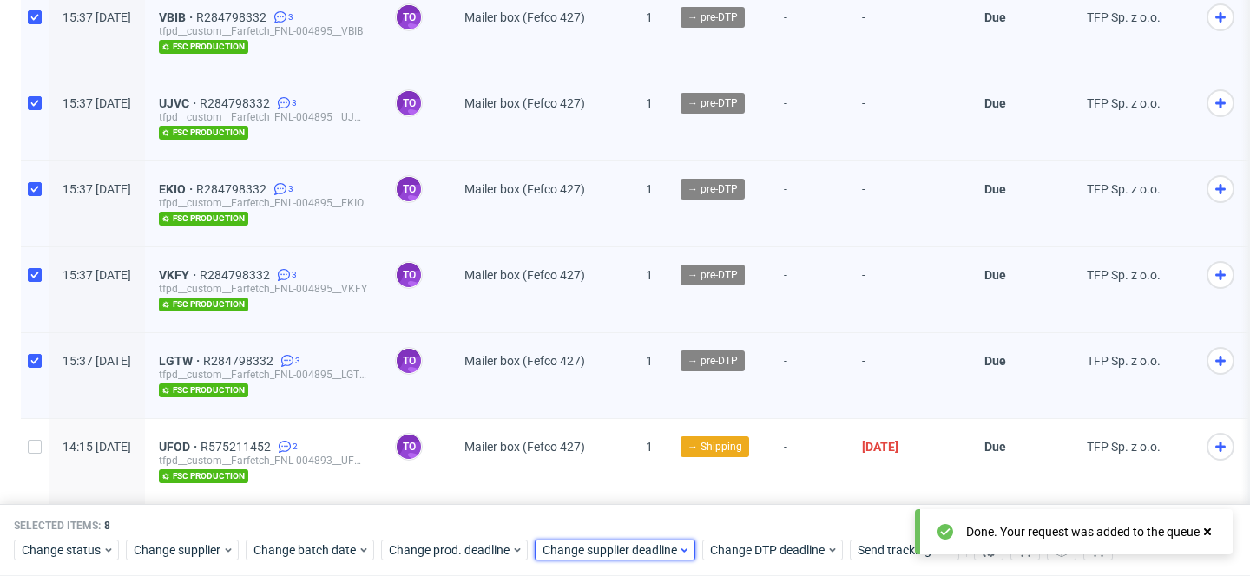
click at [583, 543] on span "Change supplier deadline" at bounding box center [610, 551] width 135 height 17
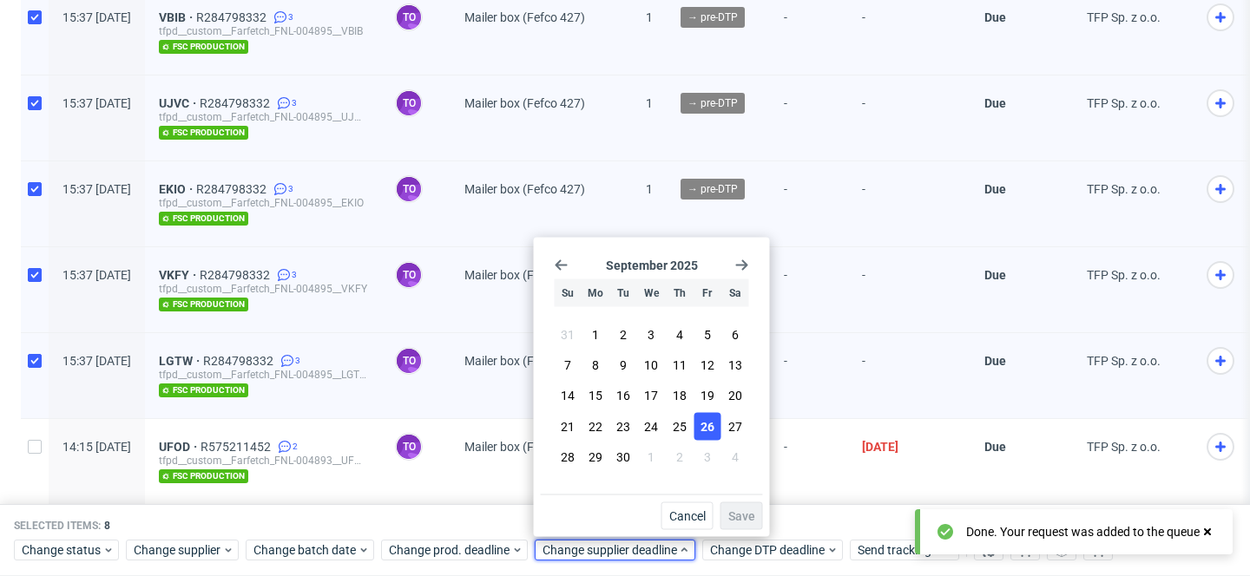
click at [709, 420] on span "26" at bounding box center [708, 426] width 14 height 17
click at [740, 512] on span "Save" at bounding box center [741, 516] width 27 height 12
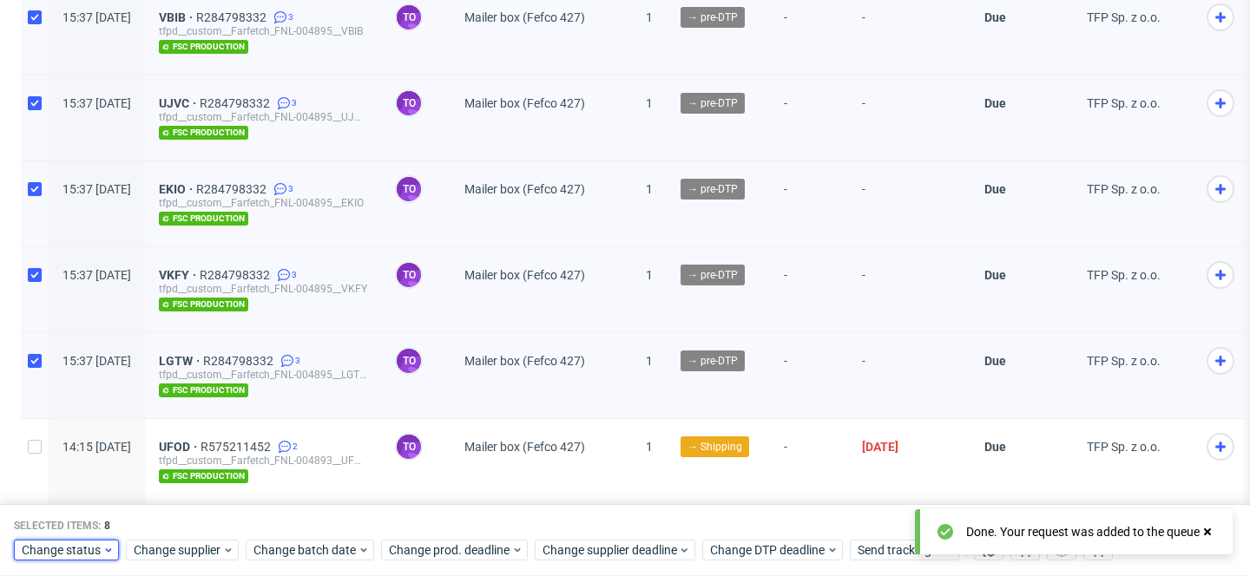
click at [41, 553] on span "Change status" at bounding box center [62, 551] width 81 height 17
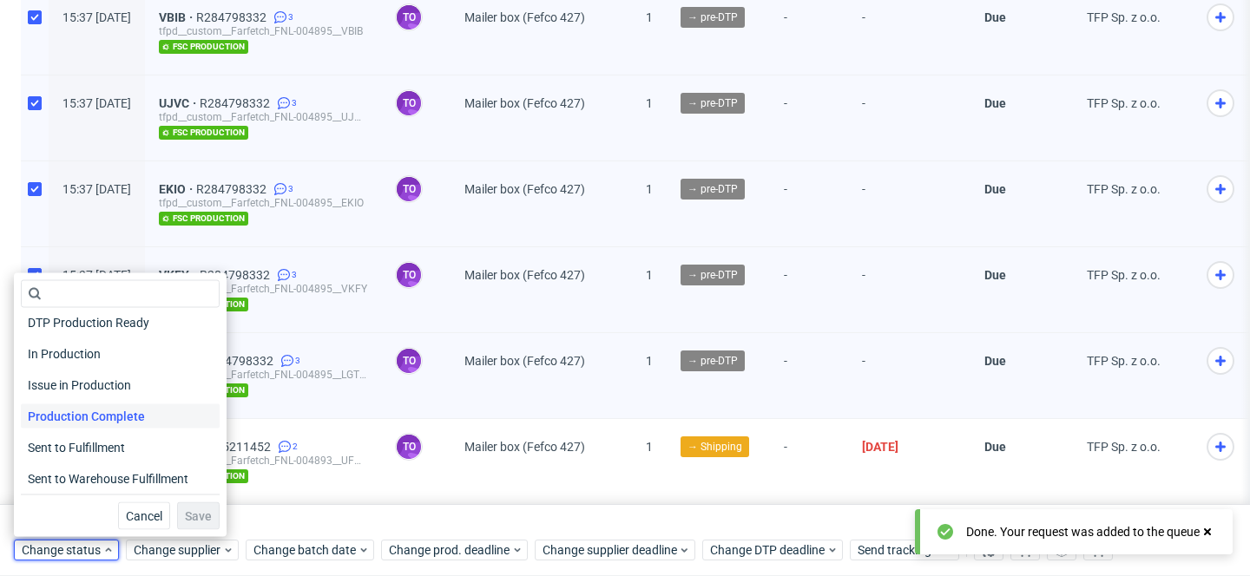
click at [96, 418] on span "Production Complete" at bounding box center [86, 417] width 131 height 24
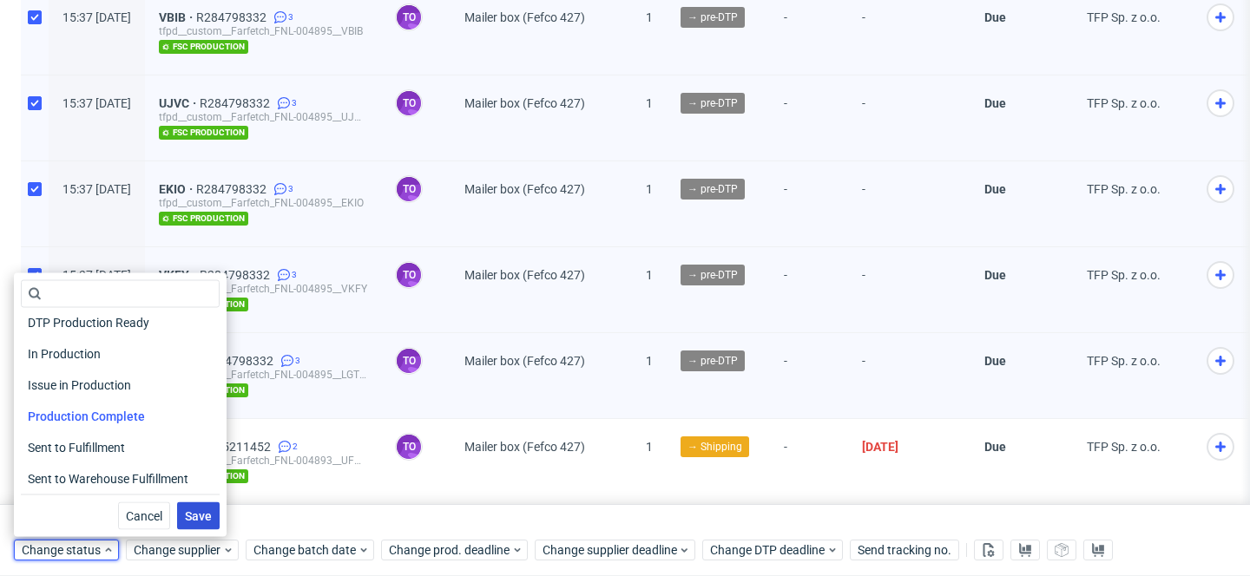
click at [185, 512] on span "Save" at bounding box center [198, 516] width 27 height 12
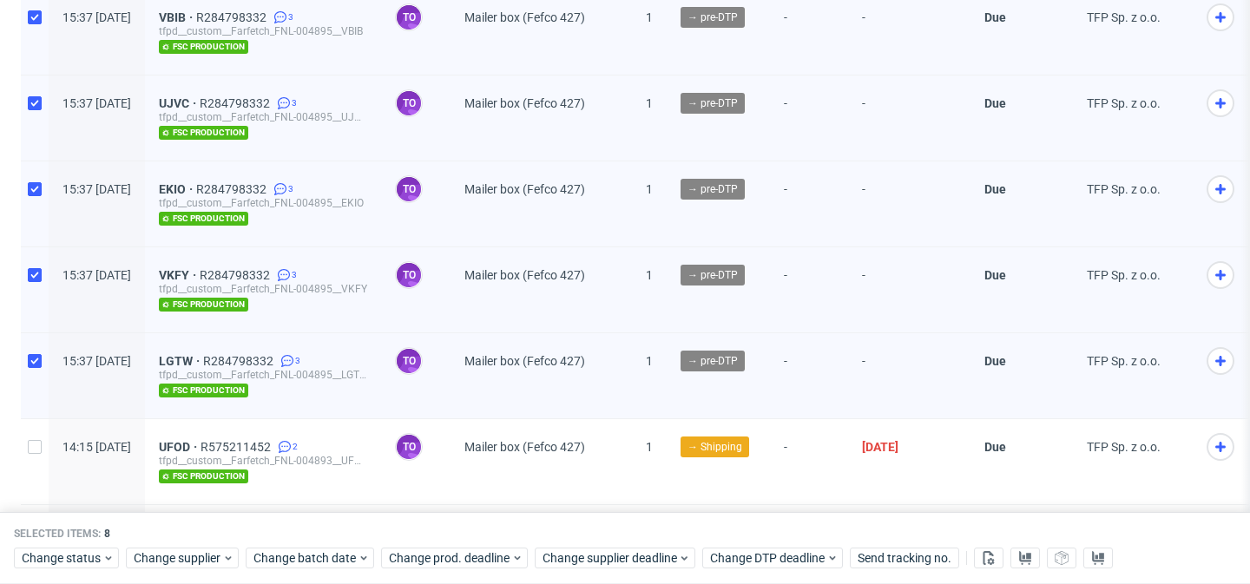
scroll to position [0, 0]
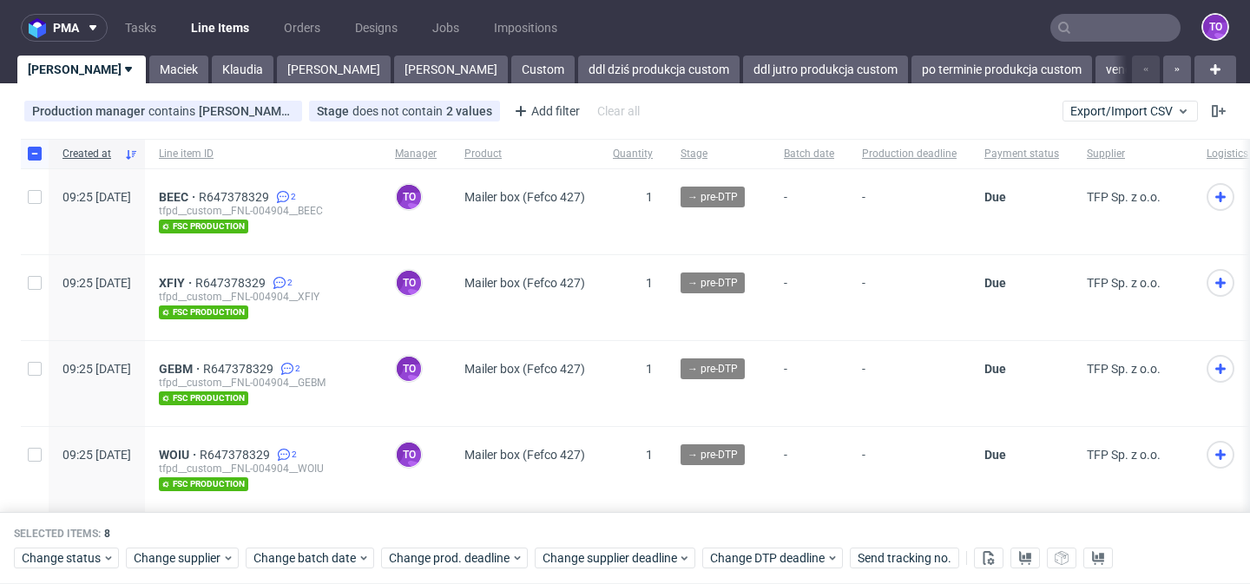
click at [122, 68] on icon at bounding box center [129, 70] width 14 height 14
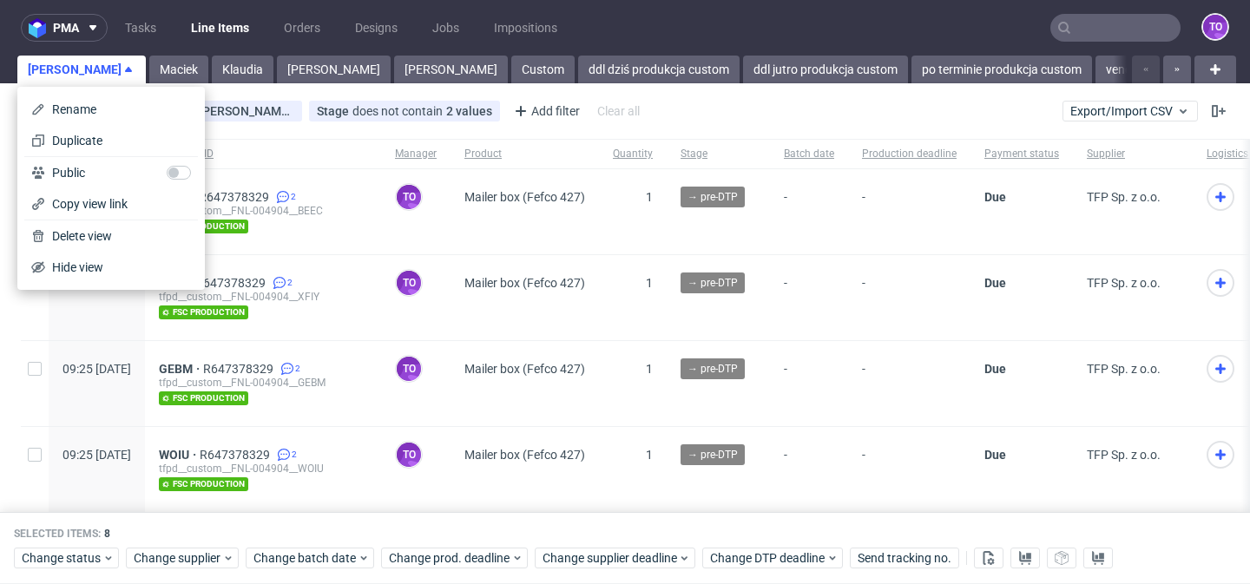
click at [1077, 33] on input "text" at bounding box center [1115, 28] width 130 height 28
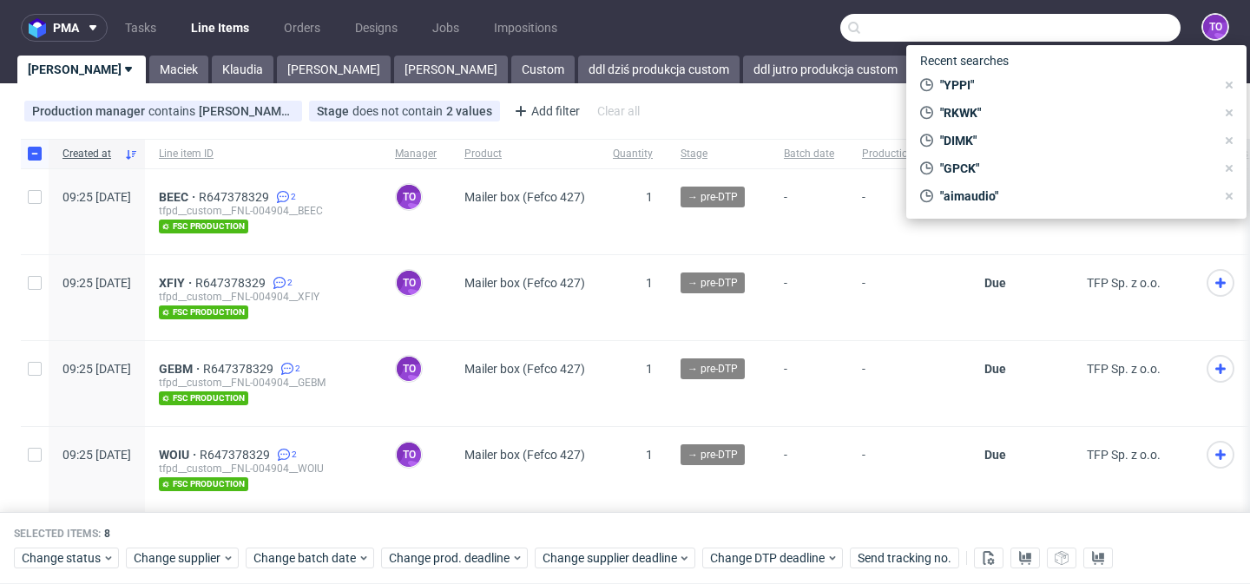
click at [1091, 19] on input "text" at bounding box center [1010, 28] width 340 height 28
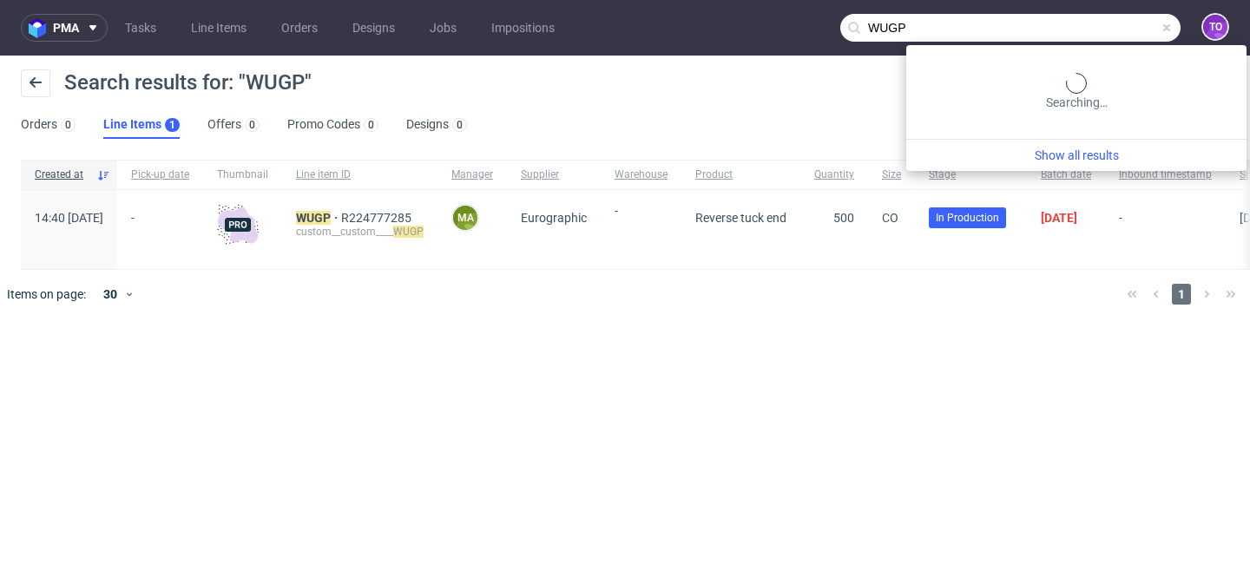
click at [1111, 34] on input "WUGP" at bounding box center [1010, 28] width 340 height 28
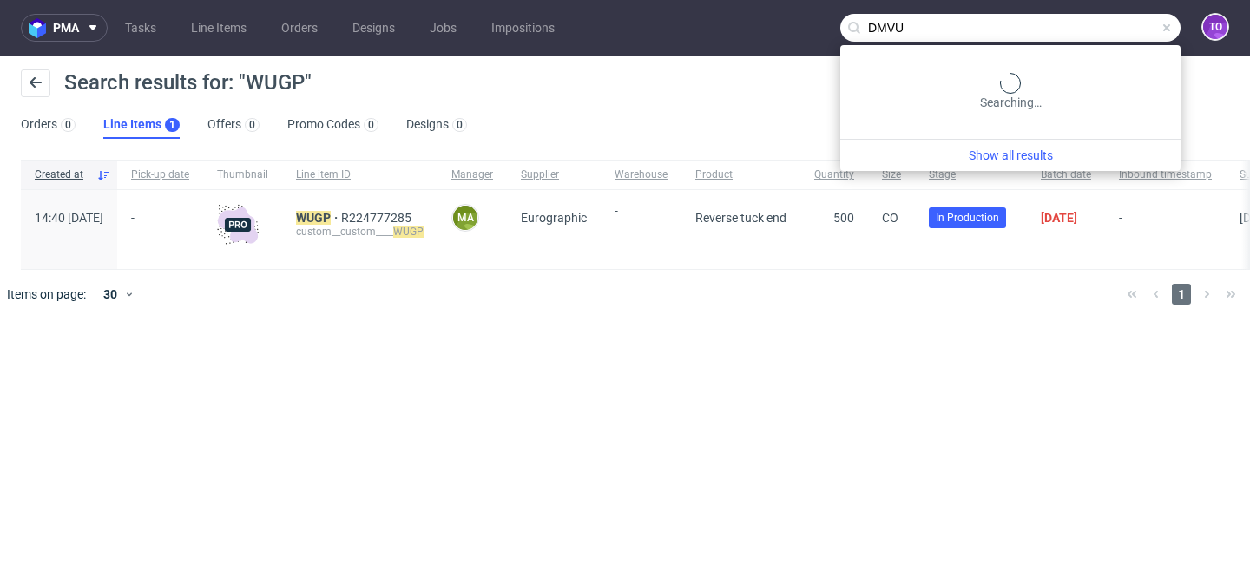
type input "DMVU"
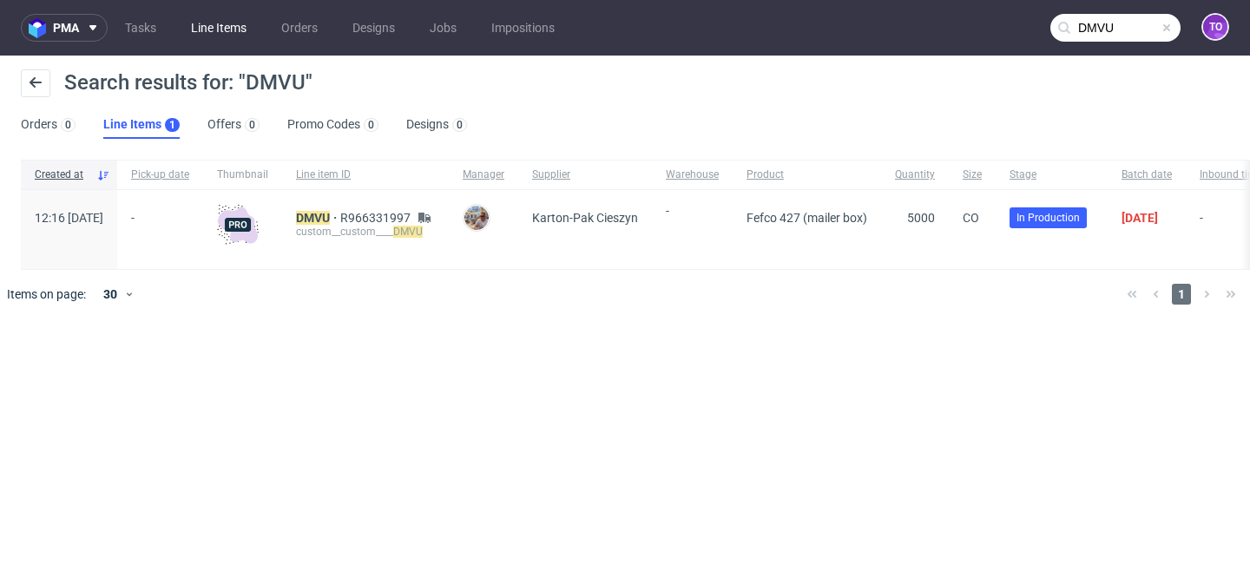
click at [201, 31] on link "Line Items" at bounding box center [219, 28] width 76 height 28
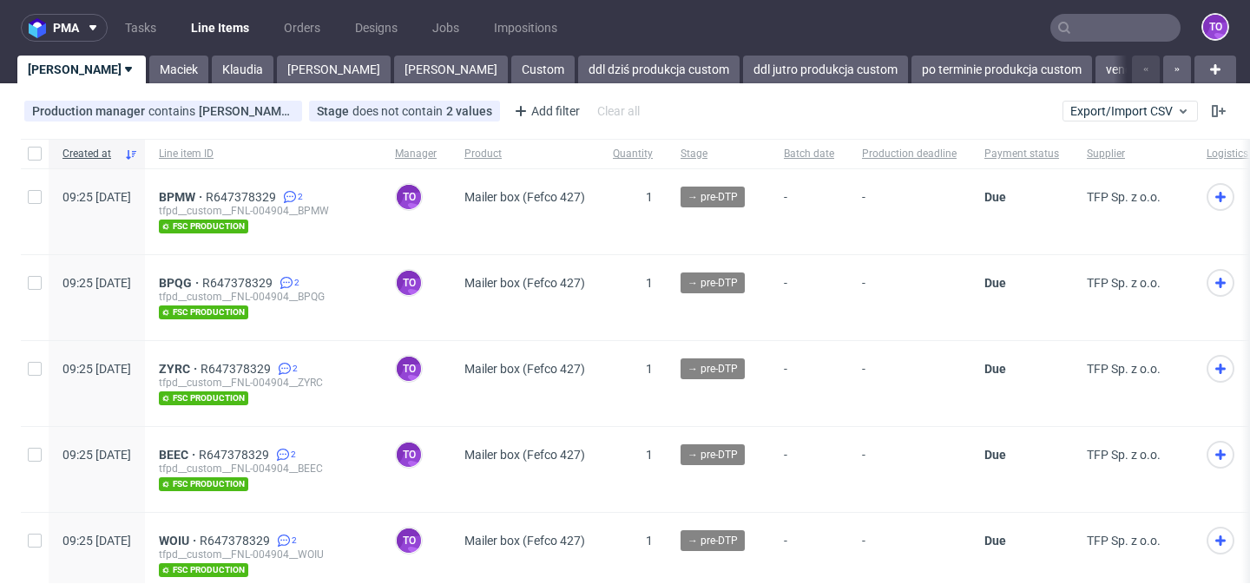
click at [1121, 32] on input "text" at bounding box center [1115, 28] width 130 height 28
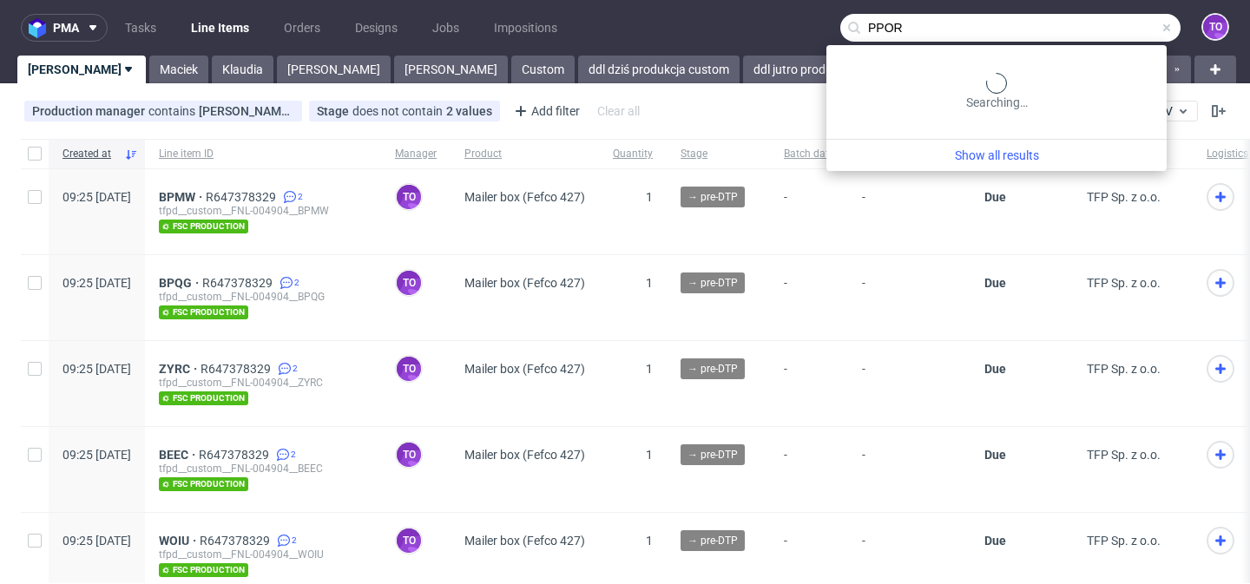
type input "PPOR"
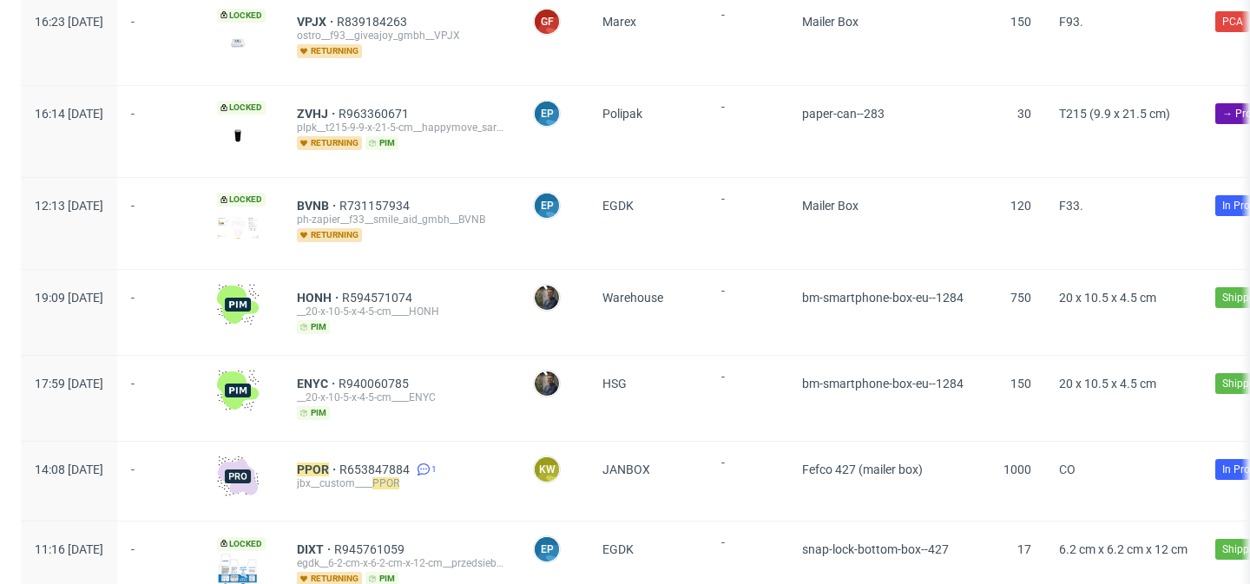
scroll to position [581, 0]
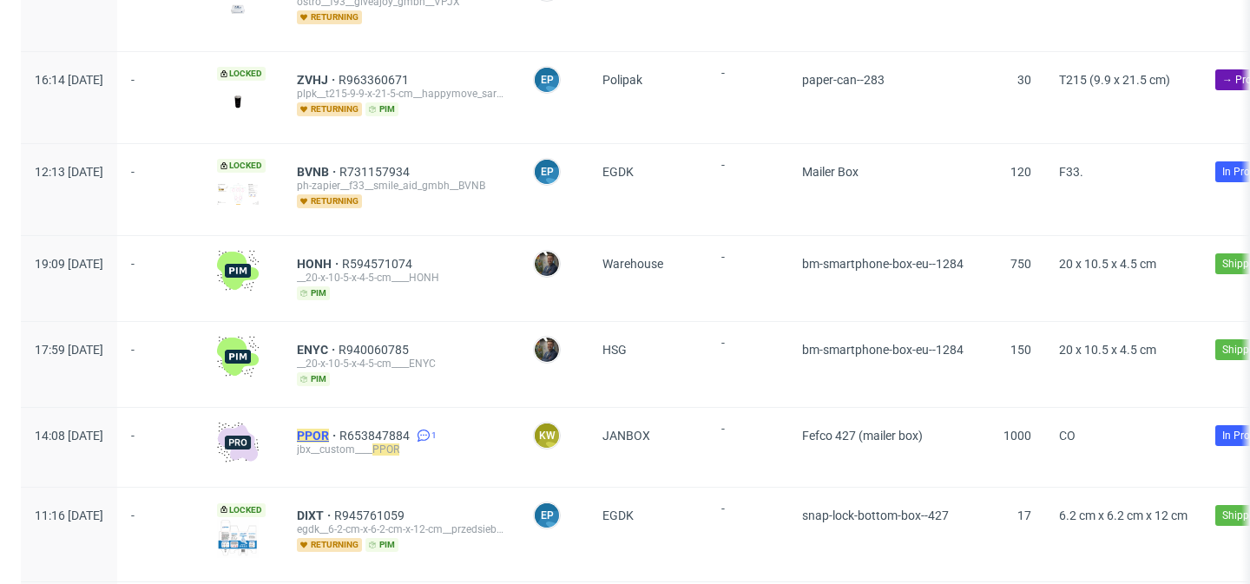
click at [329, 430] on mark "PPOR" at bounding box center [313, 436] width 32 height 14
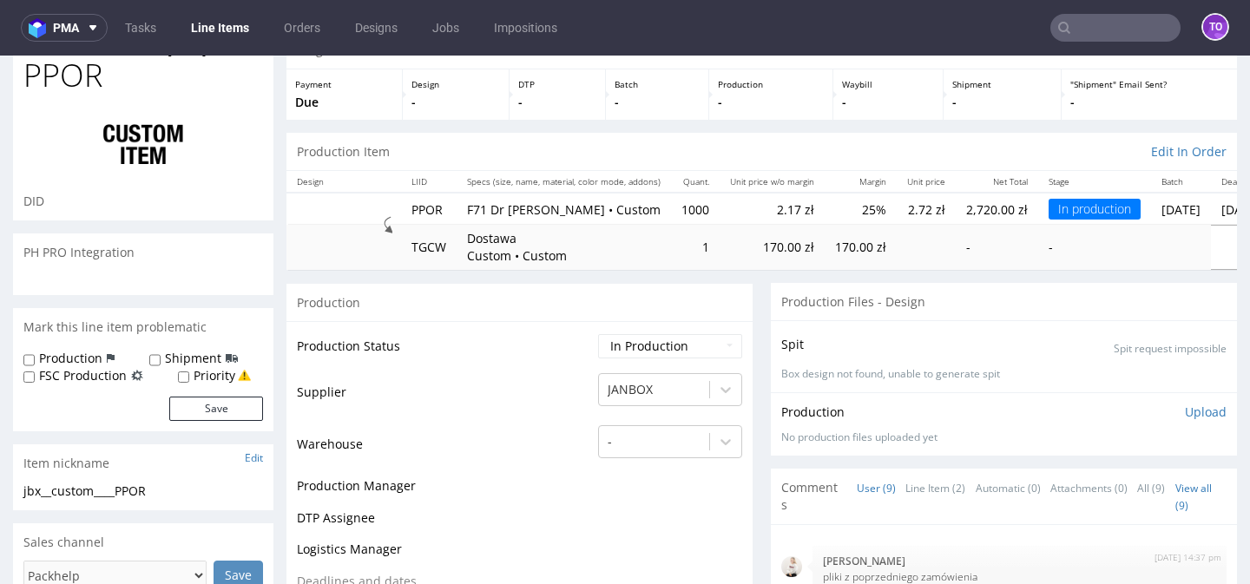
scroll to position [199, 0]
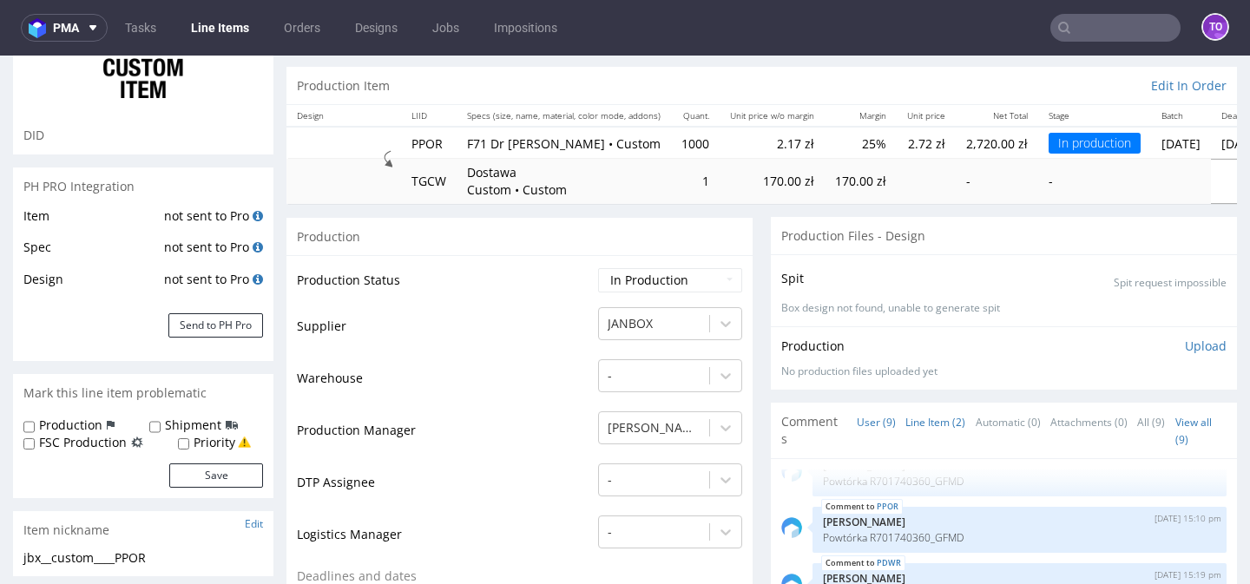
click at [913, 411] on link "Line Item (2)" at bounding box center [935, 422] width 60 height 37
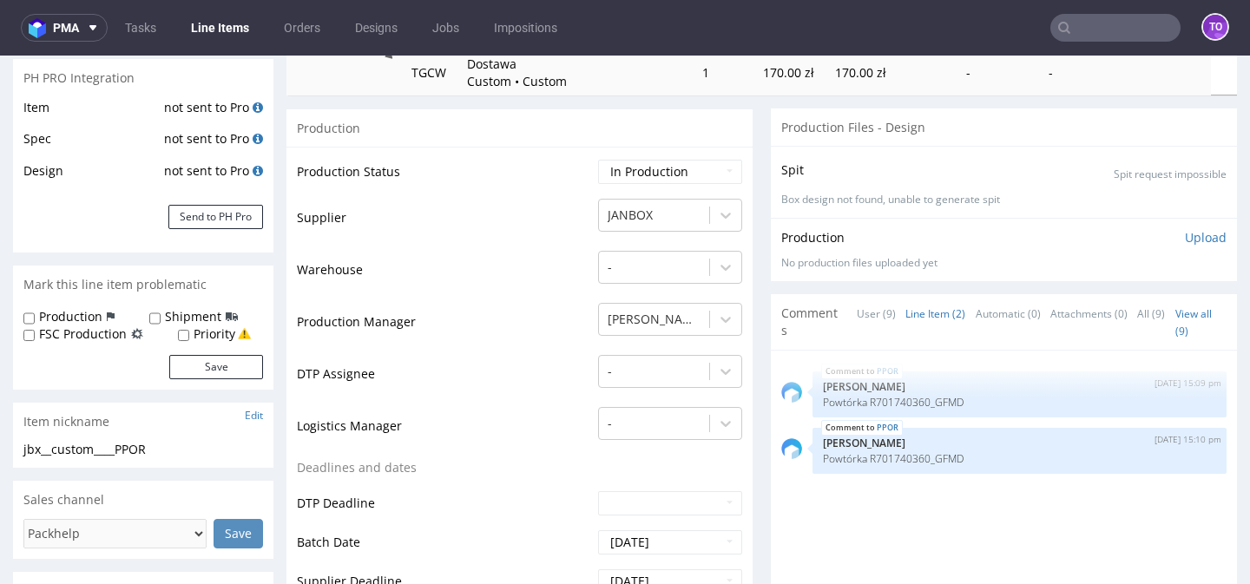
scroll to position [258, 0]
drag, startPoint x: 932, startPoint y: 454, endPoint x: 966, endPoint y: 454, distance: 33.9
click at [966, 454] on p "Powtórka R701740360_GFMD" at bounding box center [1019, 456] width 393 height 13
copy p "GFMD"
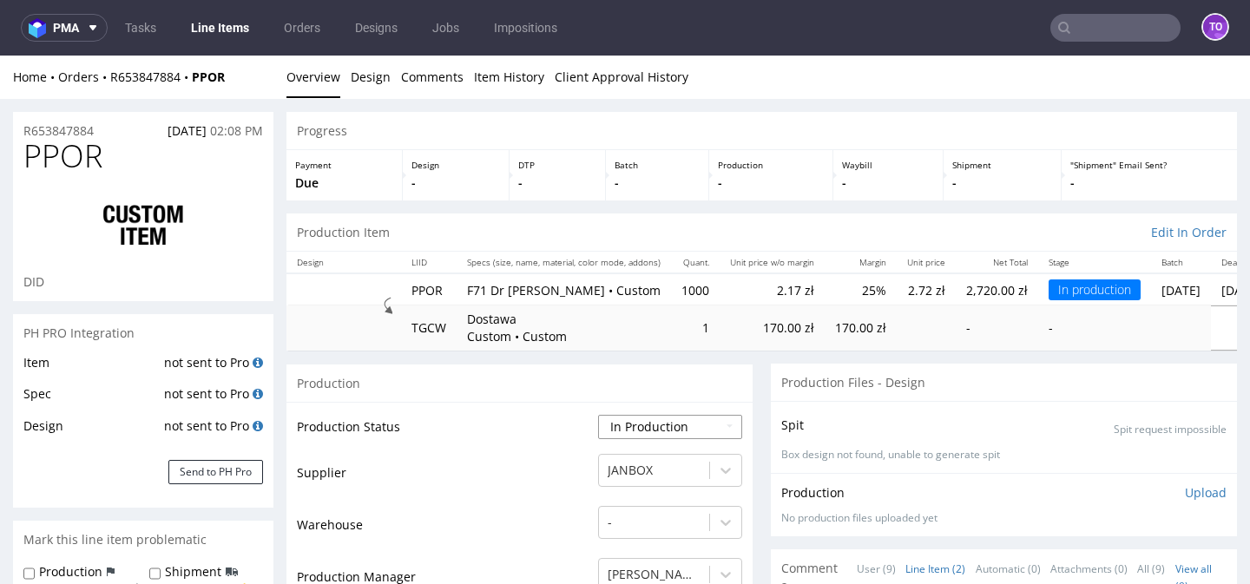
click at [632, 429] on select "Waiting for Artwork Waiting for Diecut Waiting for Mockup Waiting for DTP Waiti…" at bounding box center [670, 427] width 144 height 24
select select "production_complete"
click at [598, 415] on select "Waiting for Artwork Waiting for Diecut Waiting for Mockup Waiting for DTP Waiti…" at bounding box center [670, 427] width 144 height 24
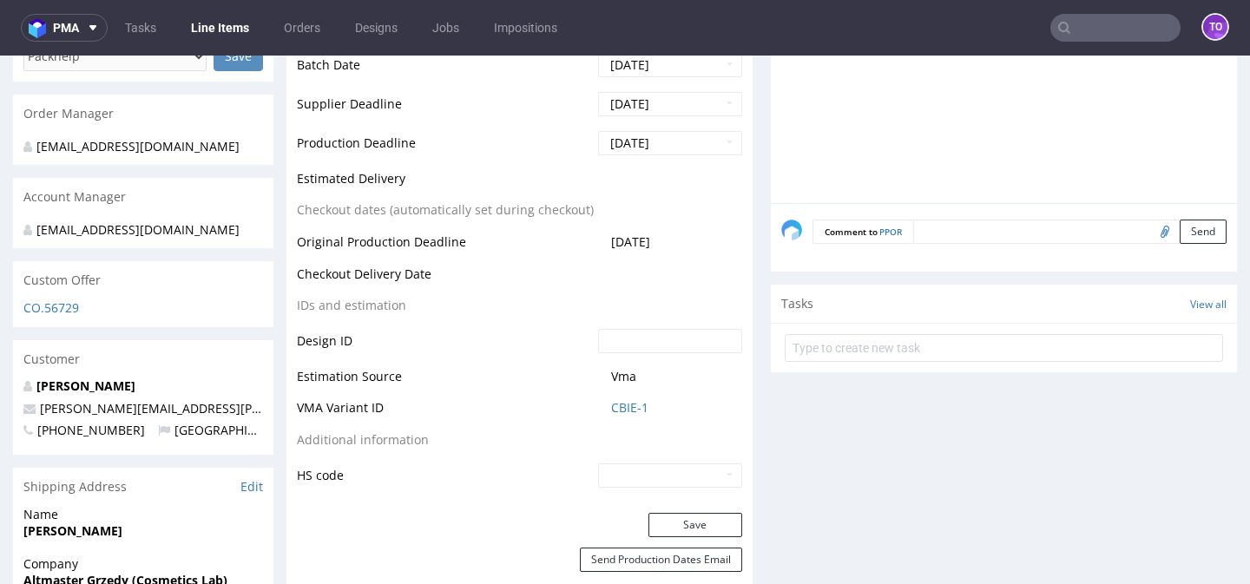
scroll to position [784, 0]
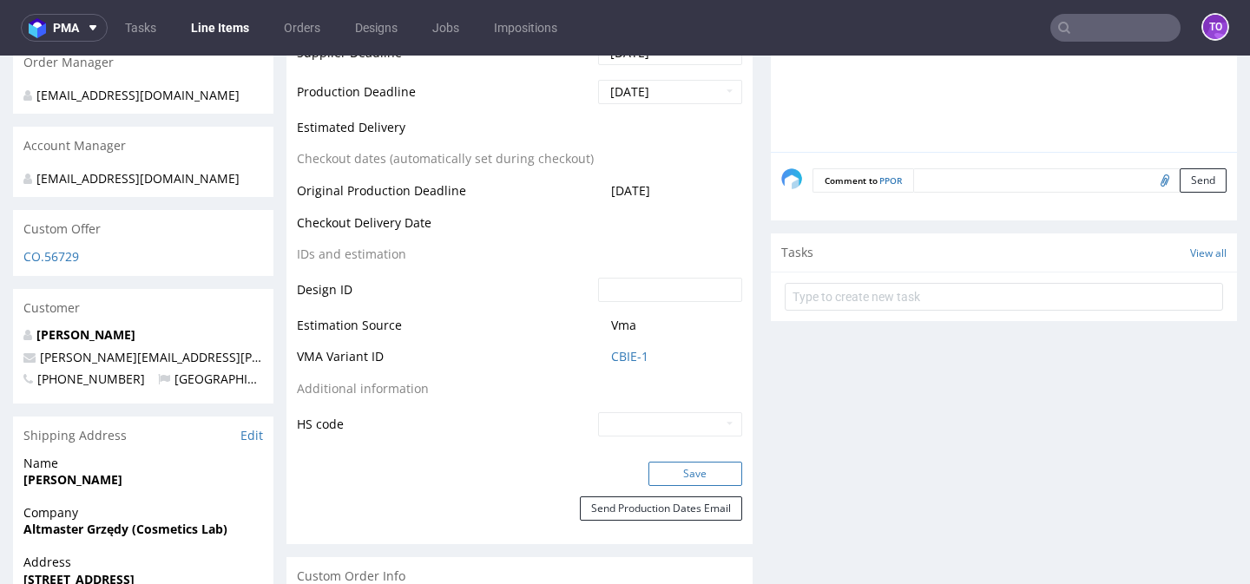
click at [683, 468] on button "Save" at bounding box center [695, 474] width 94 height 24
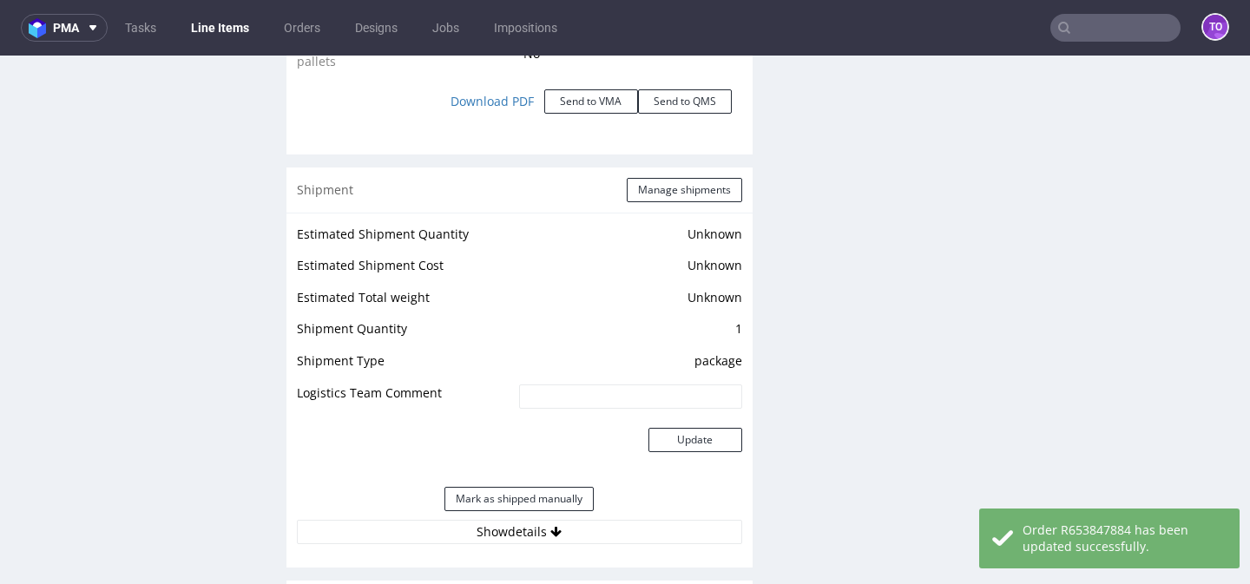
scroll to position [2267, 0]
click at [673, 196] on button "Manage shipments" at bounding box center [684, 189] width 115 height 24
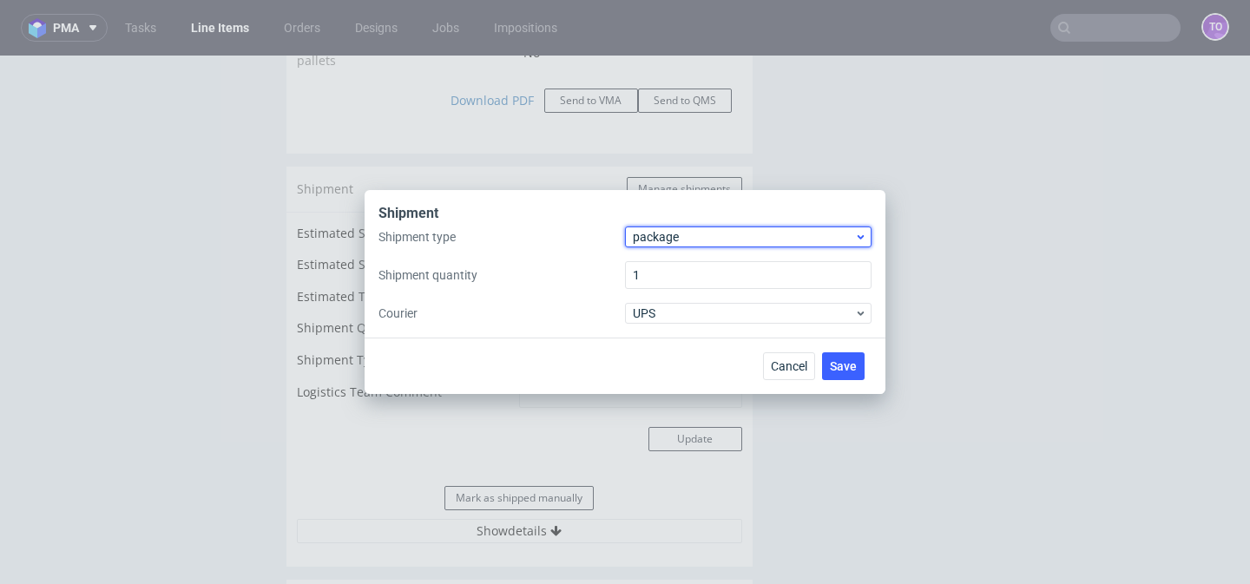
click at [731, 239] on span "package" at bounding box center [743, 236] width 221 height 17
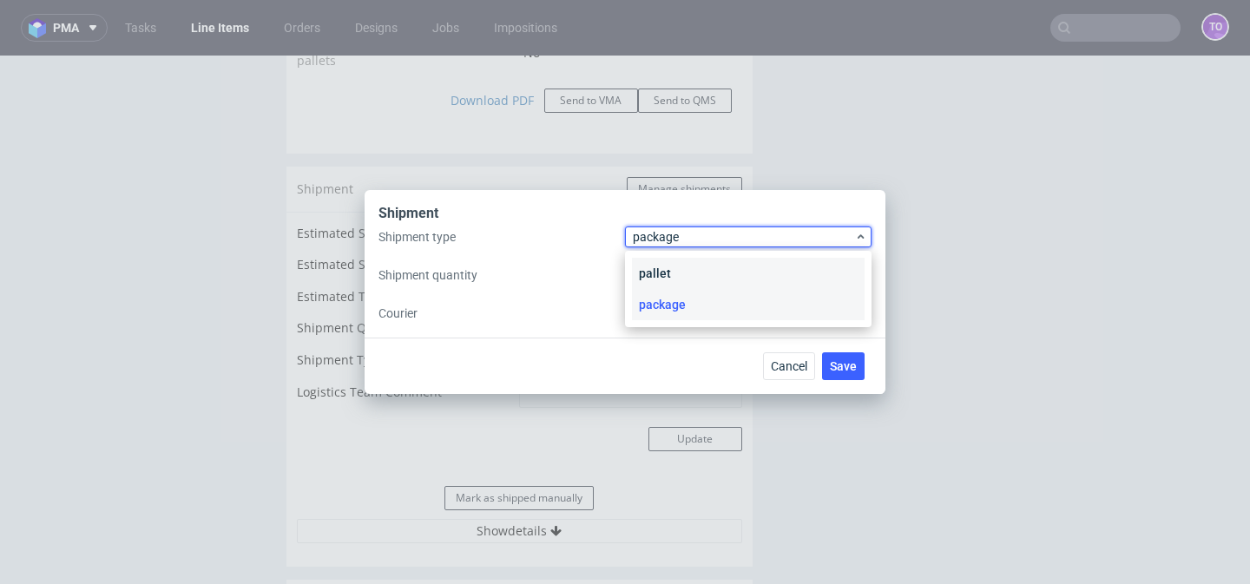
click at [689, 276] on div "pallet" at bounding box center [748, 273] width 233 height 31
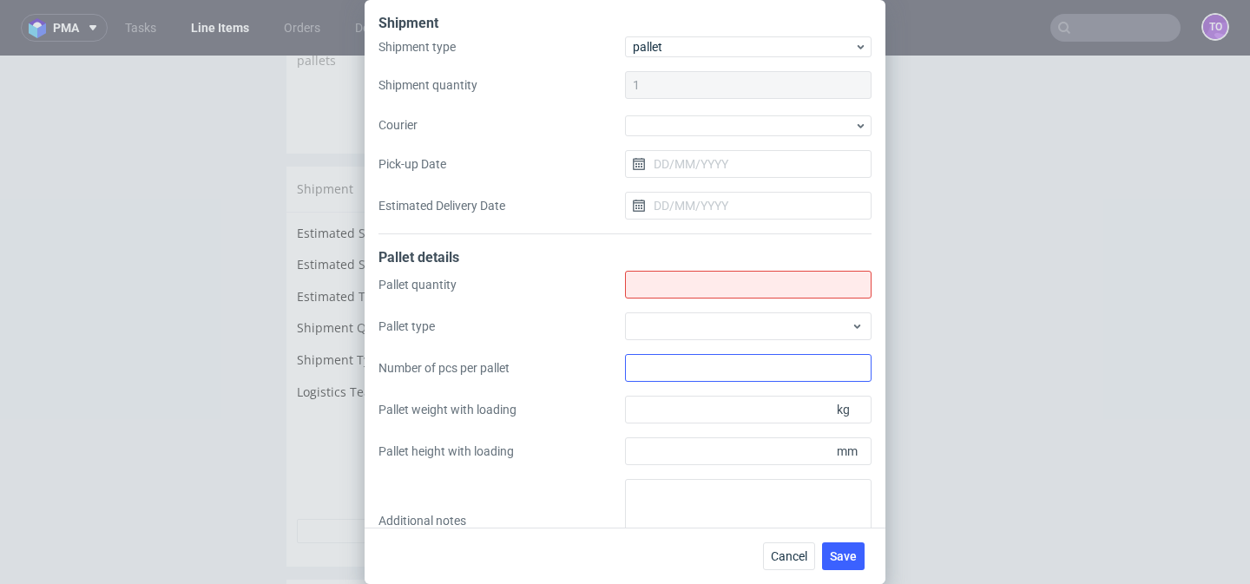
scroll to position [48, 0]
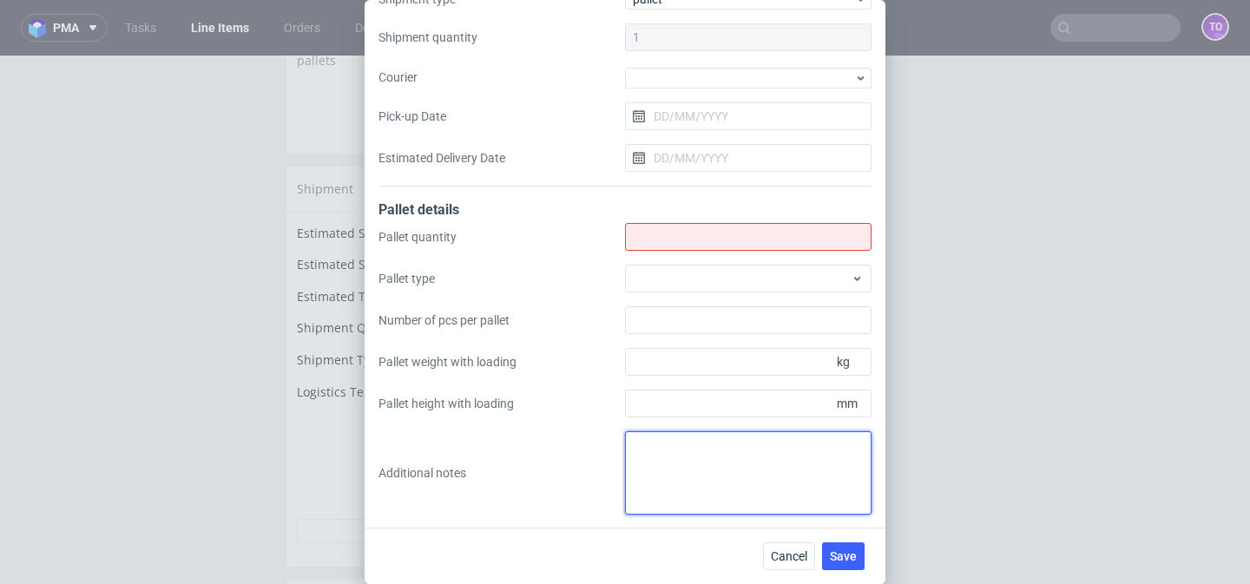
click at [670, 462] on textarea at bounding box center [748, 472] width 247 height 83
paste textarea "1 paleta 1200x800 Wysokość 180cm Waga 200kg"
type textarea "1 paleta 1200x800 Wysokość 180cm Waga 200kg"
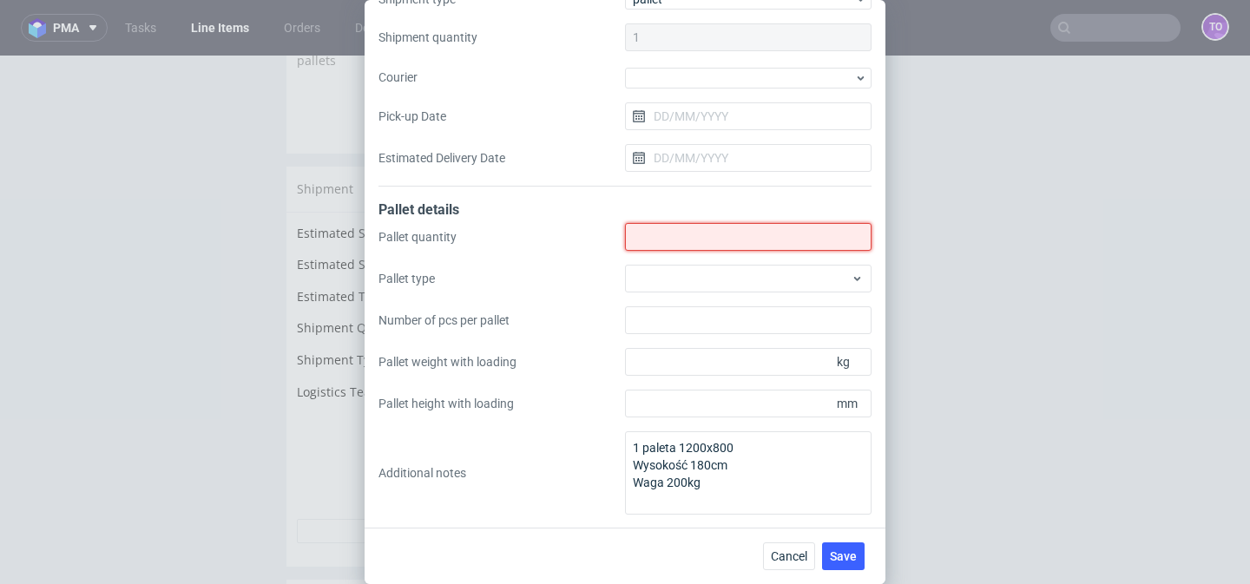
click at [678, 232] on input "Shipment type" at bounding box center [748, 237] width 247 height 28
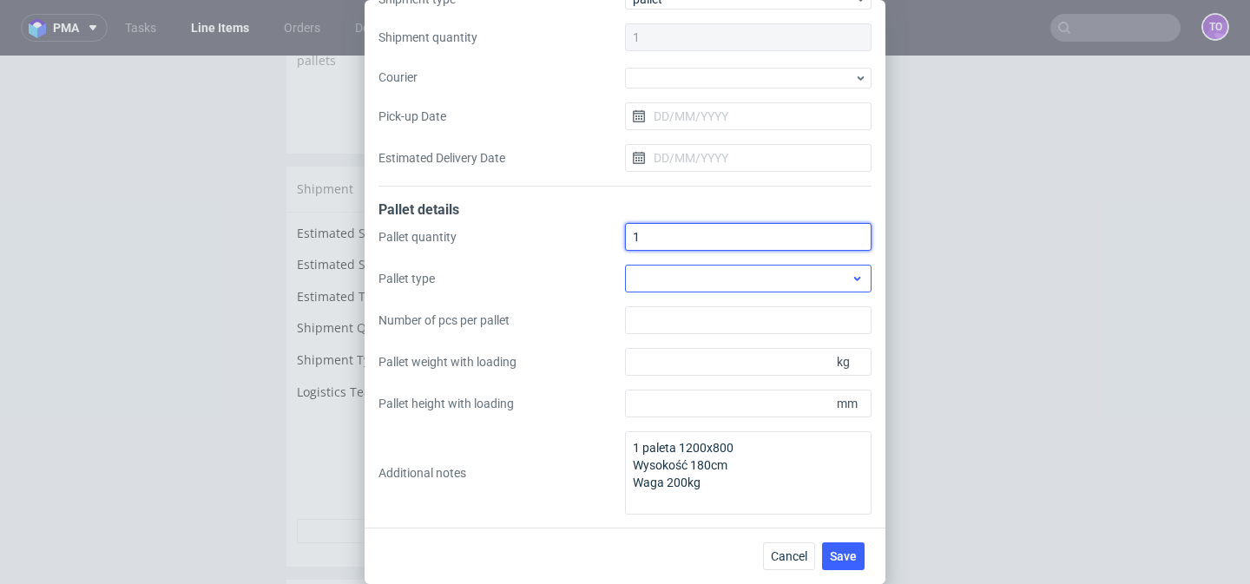
type input "1"
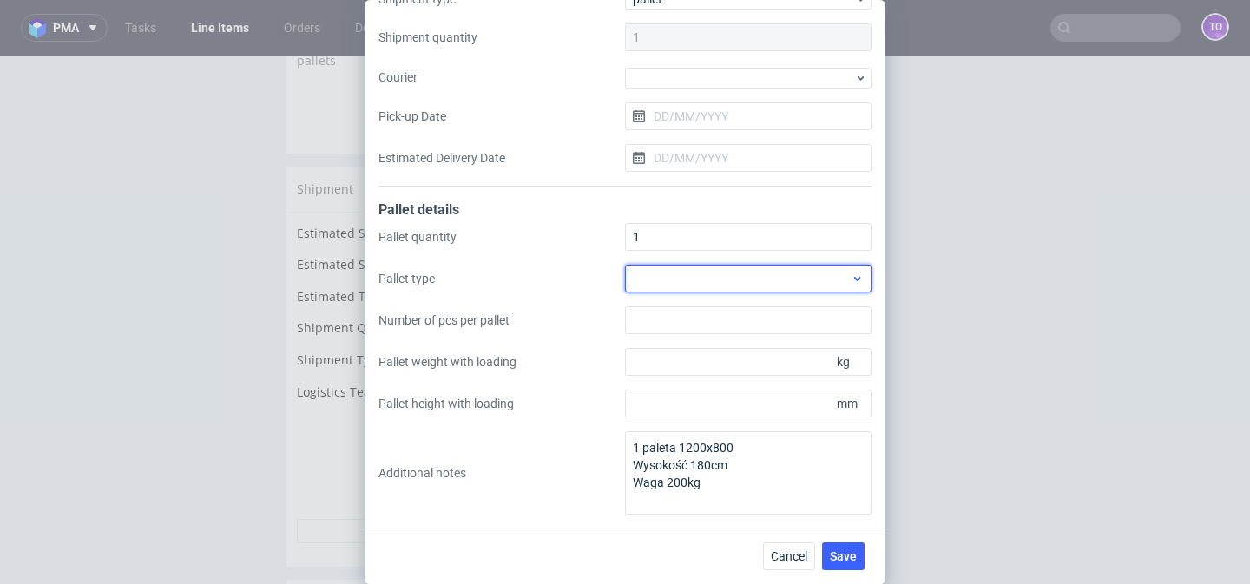
click at [684, 282] on div at bounding box center [748, 279] width 247 height 28
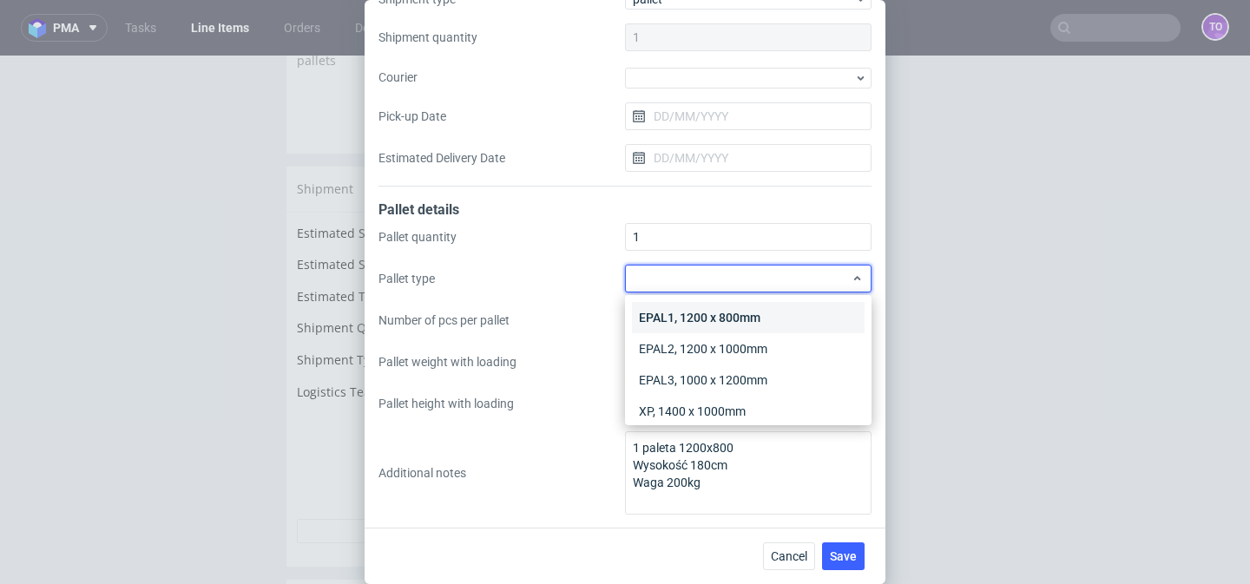
click at [684, 315] on div "EPAL1, 1200 x 800mm" at bounding box center [748, 317] width 233 height 31
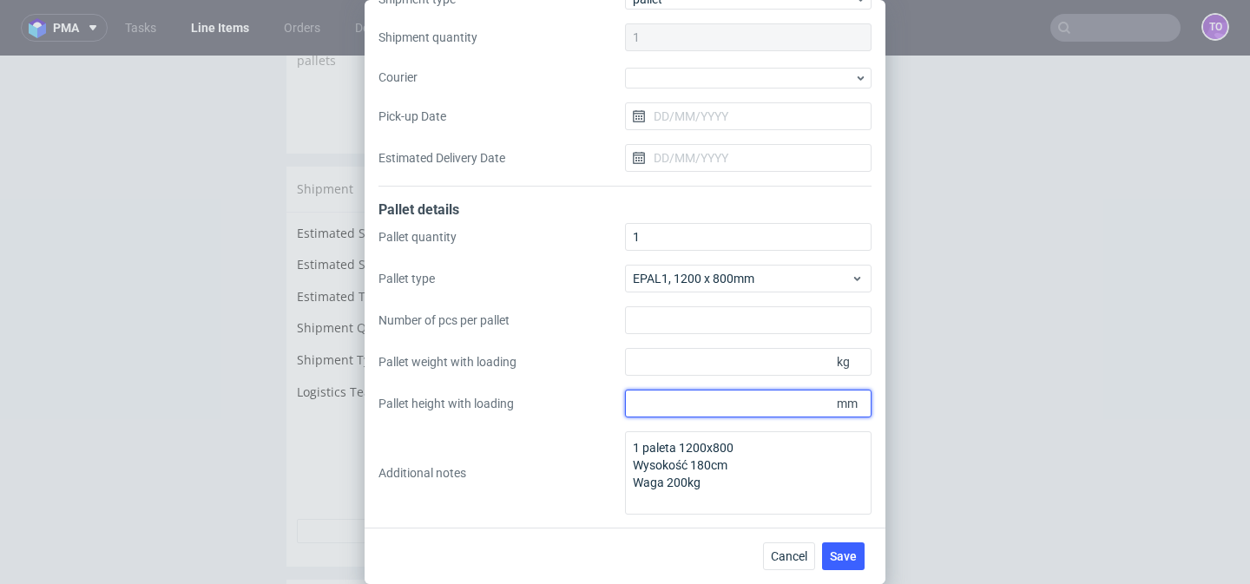
click at [720, 407] on input "Pallet height with loading" at bounding box center [748, 404] width 247 height 28
type input "1800"
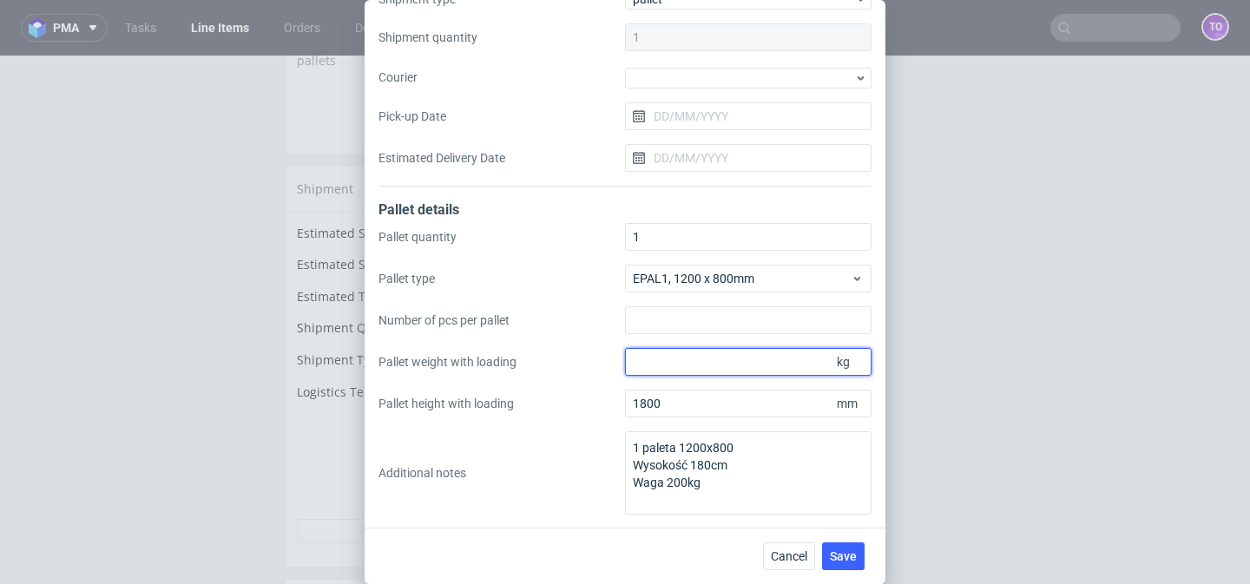
click at [754, 358] on input "Pallet weight with loading" at bounding box center [748, 362] width 247 height 28
type input "200"
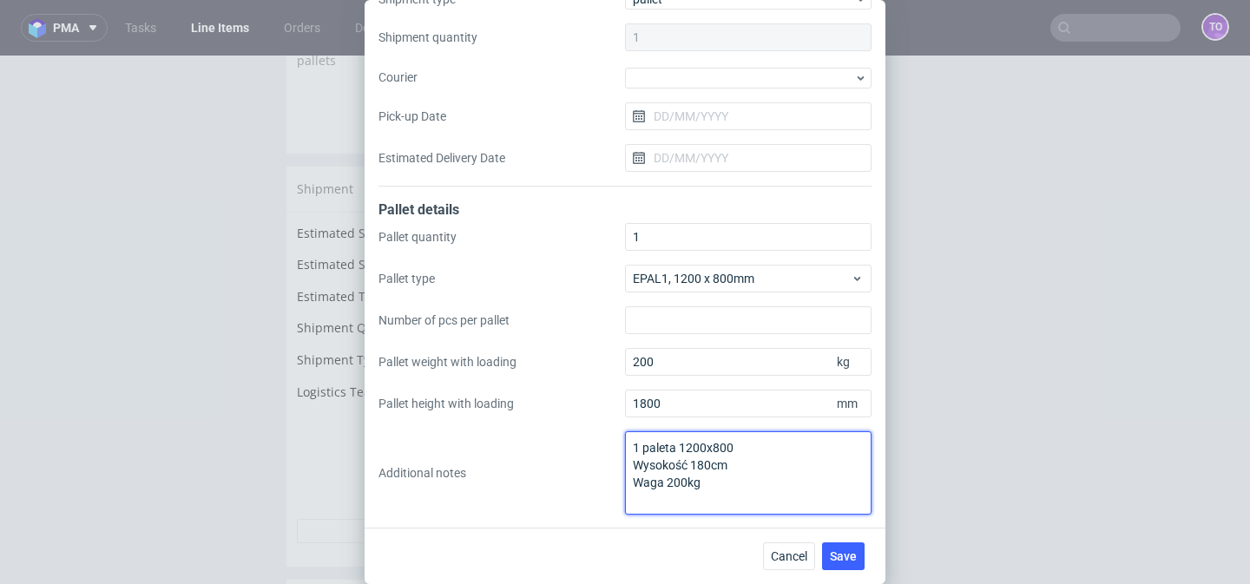
drag, startPoint x: 728, startPoint y: 478, endPoint x: 517, endPoint y: 391, distance: 229.3
click at [517, 391] on div "Pallet quantity 1 Pallet type EPAL1, 1200 x 800mm Number of pcs per pallet Pall…" at bounding box center [624, 369] width 493 height 292
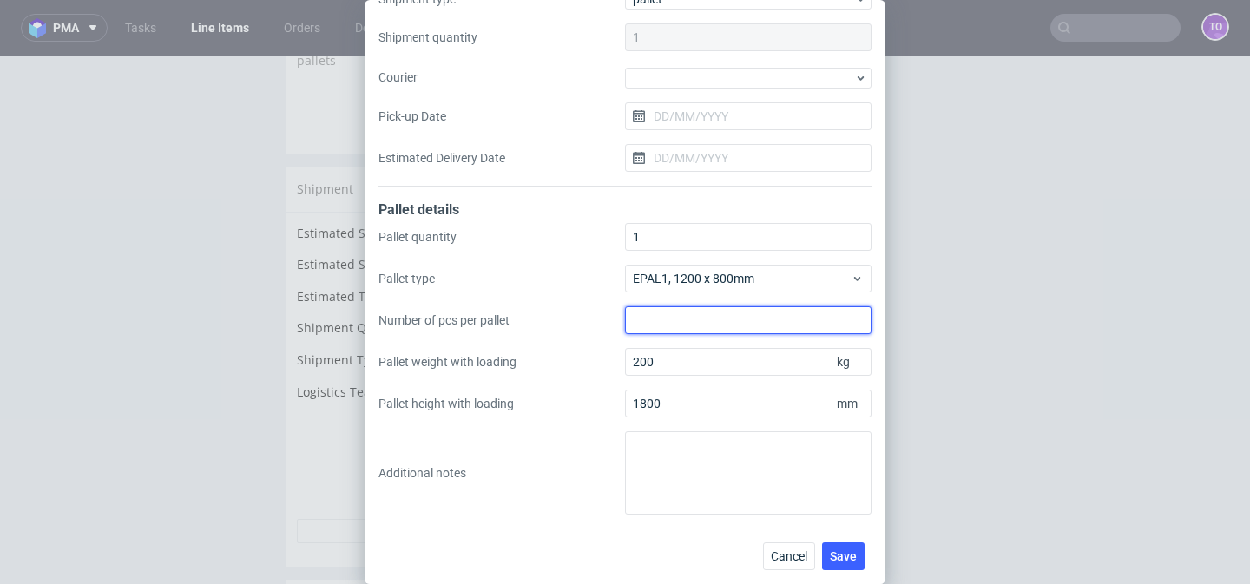
click at [633, 324] on input "Number of pcs per pallet" at bounding box center [748, 320] width 247 height 28
type input "1049"
click at [826, 535] on div "Cancel Save" at bounding box center [625, 556] width 521 height 56
click at [833, 550] on span "Save" at bounding box center [843, 556] width 27 height 12
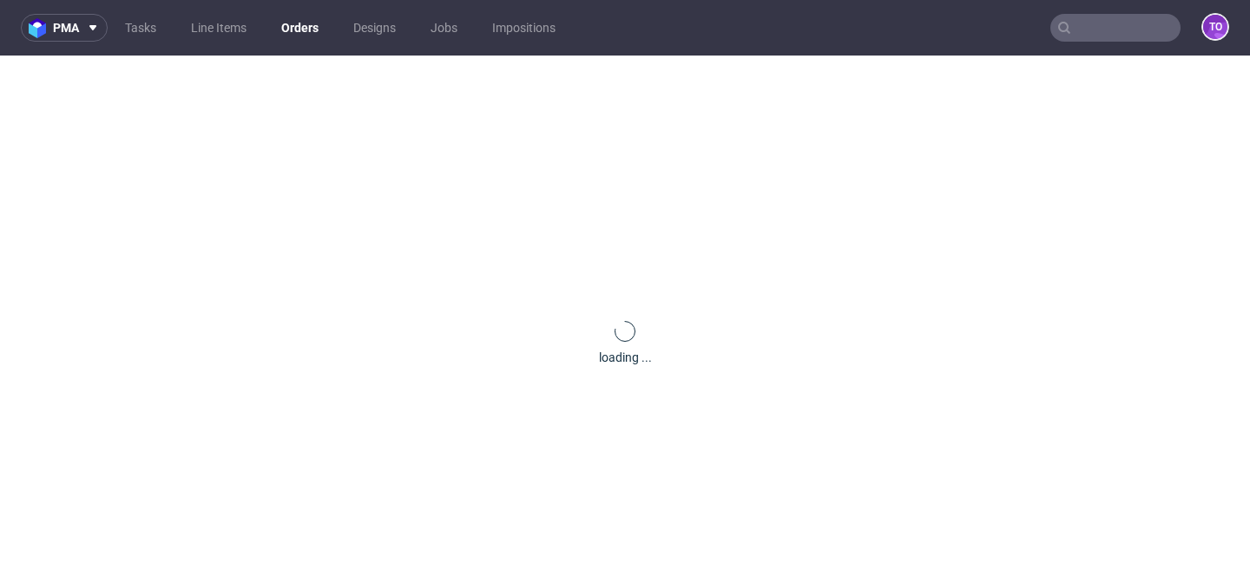
click at [616, 278] on div "loading ..." at bounding box center [625, 344] width 1250 height 576
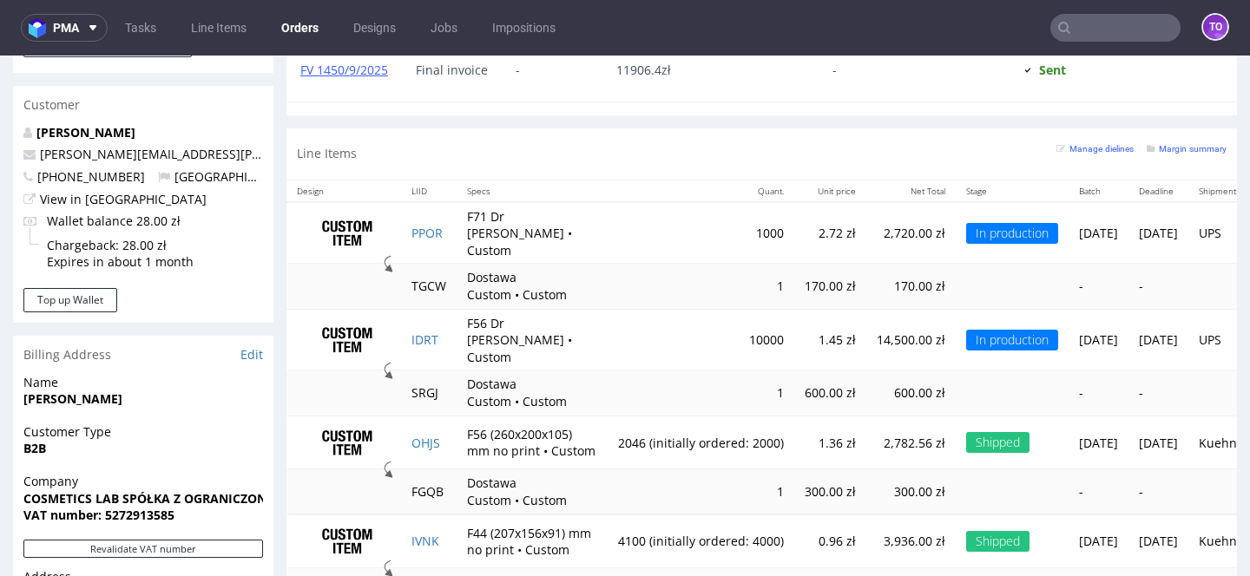
scroll to position [1188, 0]
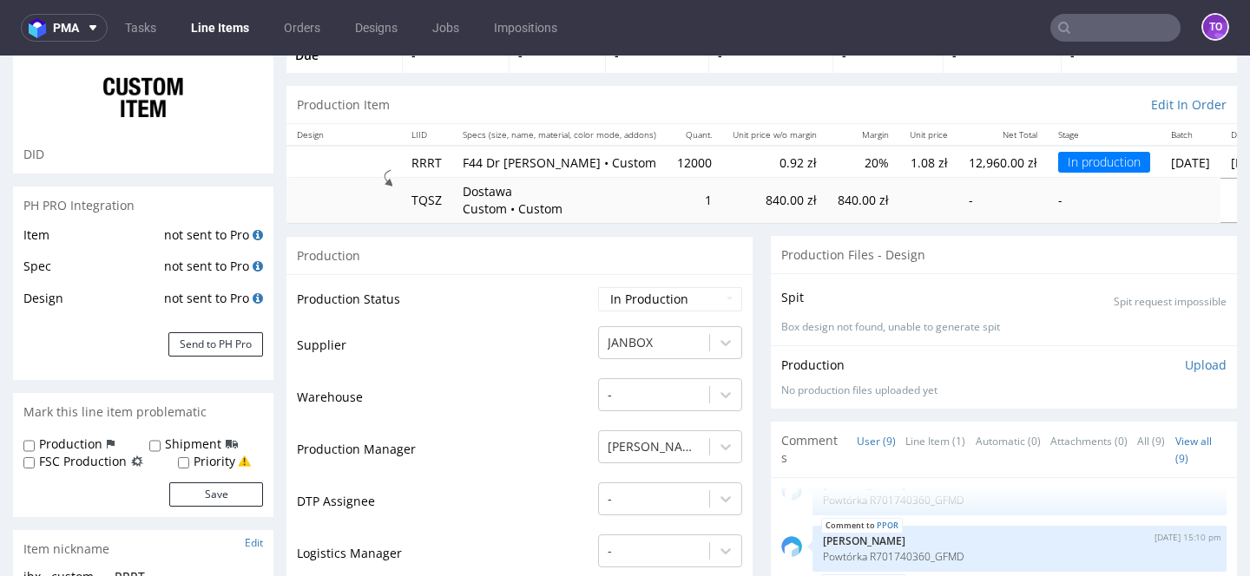
scroll to position [35, 0]
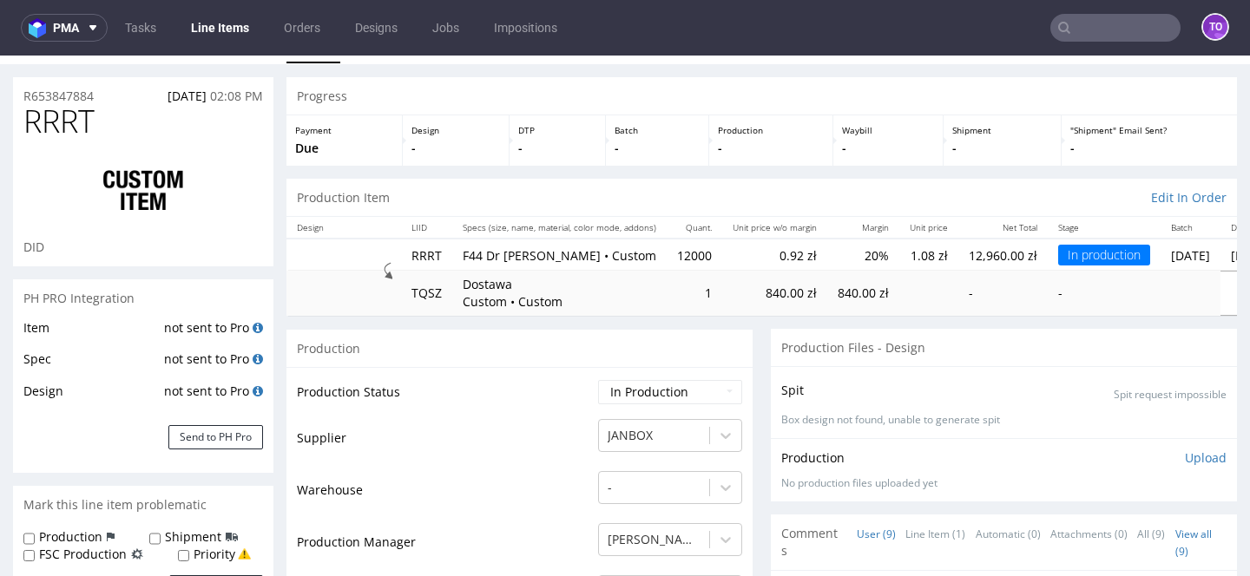
click at [1083, 31] on input "text" at bounding box center [1115, 28] width 130 height 28
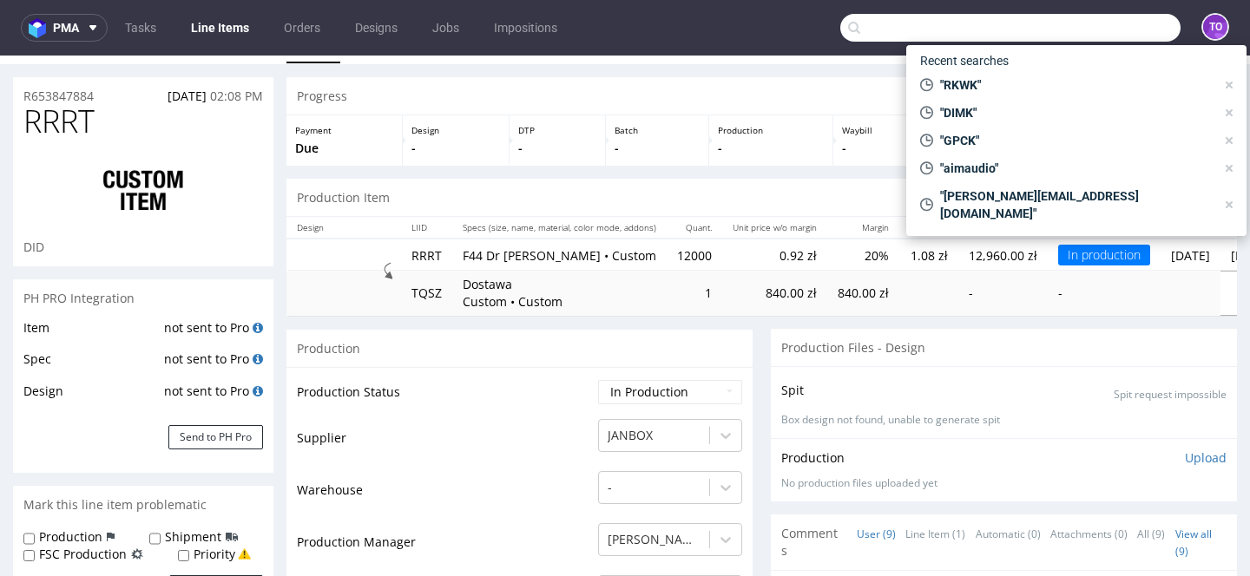
paste input "_JDJL"
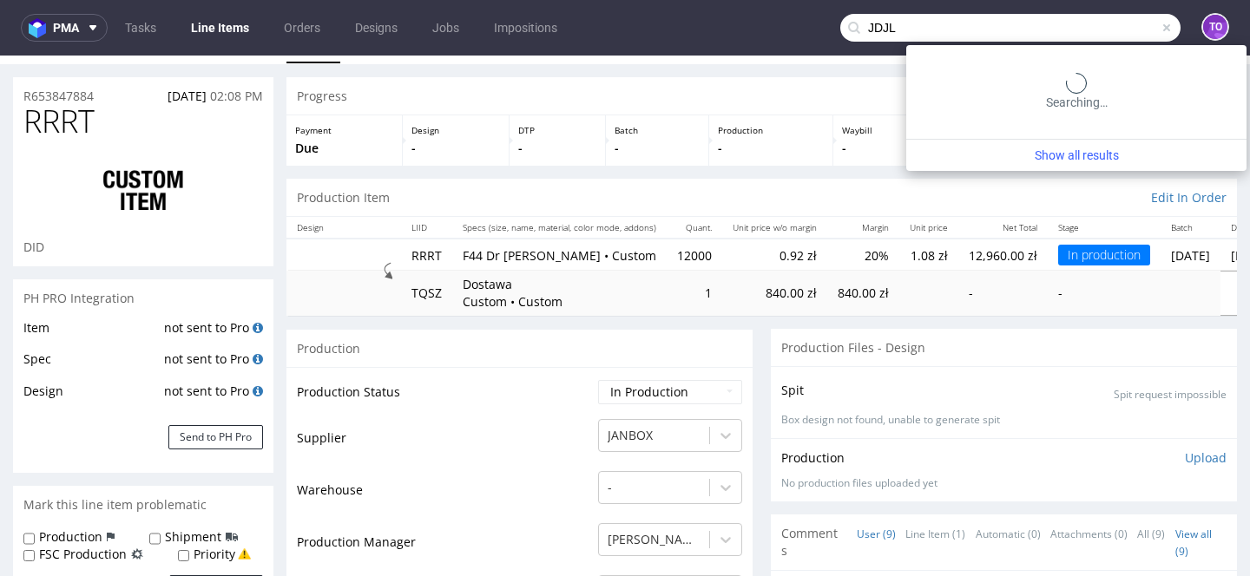
type input "JDJL"
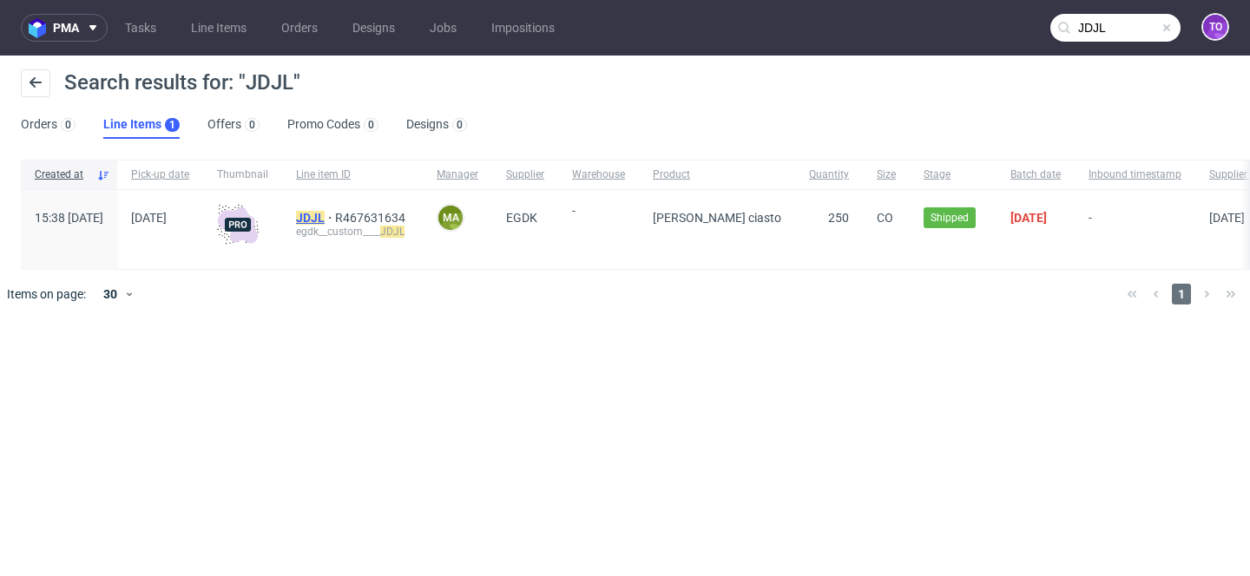
click at [325, 214] on mark "JDJL" at bounding box center [310, 218] width 29 height 14
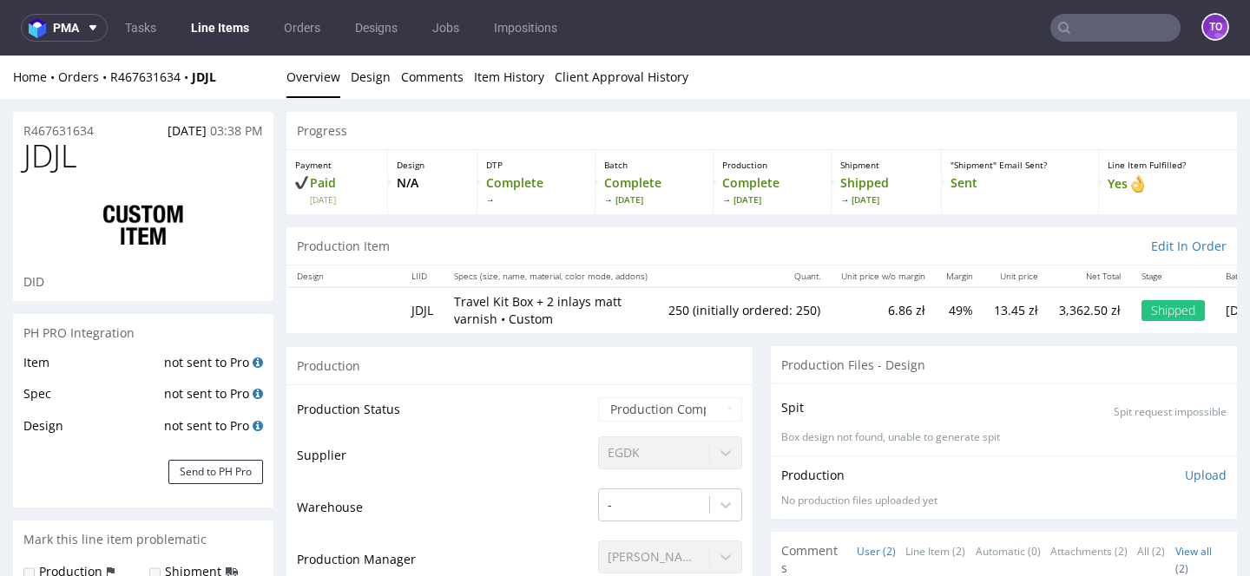
select select "in_progress"
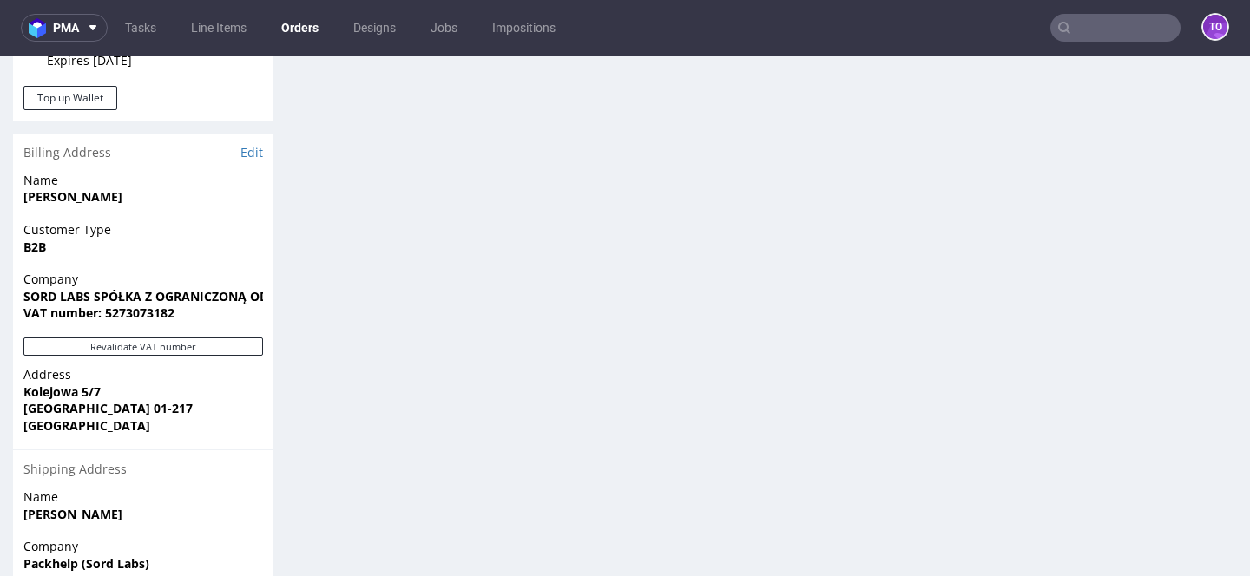
scroll to position [886, 0]
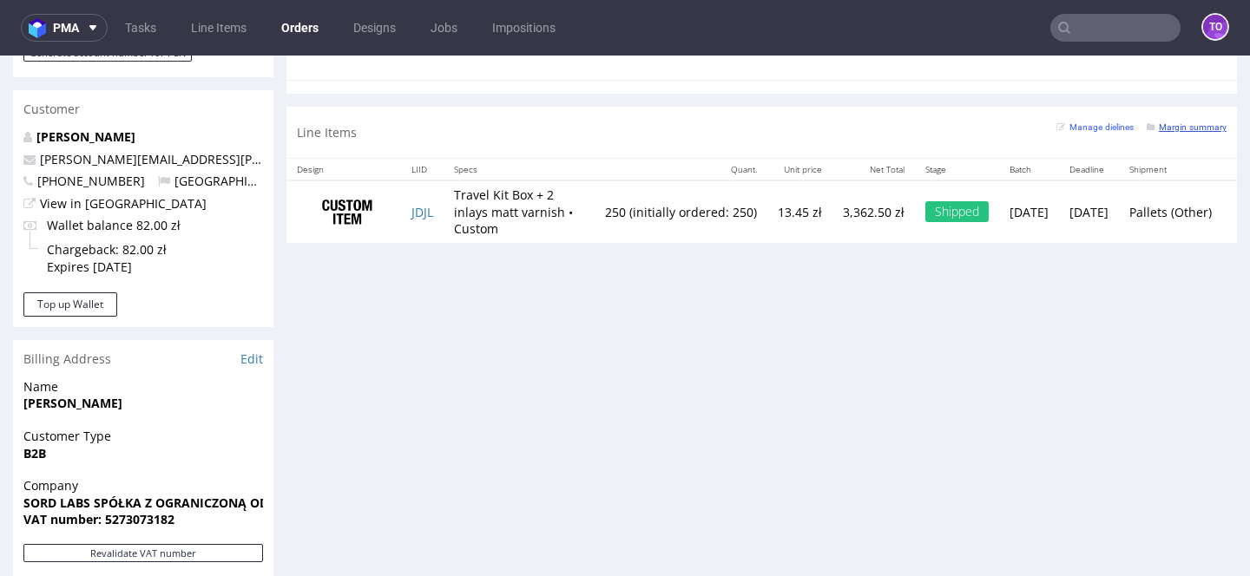
click at [1161, 123] on small "Margin summary" at bounding box center [1187, 127] width 80 height 10
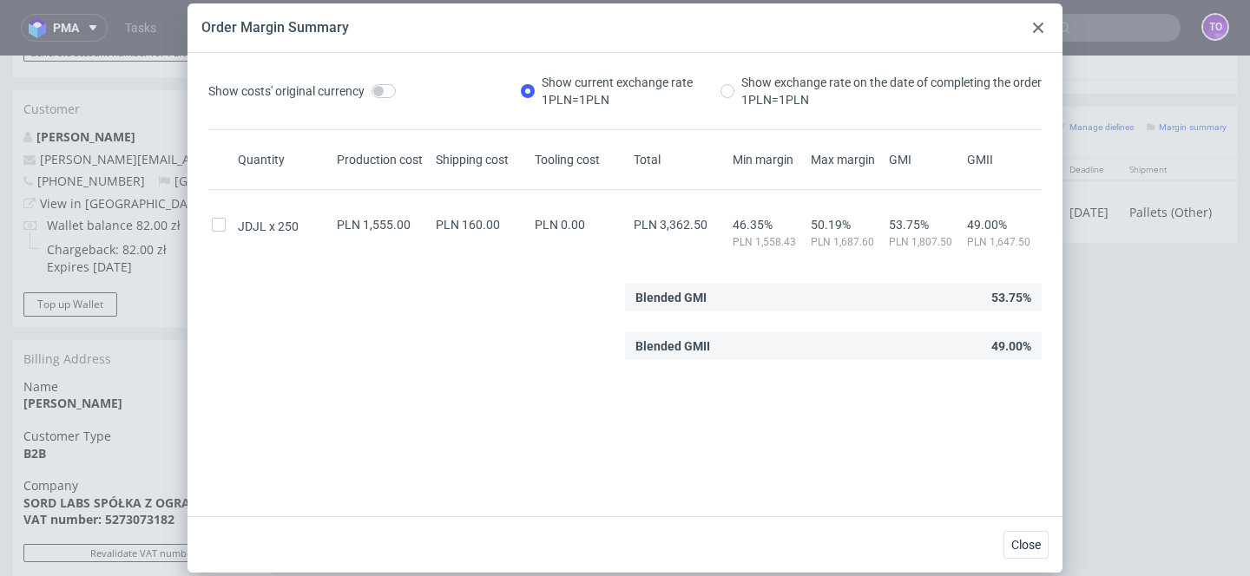
click at [1034, 30] on icon at bounding box center [1038, 28] width 10 height 10
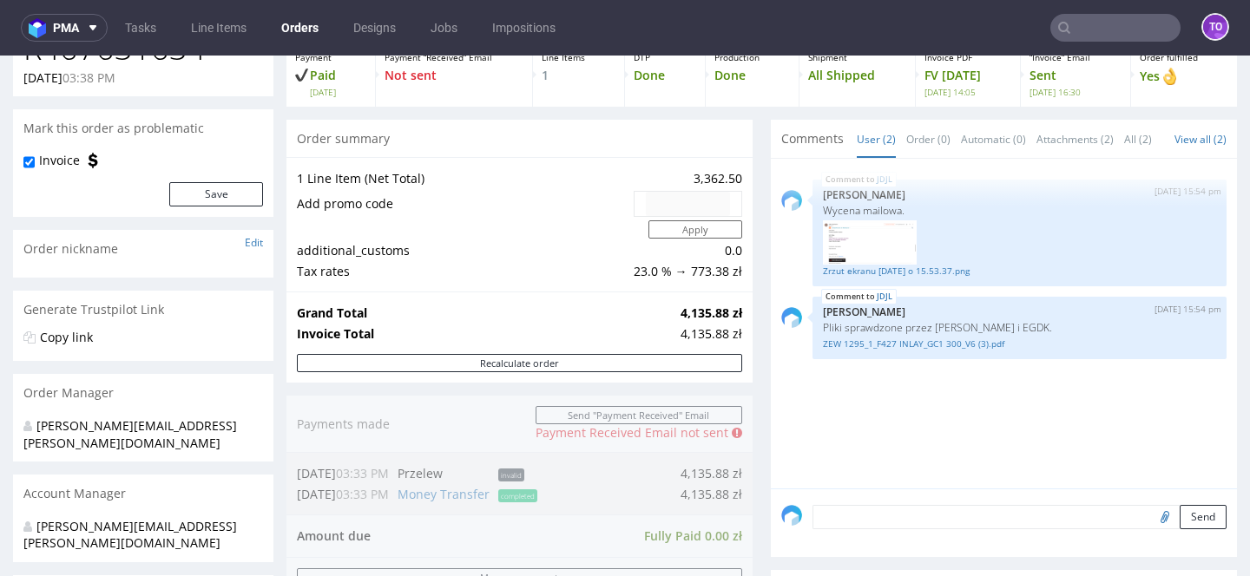
scroll to position [46, 0]
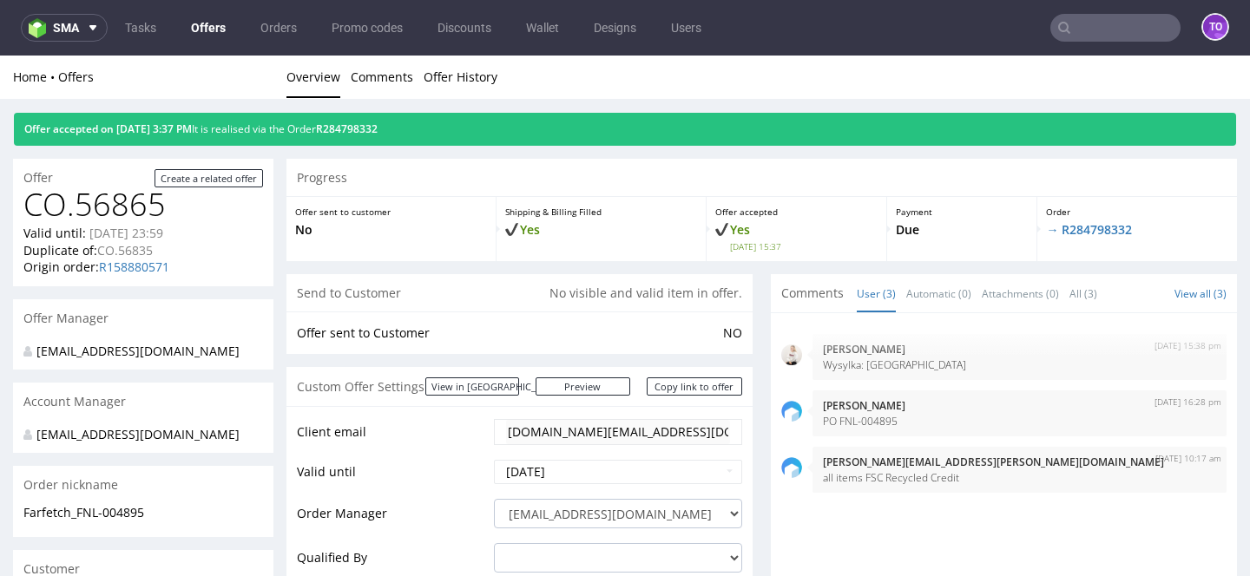
click at [380, 137] on div "Offer accepted on [DATE] 3:37 PM It is realised via the Order R284798332" at bounding box center [625, 129] width 1222 height 33
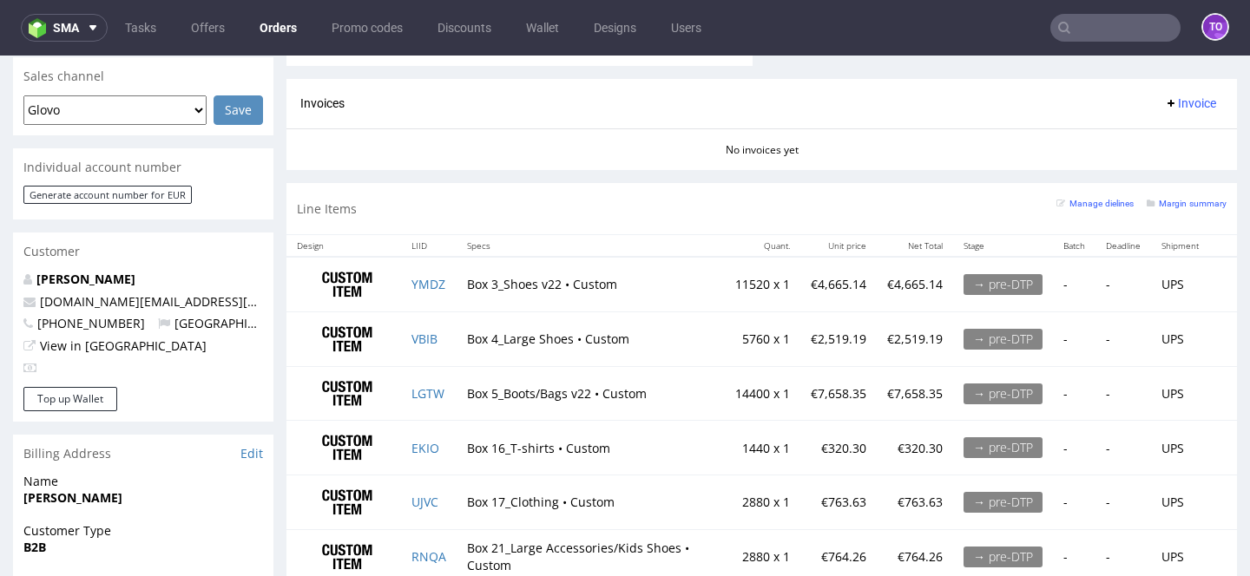
scroll to position [906, 0]
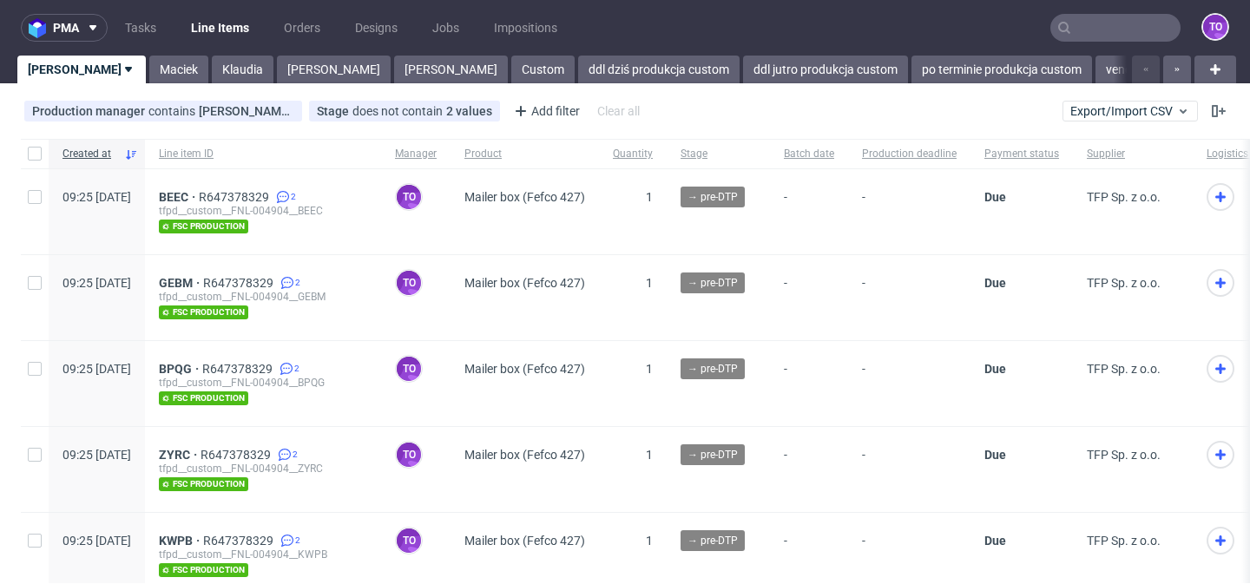
click at [599, 403] on div "Mailer box (Fefco 427)" at bounding box center [525, 383] width 148 height 85
click at [578, 77] on link "ddl dziś produkcja custom" at bounding box center [658, 70] width 161 height 28
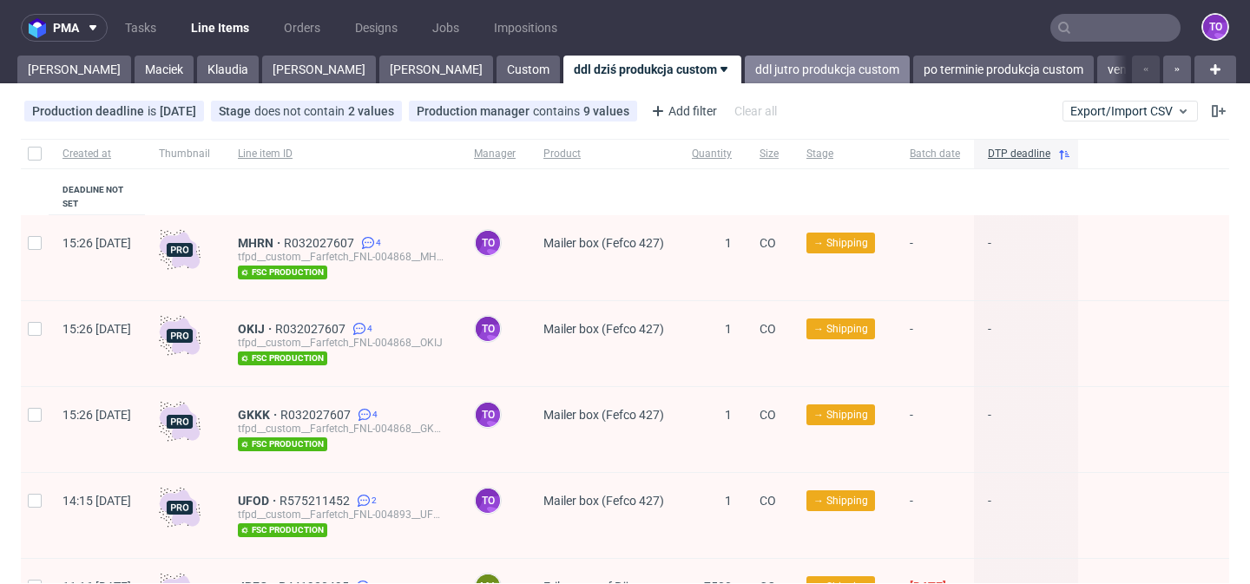
click at [745, 65] on link "ddl jutro produkcja custom" at bounding box center [827, 70] width 165 height 28
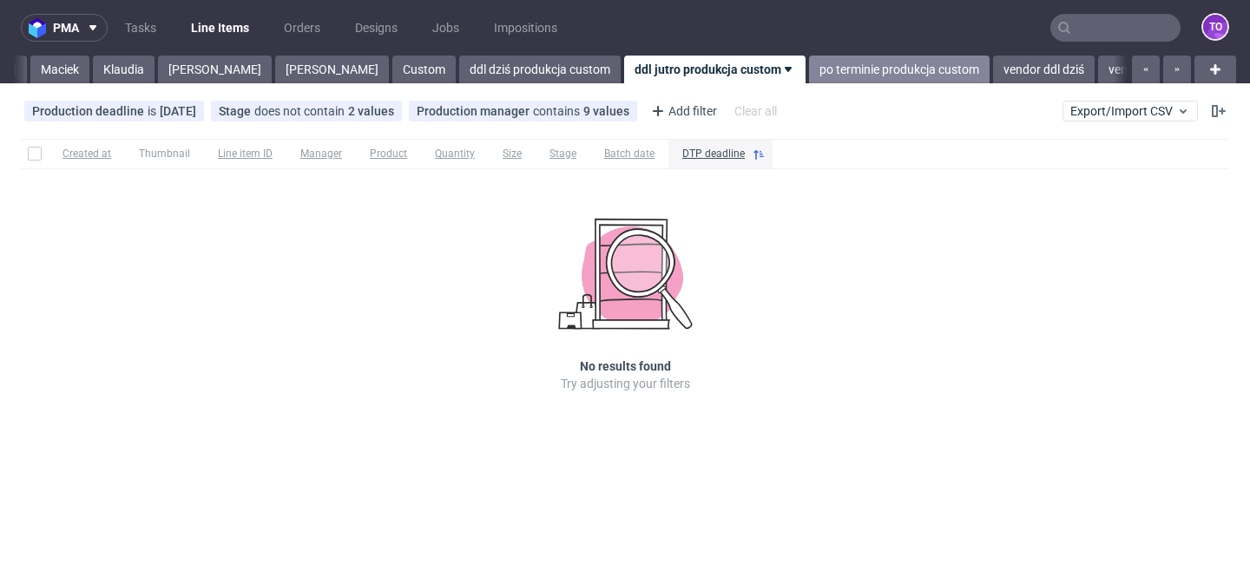
click at [809, 66] on link "po terminie produkcja custom" at bounding box center [899, 70] width 181 height 28
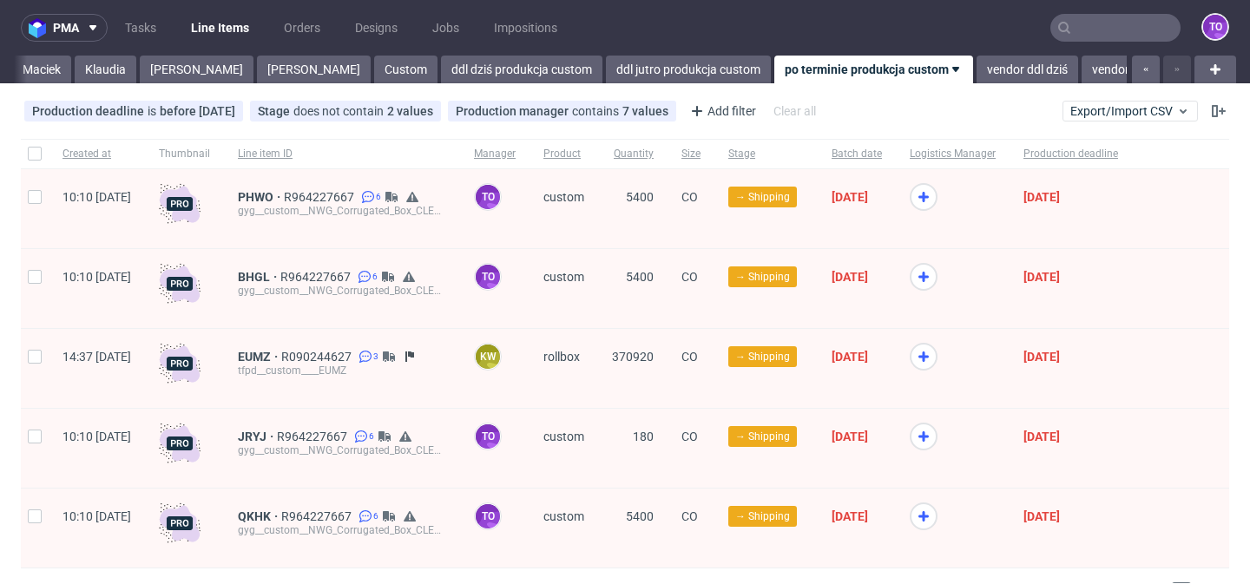
scroll to position [43, 0]
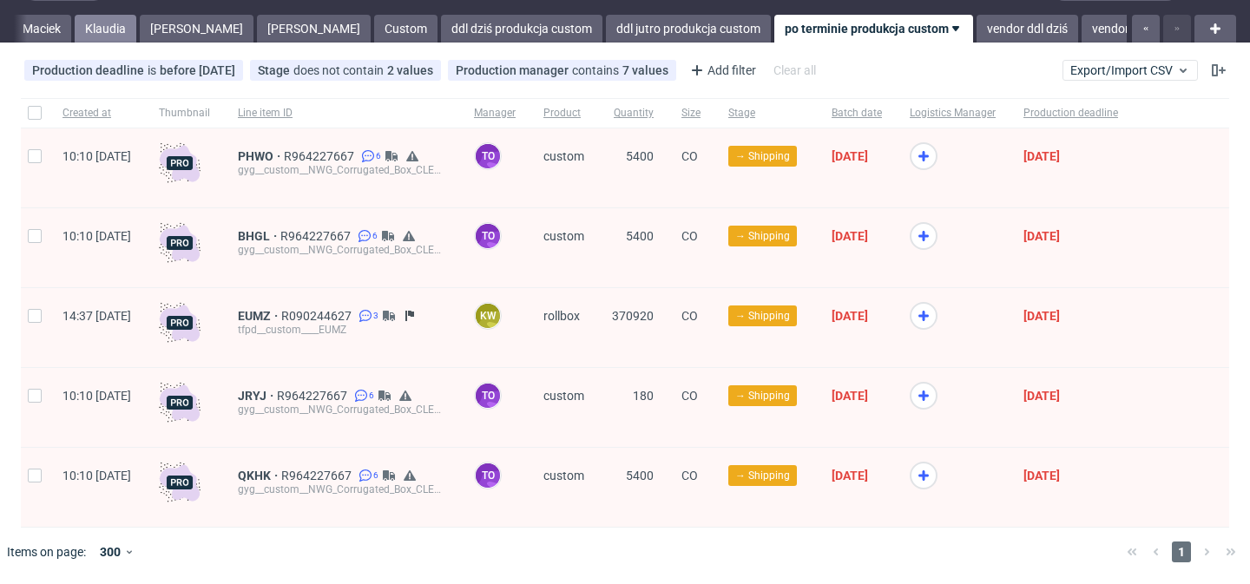
click at [75, 28] on link "Klaudia" at bounding box center [106, 29] width 62 height 28
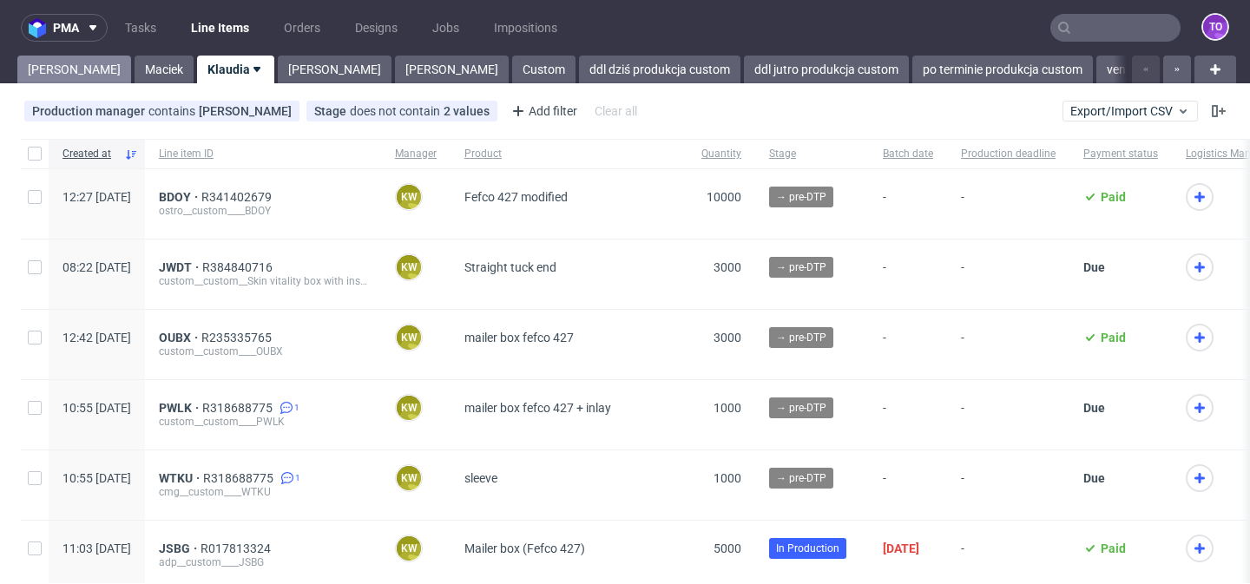
click at [60, 68] on link "Tomasz" at bounding box center [74, 70] width 114 height 28
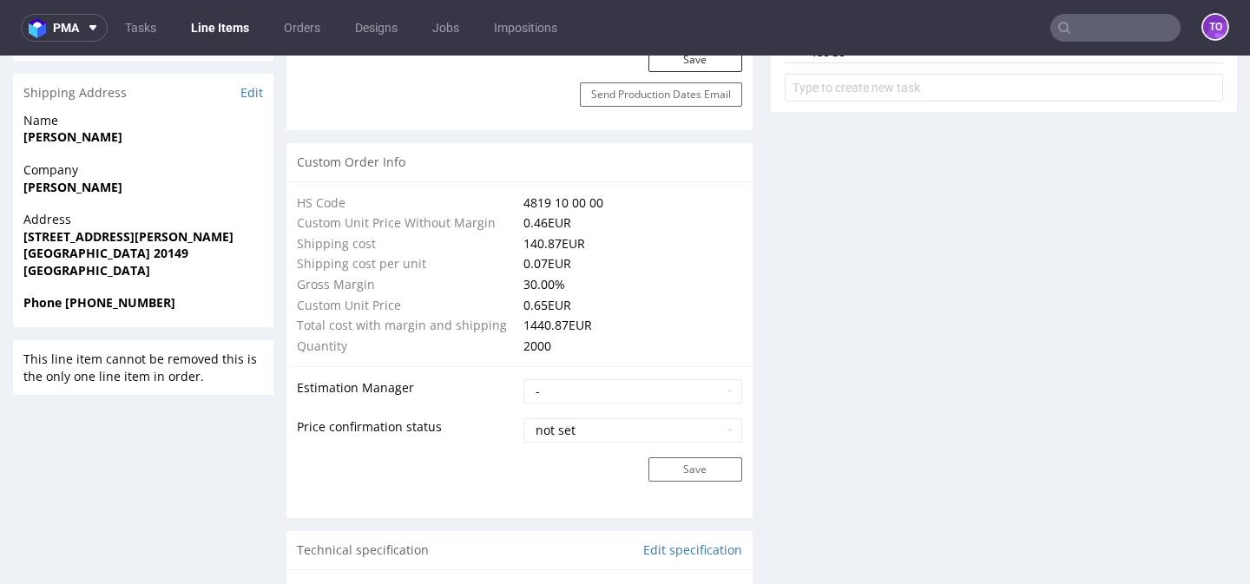
scroll to position [1099, 0]
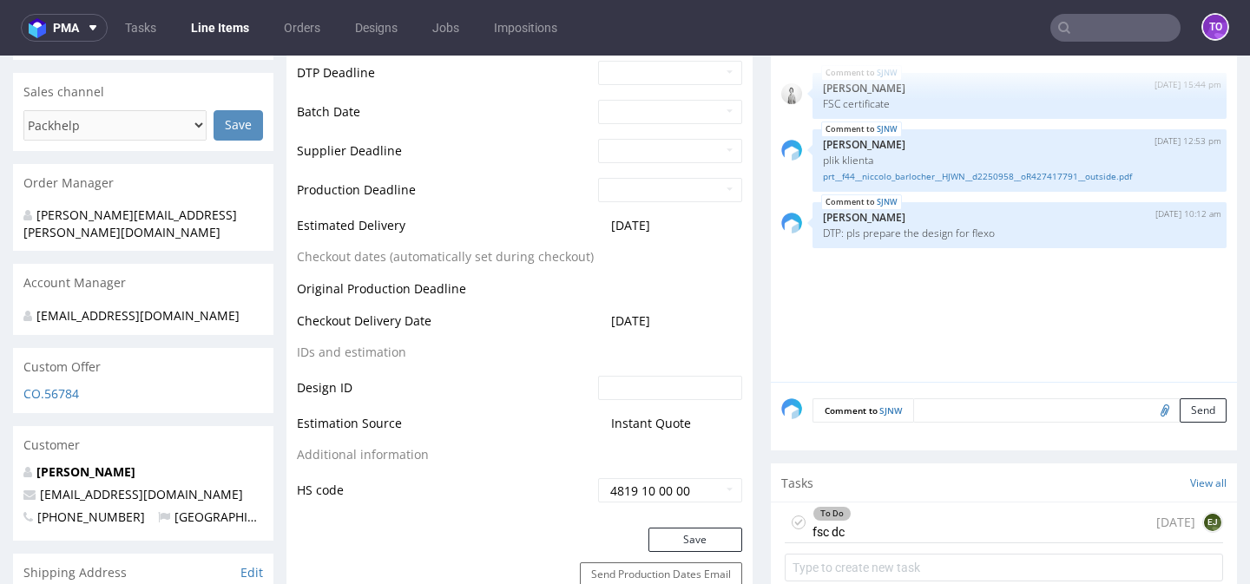
scroll to position [721, 0]
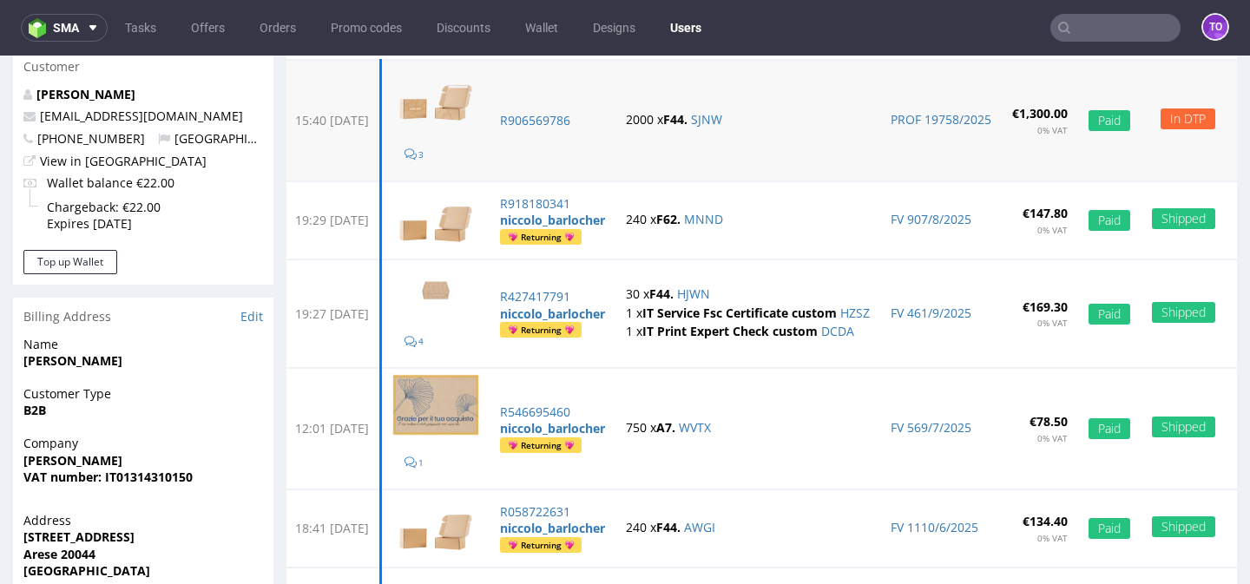
scroll to position [177, 0]
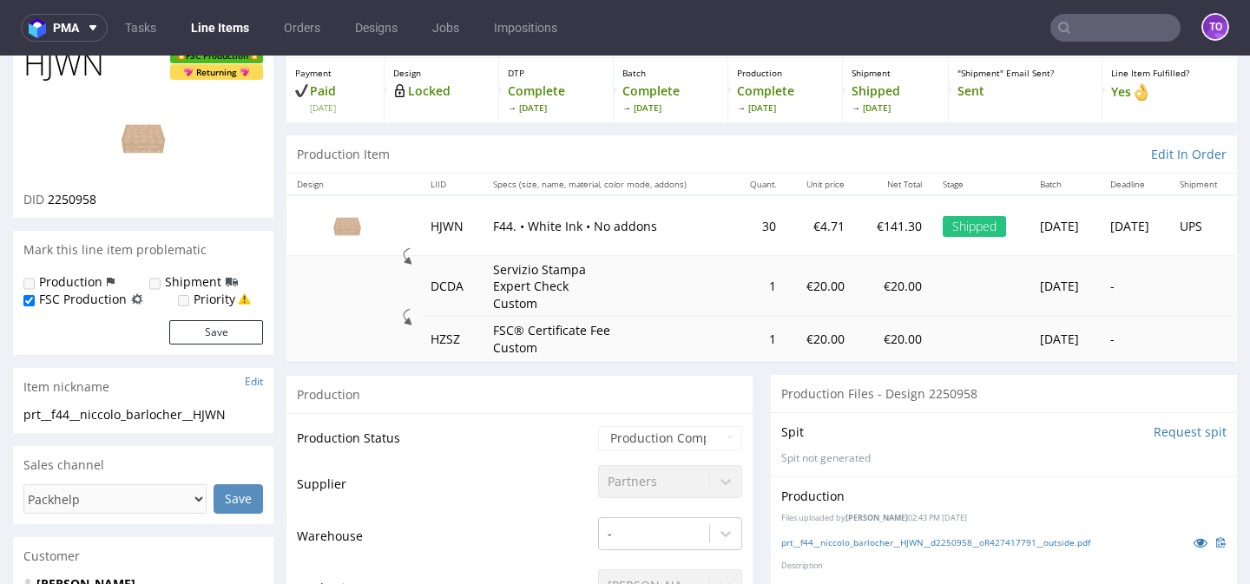
scroll to position [90, 0]
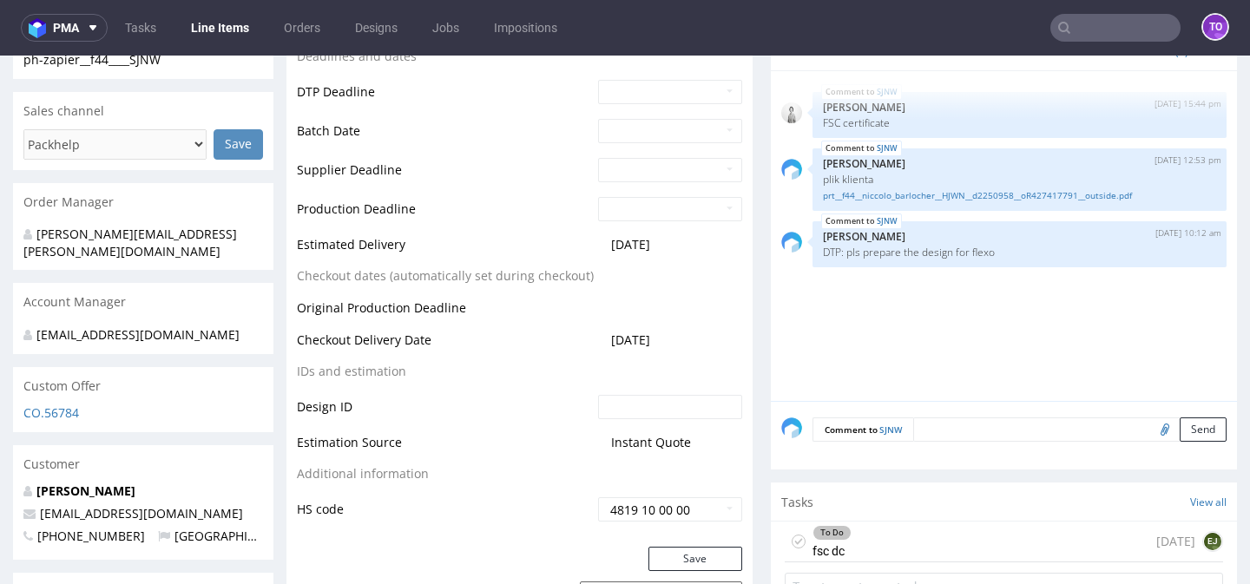
scroll to position [717, 0]
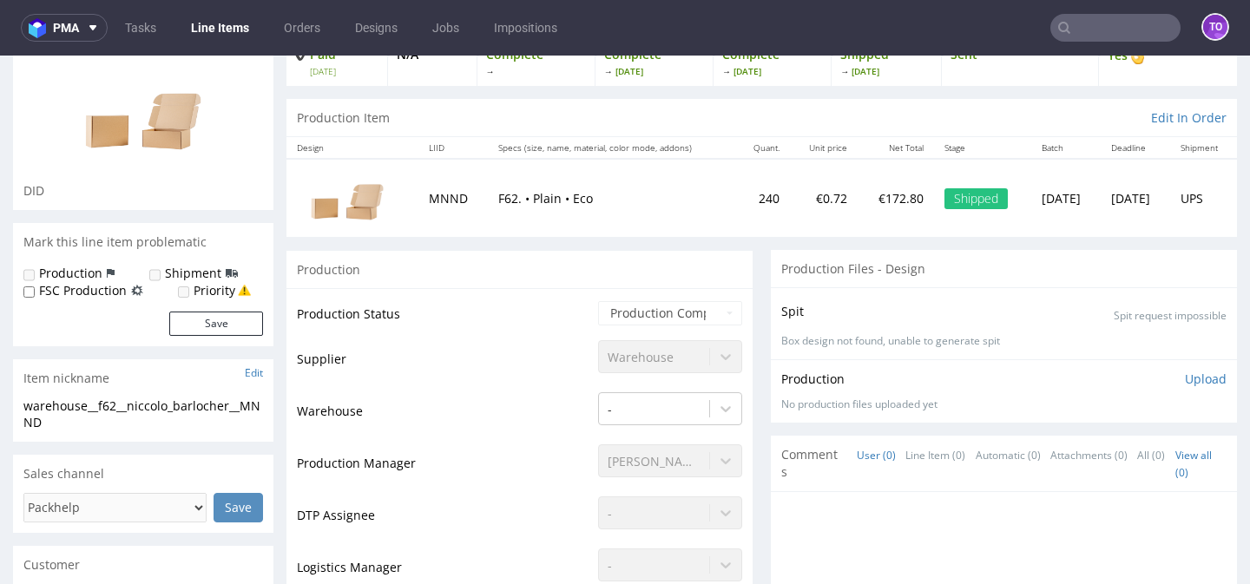
scroll to position [128, 0]
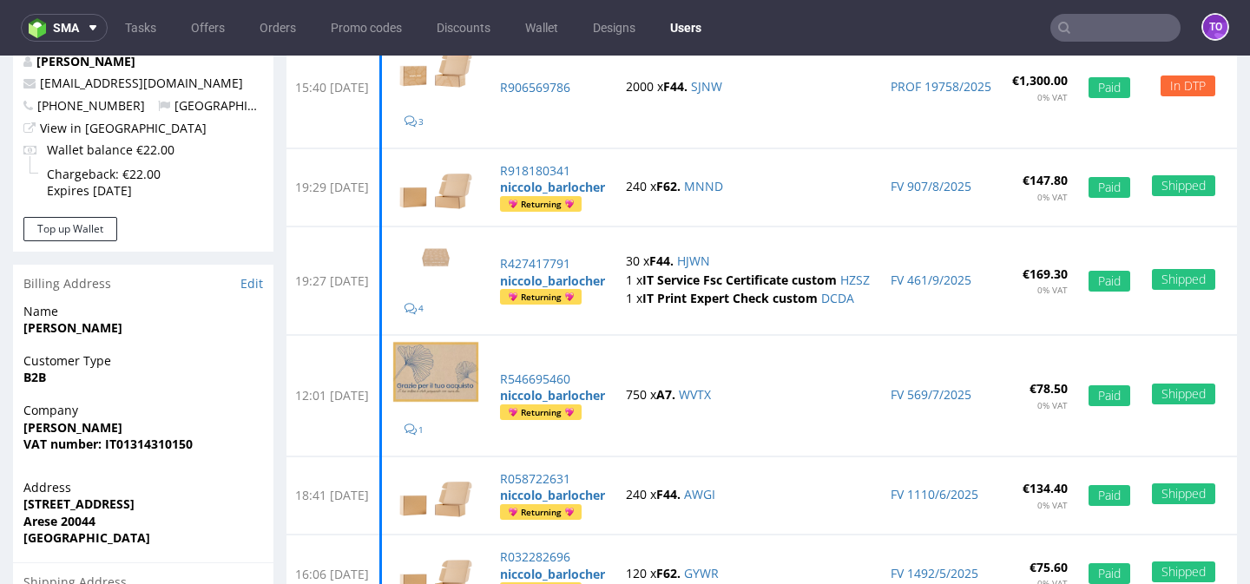
scroll to position [222, 0]
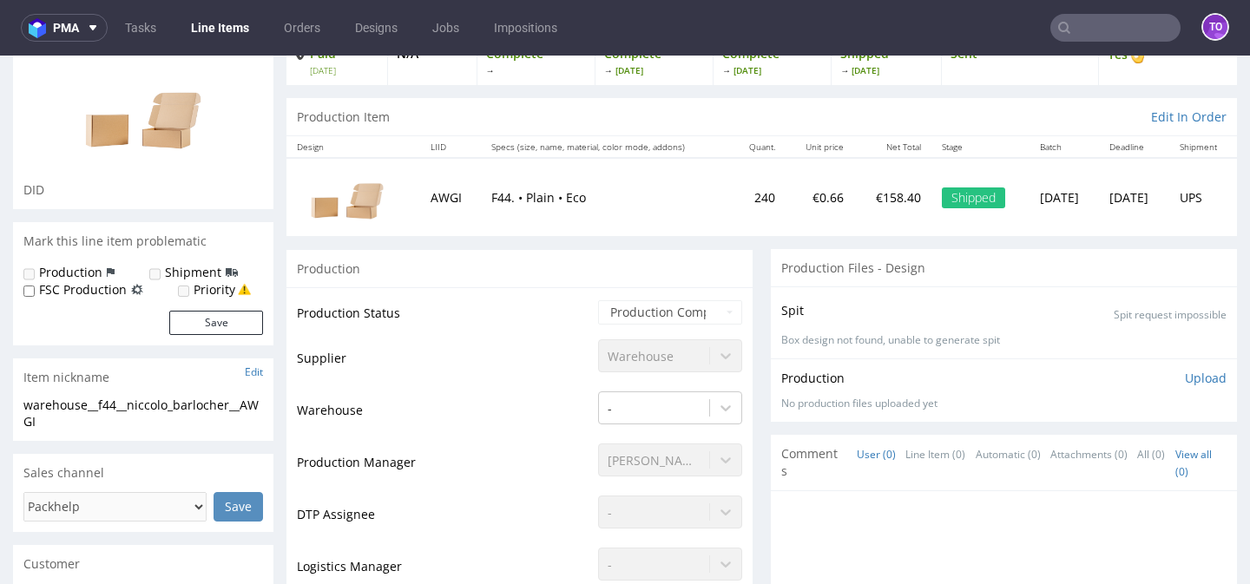
scroll to position [133, 0]
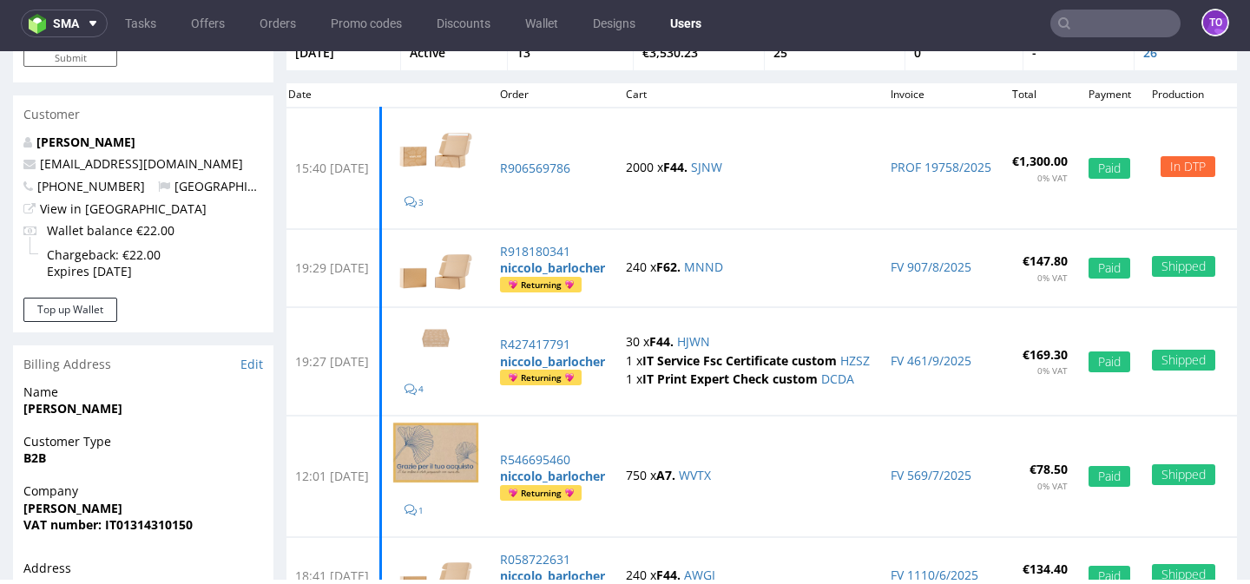
scroll to position [122, 0]
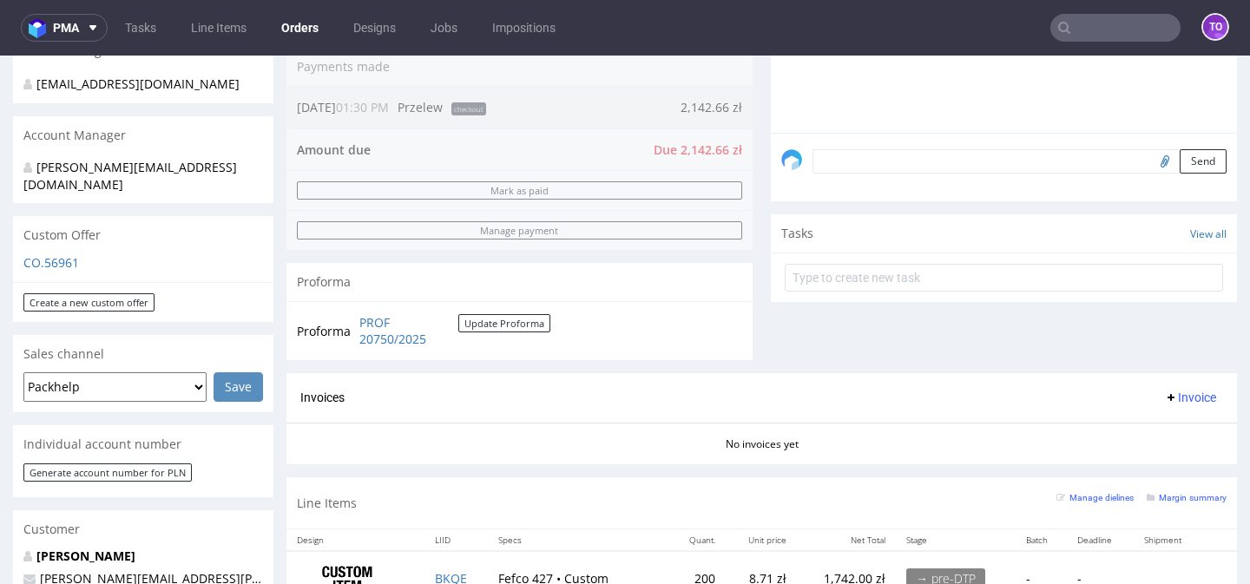
scroll to position [892, 0]
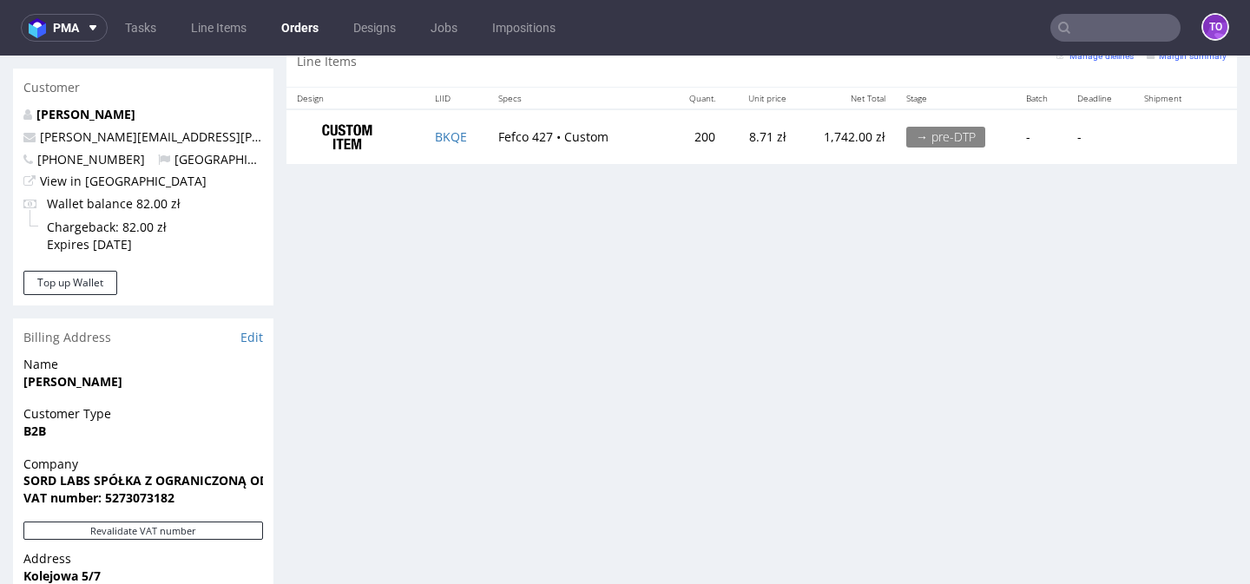
click at [458, 196] on div "Progress Payment Due Payment “Received” Email - Line Items 1 DTP - Production -…" at bounding box center [761, 54] width 951 height 1669
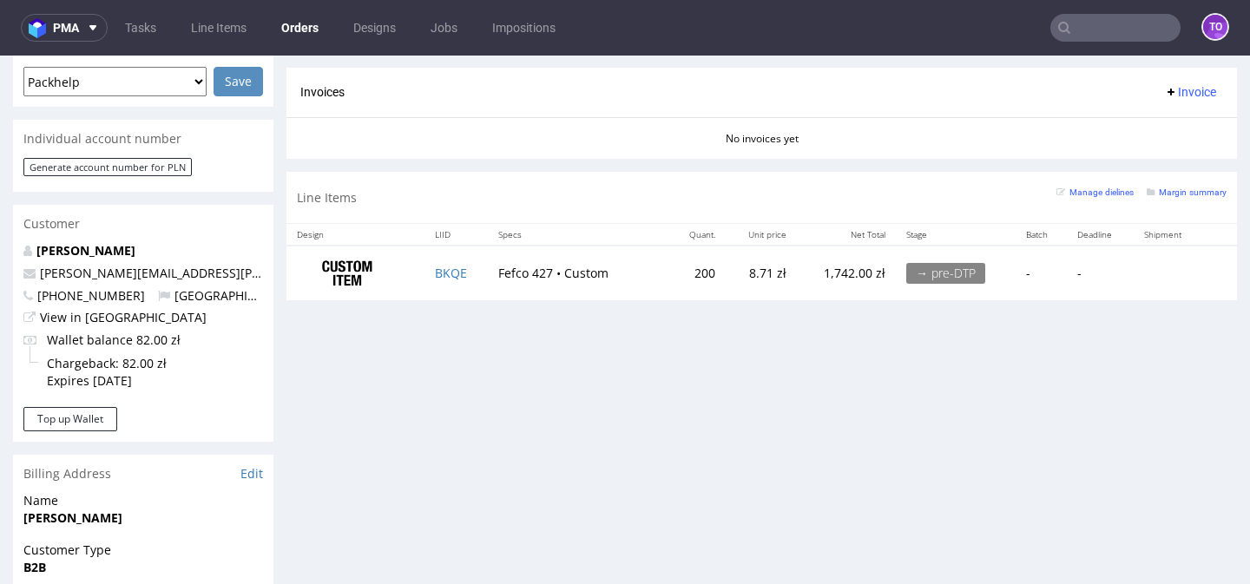
scroll to position [857, 0]
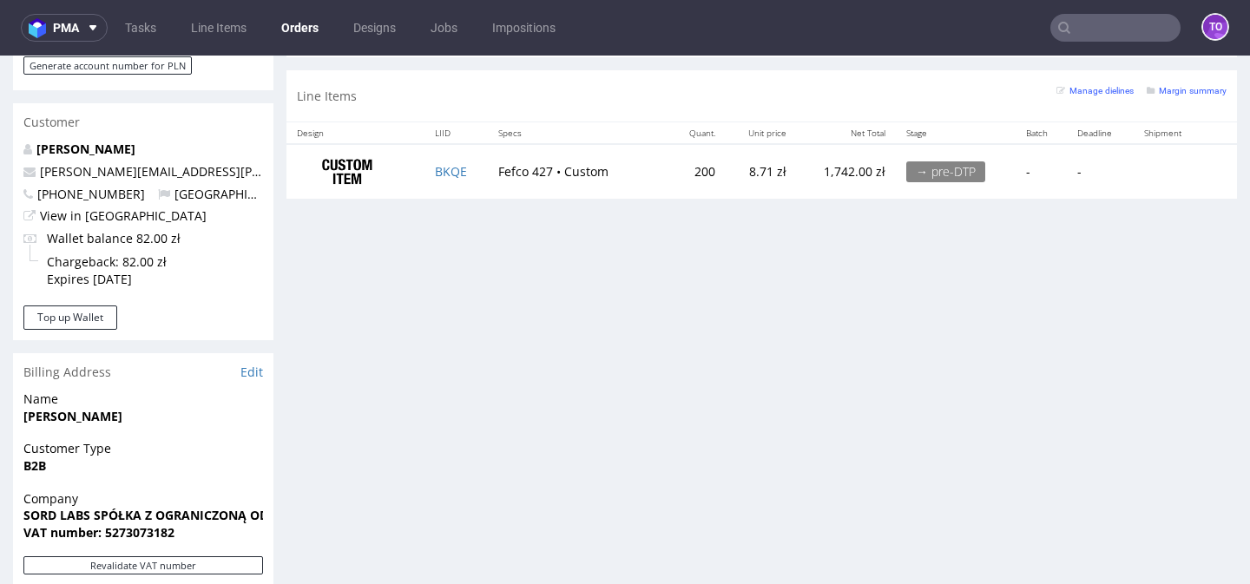
click at [1172, 97] on div "Margin summary" at bounding box center [1187, 89] width 80 height 17
click at [1172, 85] on link "Margin summary" at bounding box center [1187, 90] width 80 height 12
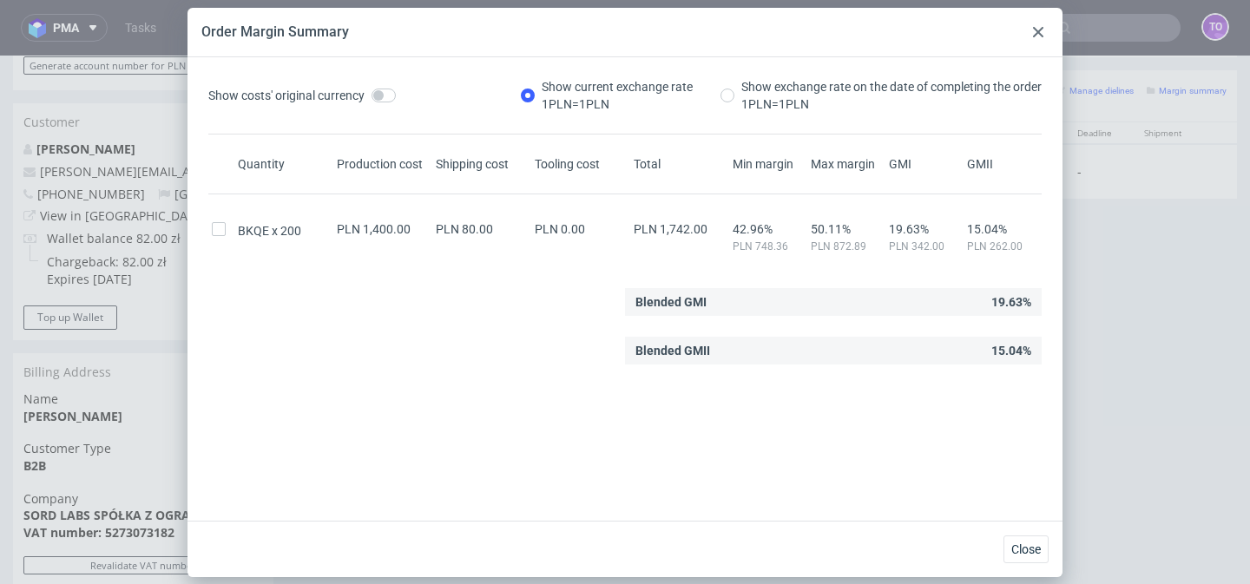
click at [1038, 30] on icon at bounding box center [1038, 32] width 10 height 10
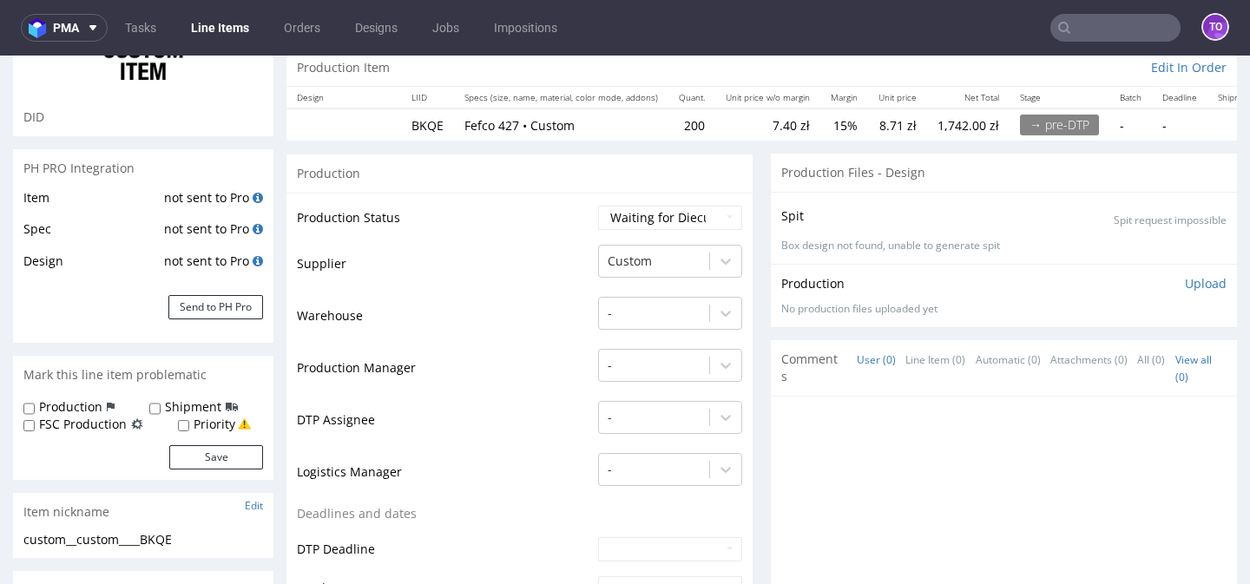
scroll to position [224, 0]
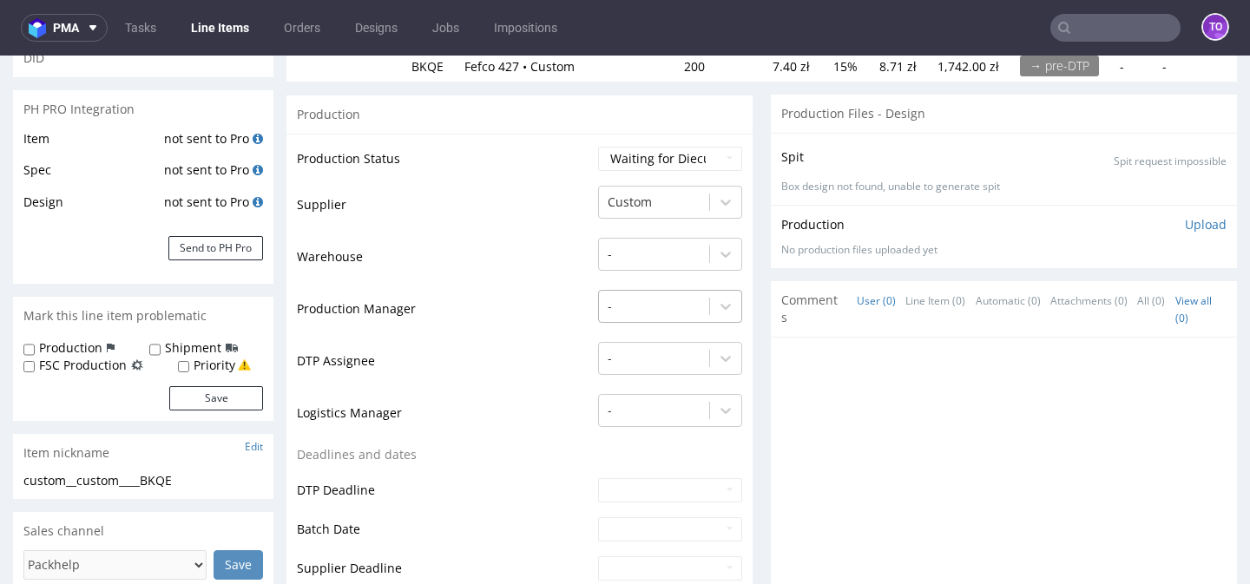
click at [643, 300] on div at bounding box center [654, 306] width 93 height 21
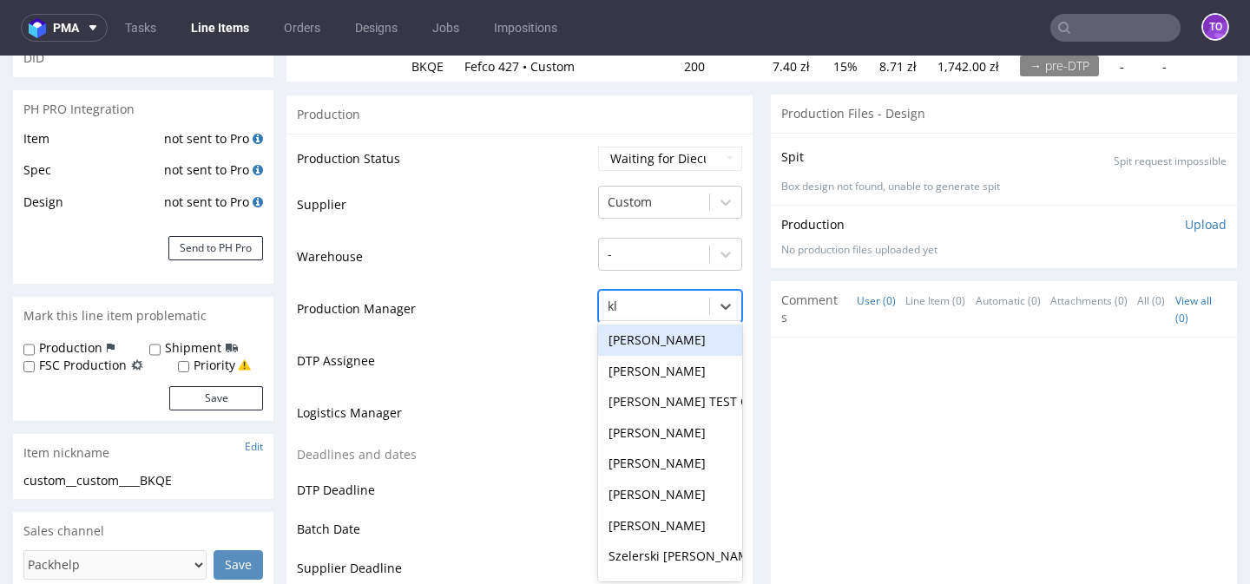
type input "kla"
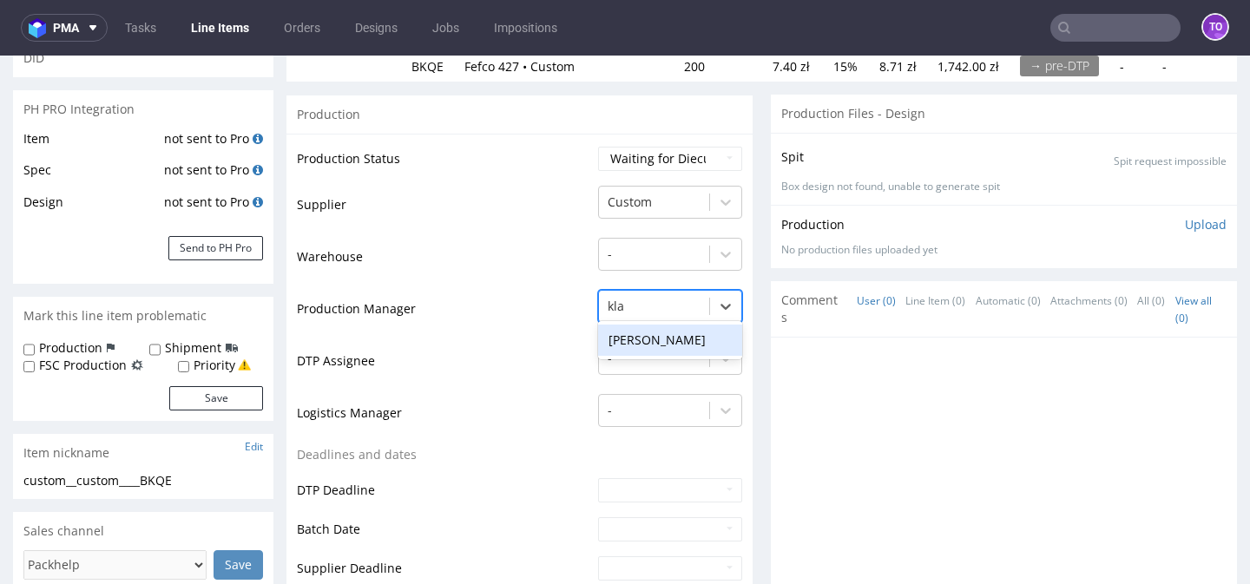
click at [642, 334] on div "[PERSON_NAME]" at bounding box center [670, 340] width 144 height 31
click at [639, 203] on div at bounding box center [654, 202] width 93 height 21
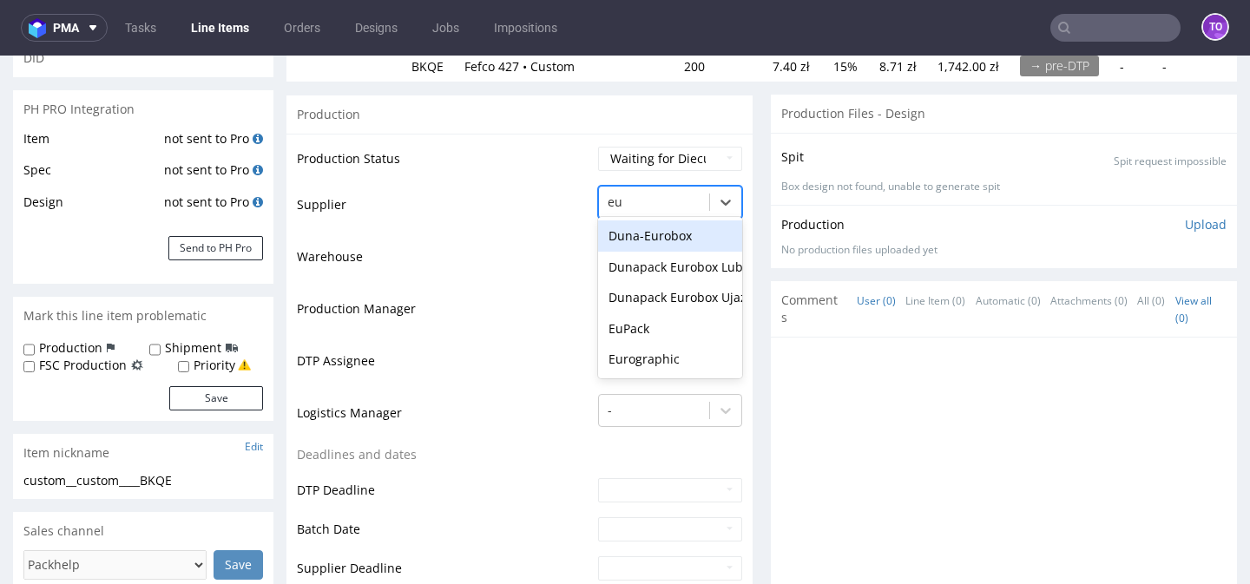
scroll to position [0, 0]
type input "euro"
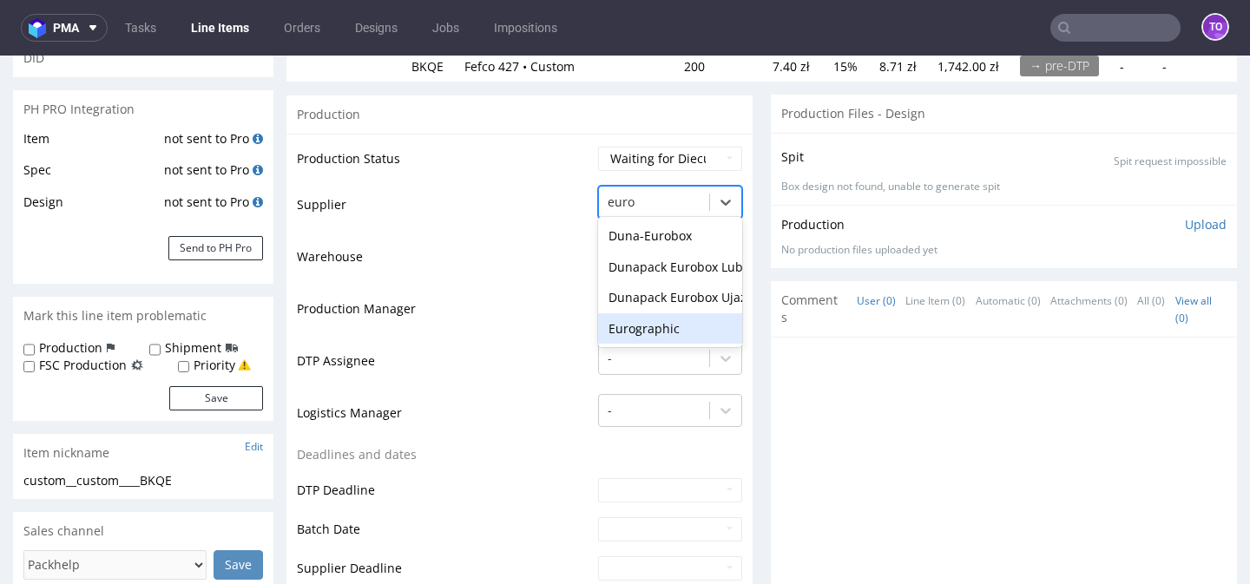
click at [648, 326] on div "Eurographic" at bounding box center [670, 328] width 144 height 31
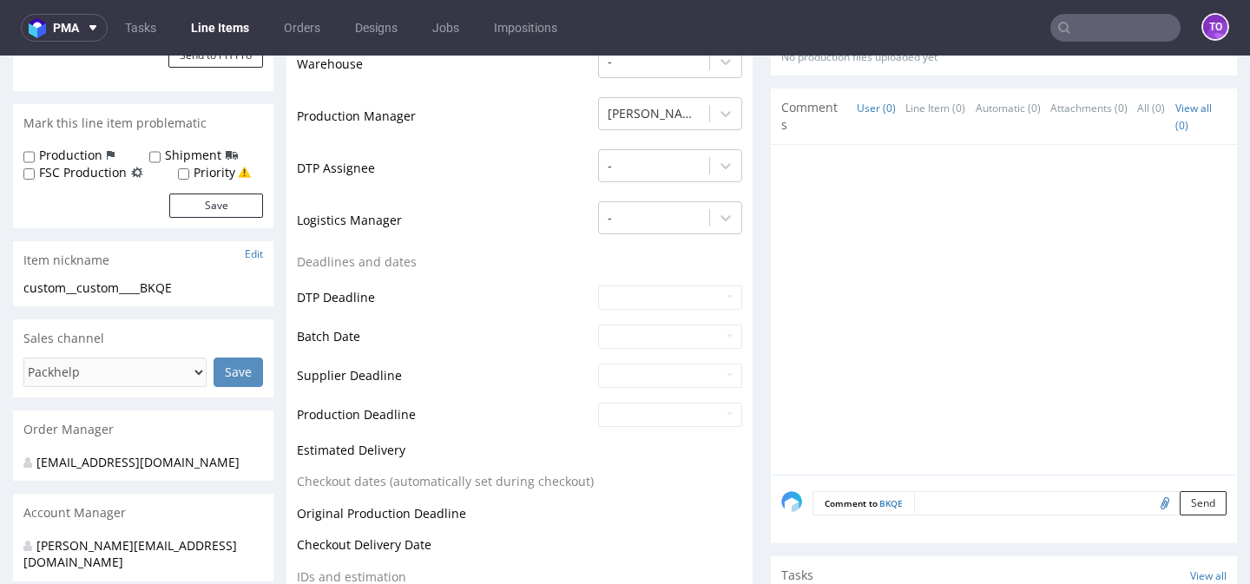
scroll to position [651, 0]
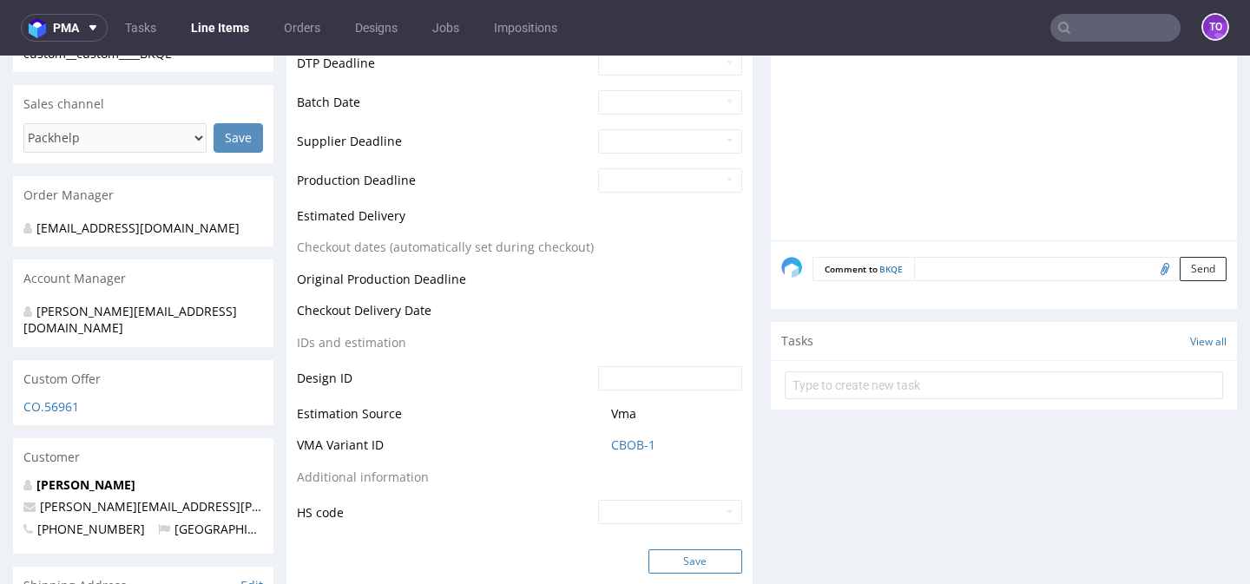
click at [683, 552] on button "Save" at bounding box center [695, 562] width 94 height 24
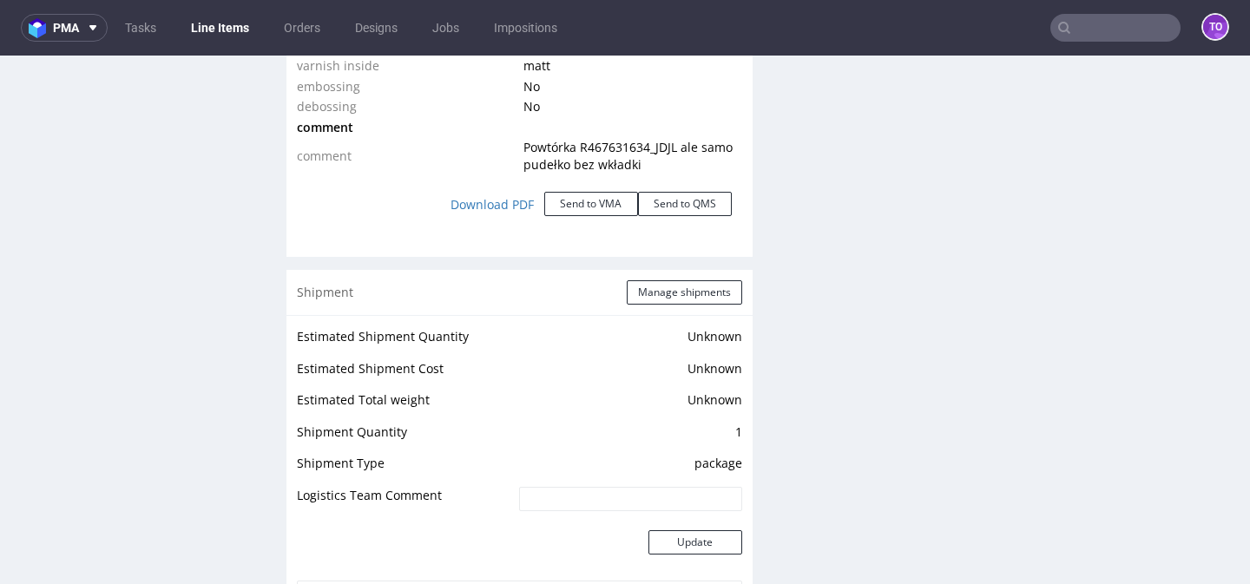
scroll to position [2079, 0]
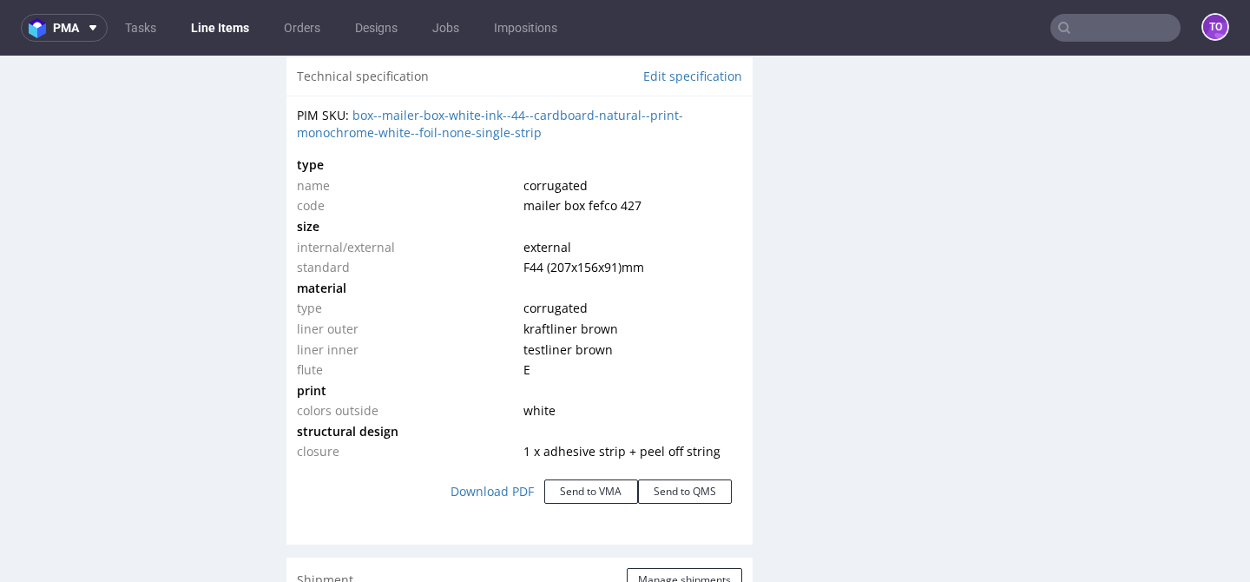
scroll to position [1690, 0]
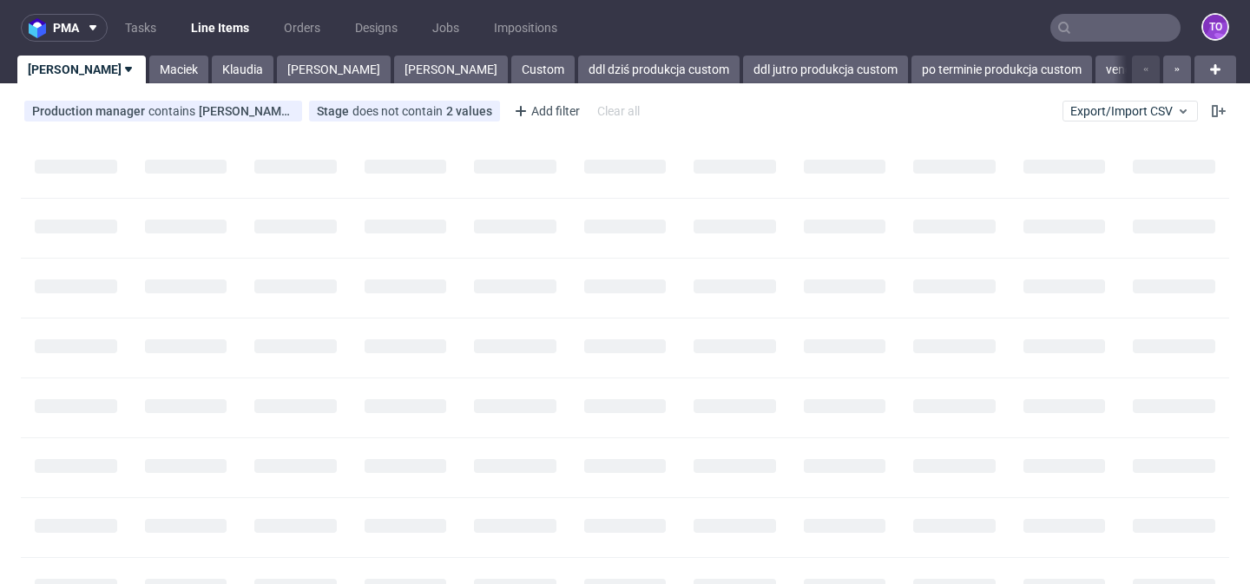
click at [1116, 30] on input "text" at bounding box center [1115, 28] width 130 height 28
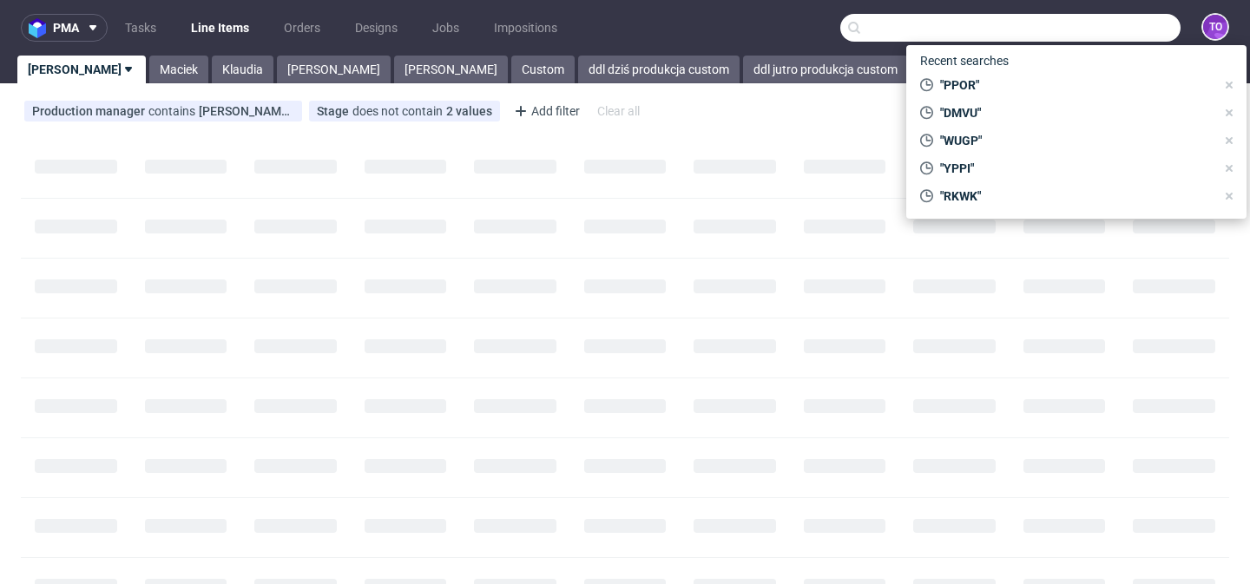
paste input "GFMD"
type input "GFMD"
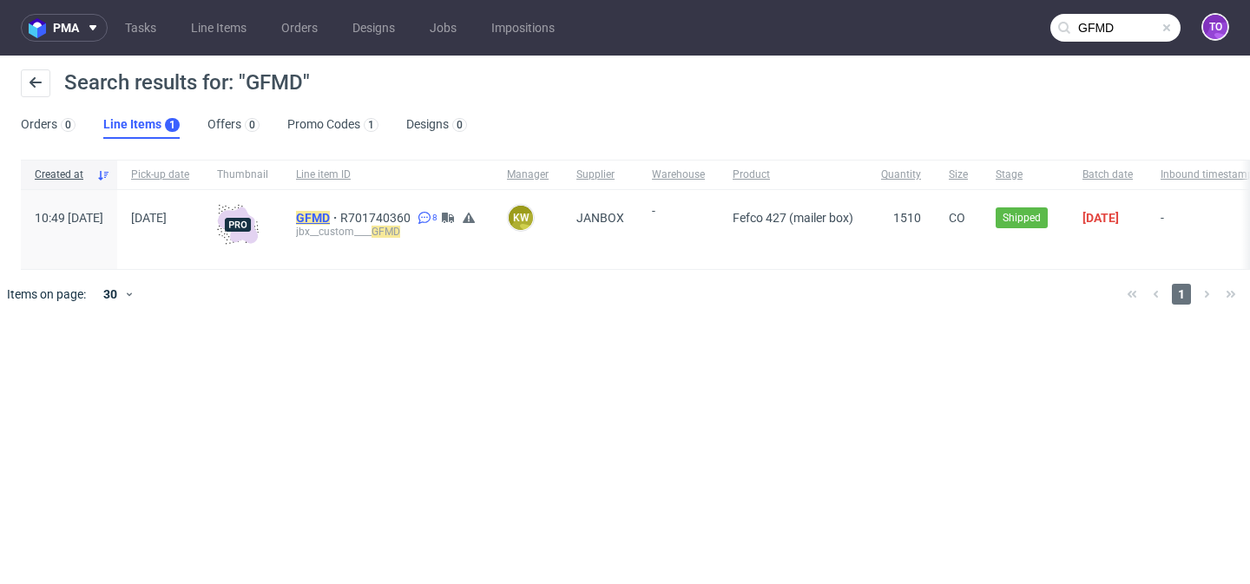
click at [330, 215] on mark "GFMD" at bounding box center [313, 218] width 34 height 14
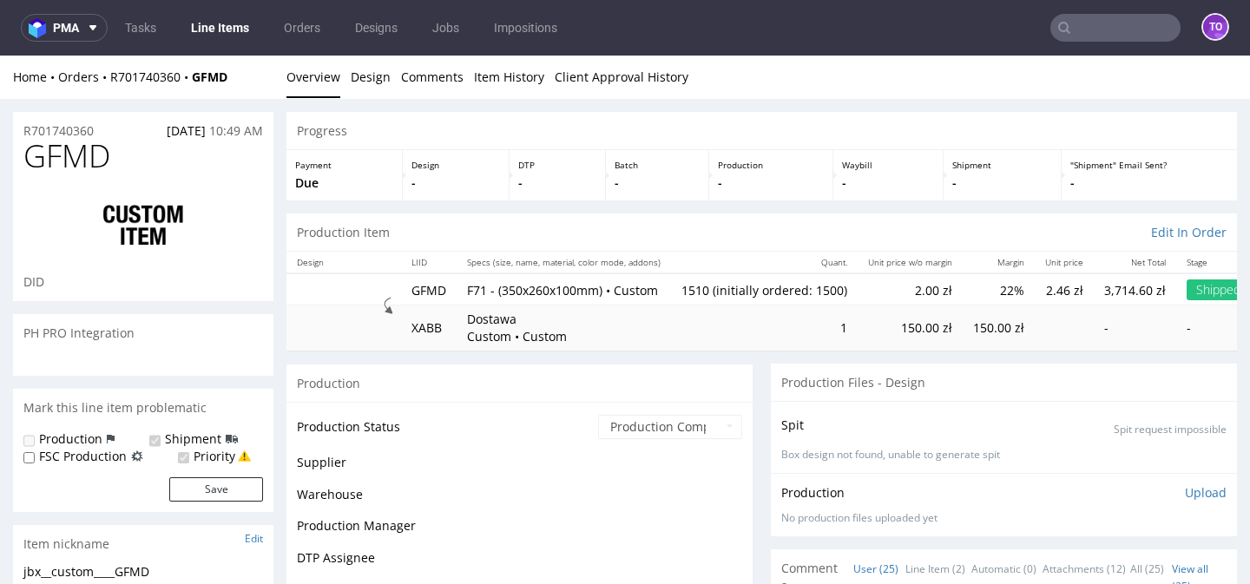
scroll to position [1430, 0]
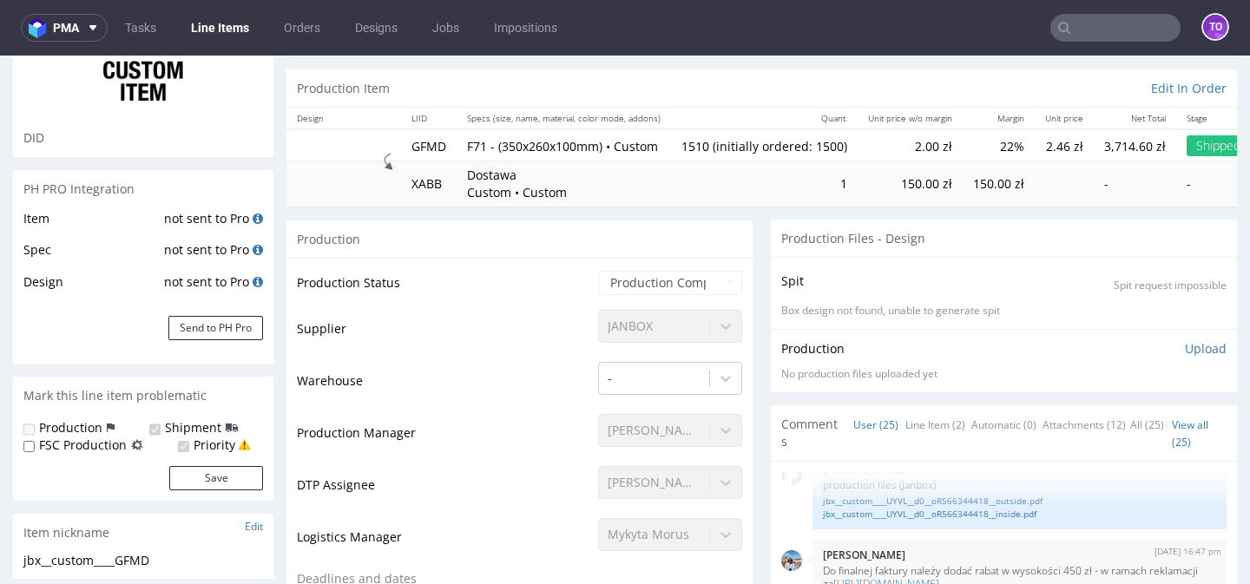
select select "in_progress"
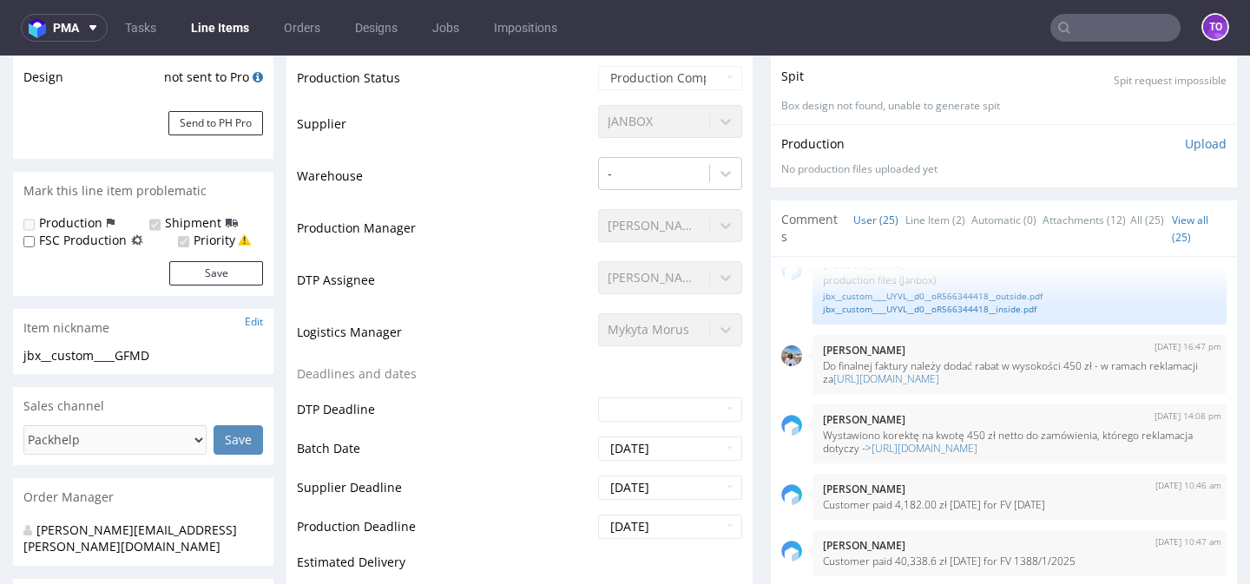
scroll to position [357, 0]
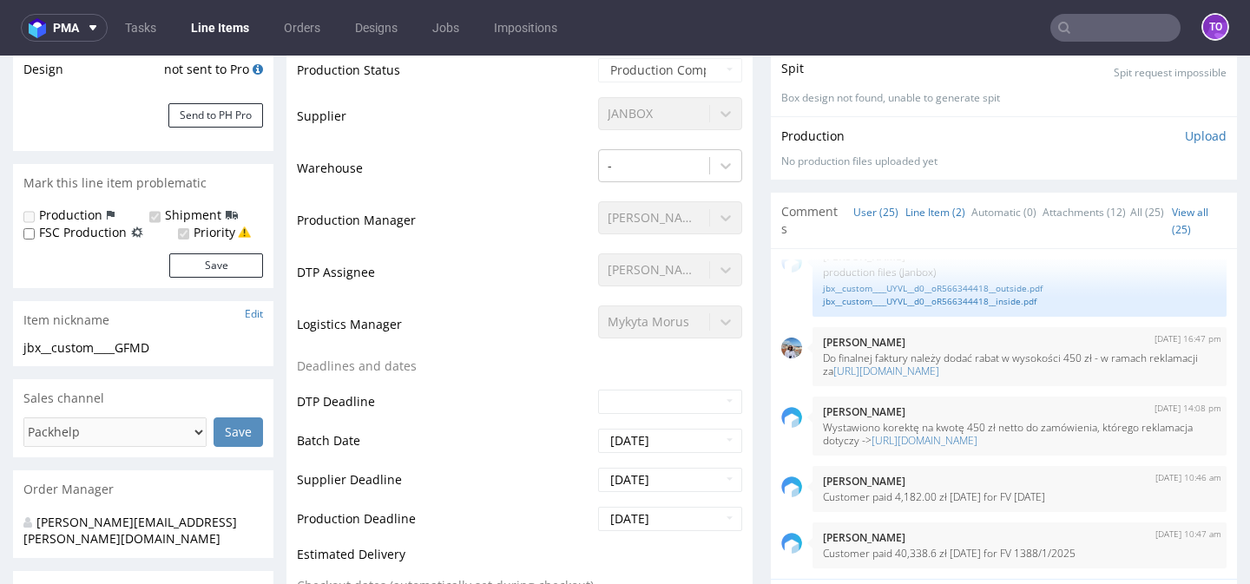
click at [911, 203] on link "Line Item (2)" at bounding box center [935, 212] width 60 height 37
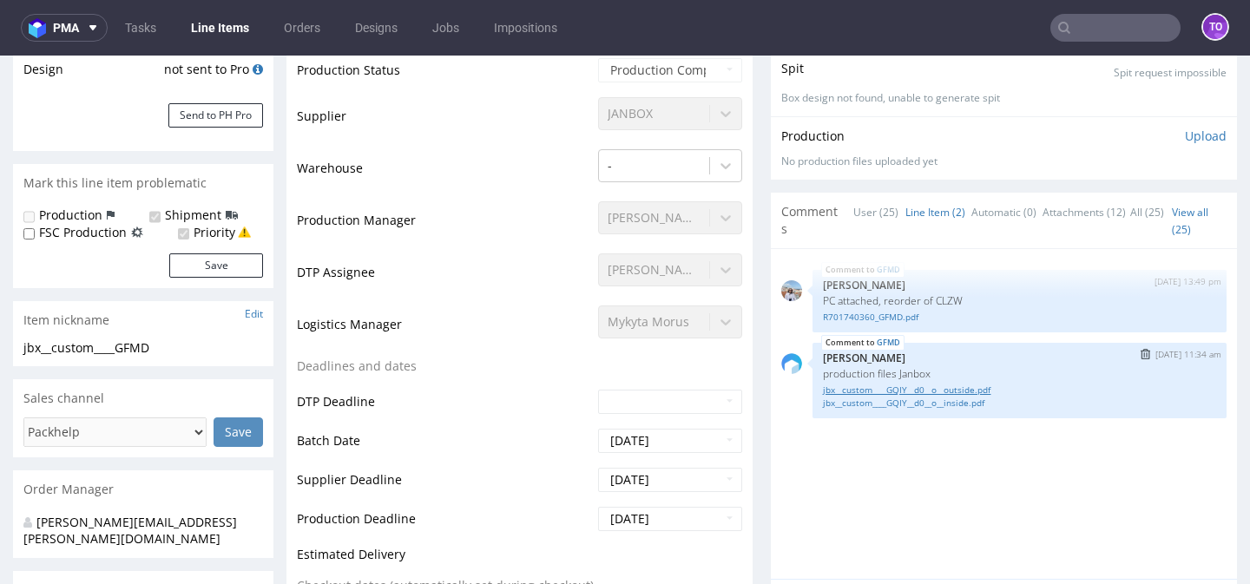
click at [882, 392] on link "jbx__custom____GQIY__d0__o__outside.pdf" at bounding box center [1019, 390] width 393 height 13
click at [964, 400] on link "jbx__custom____GQIY__d0__o__inside.pdf" at bounding box center [1019, 403] width 393 height 13
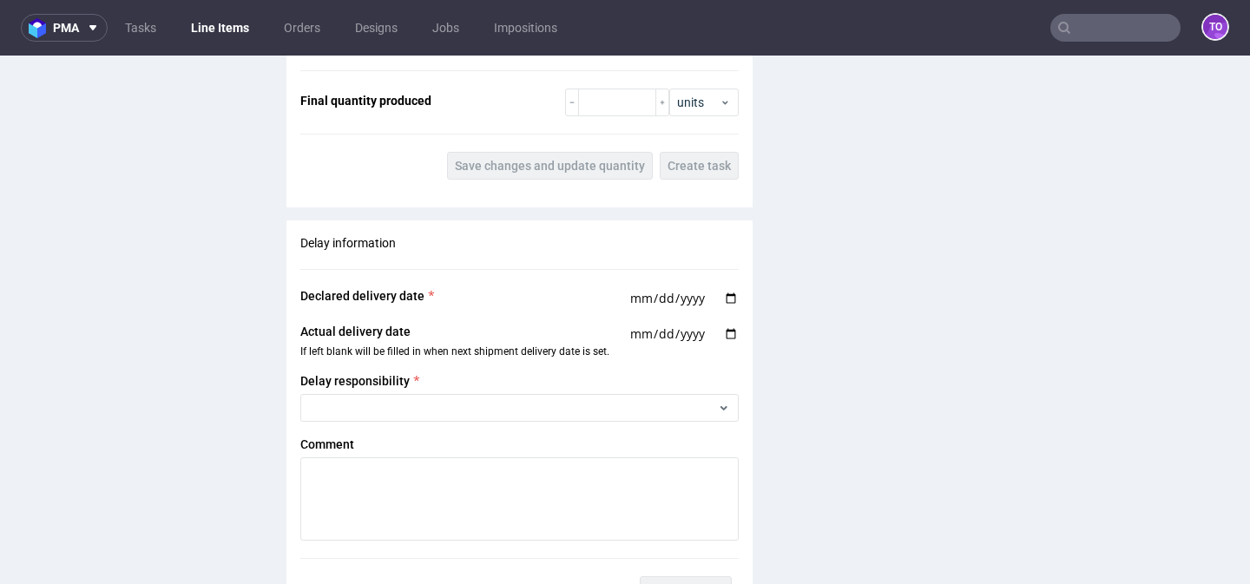
scroll to position [2889, 0]
click at [598, 105] on input "number" at bounding box center [617, 101] width 78 height 28
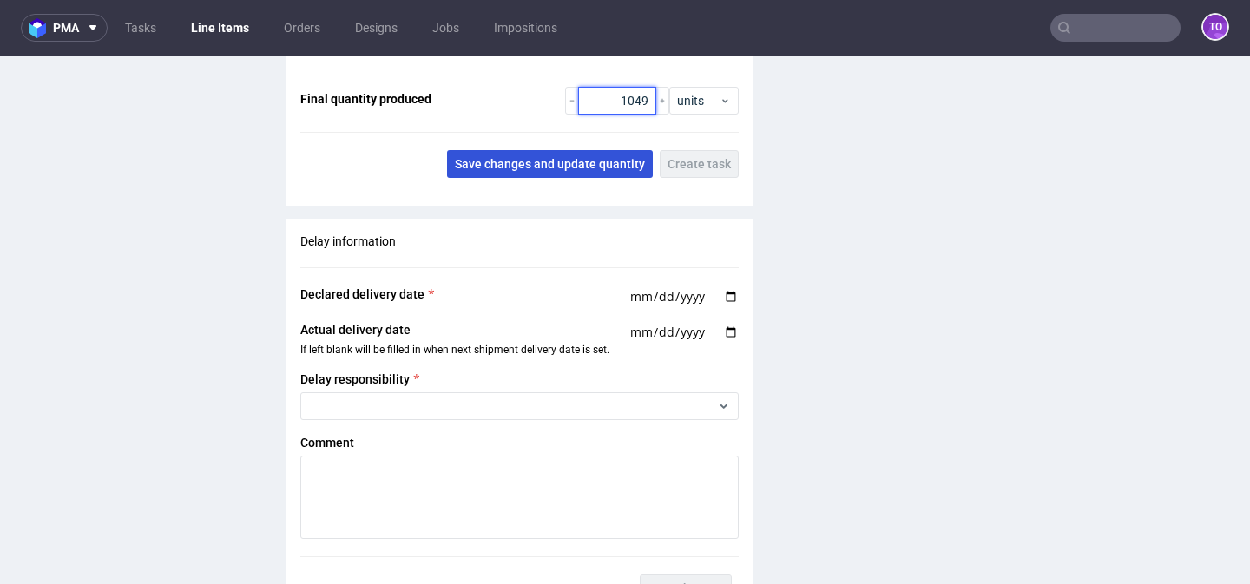
type input "1049"
click at [600, 159] on span "Save changes and update quantity" at bounding box center [550, 164] width 190 height 12
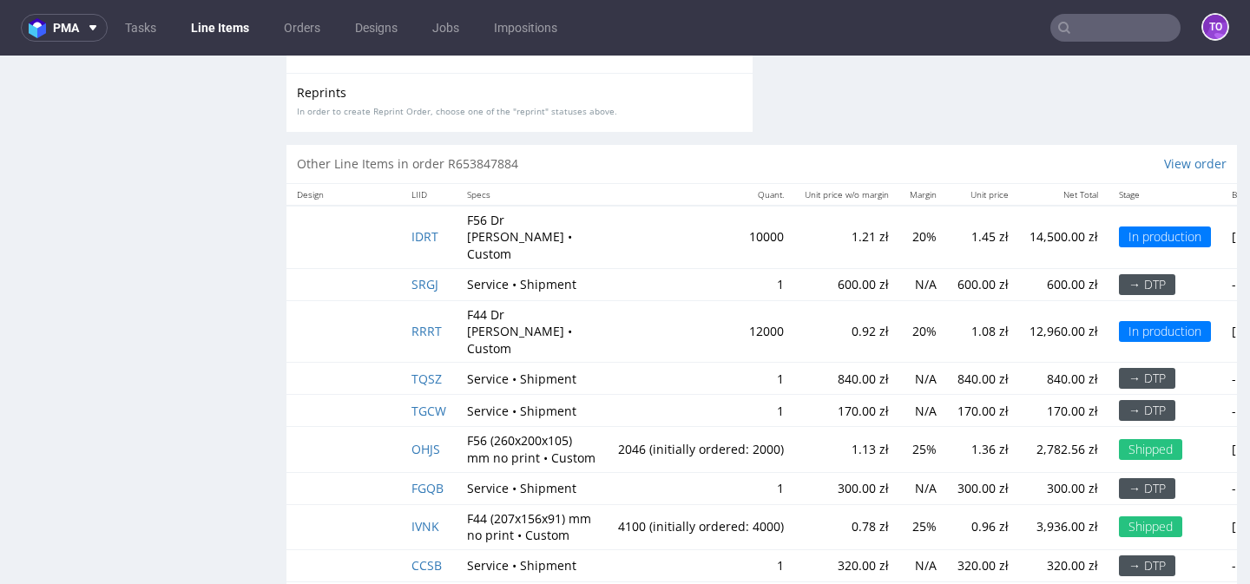
scroll to position [3715, 0]
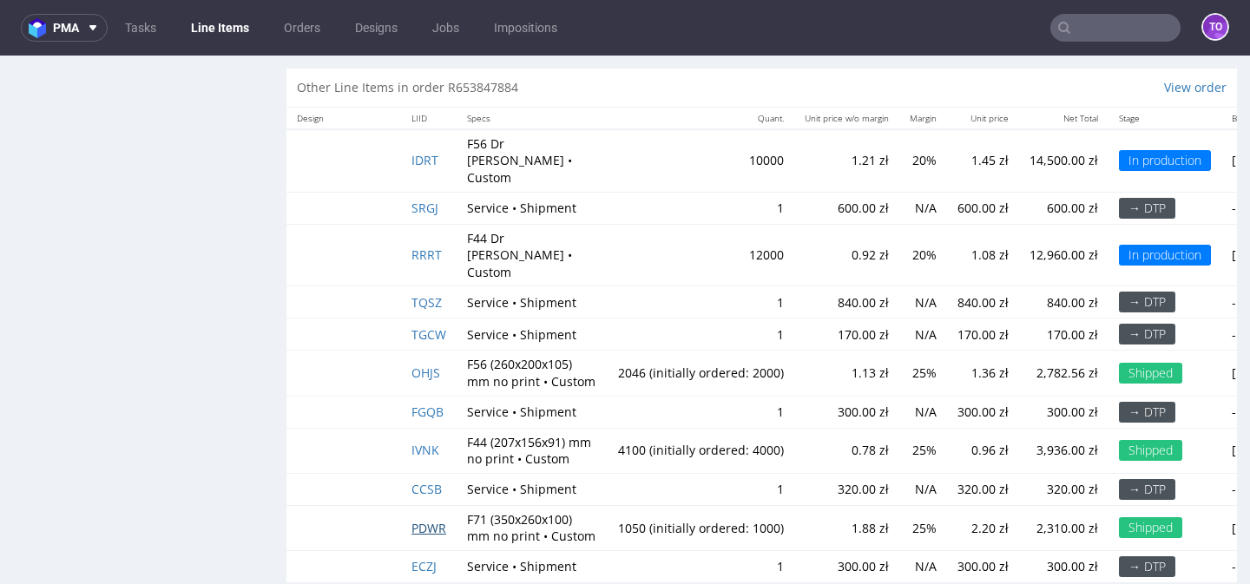
click at [427, 520] on span "PDWR" at bounding box center [428, 528] width 35 height 16
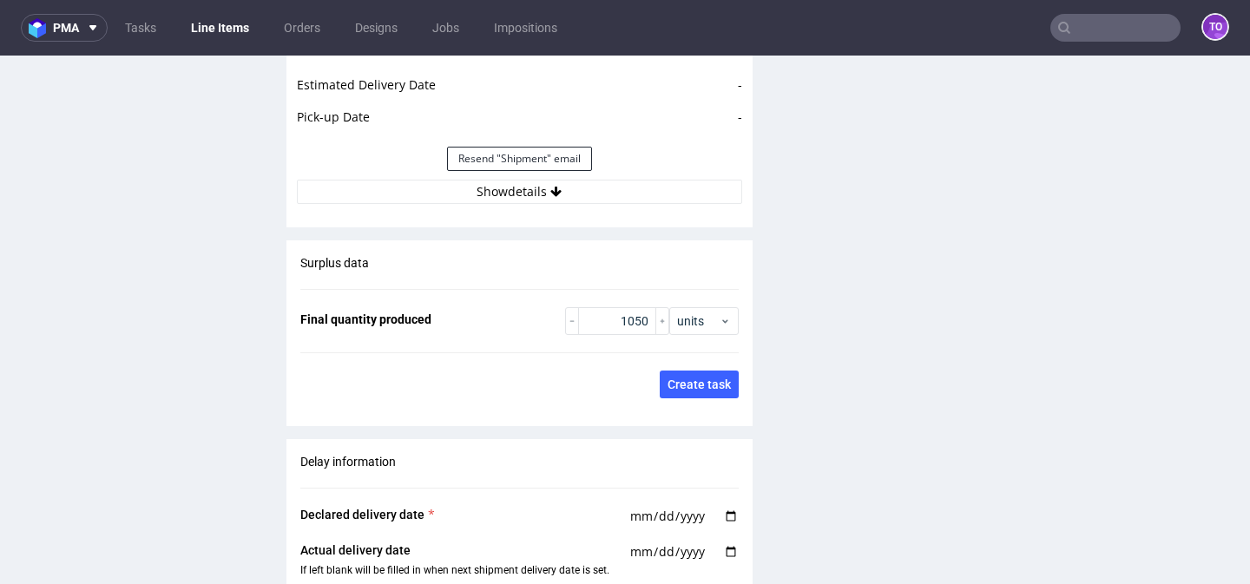
scroll to position [2453, 0]
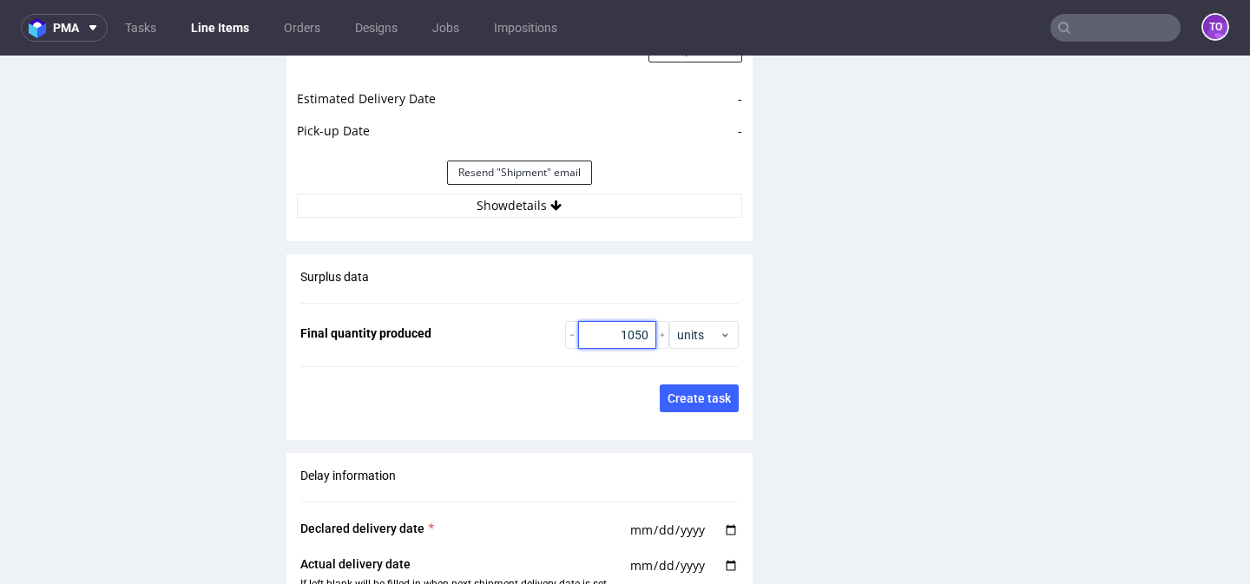
click at [635, 321] on input "1050" at bounding box center [617, 335] width 78 height 28
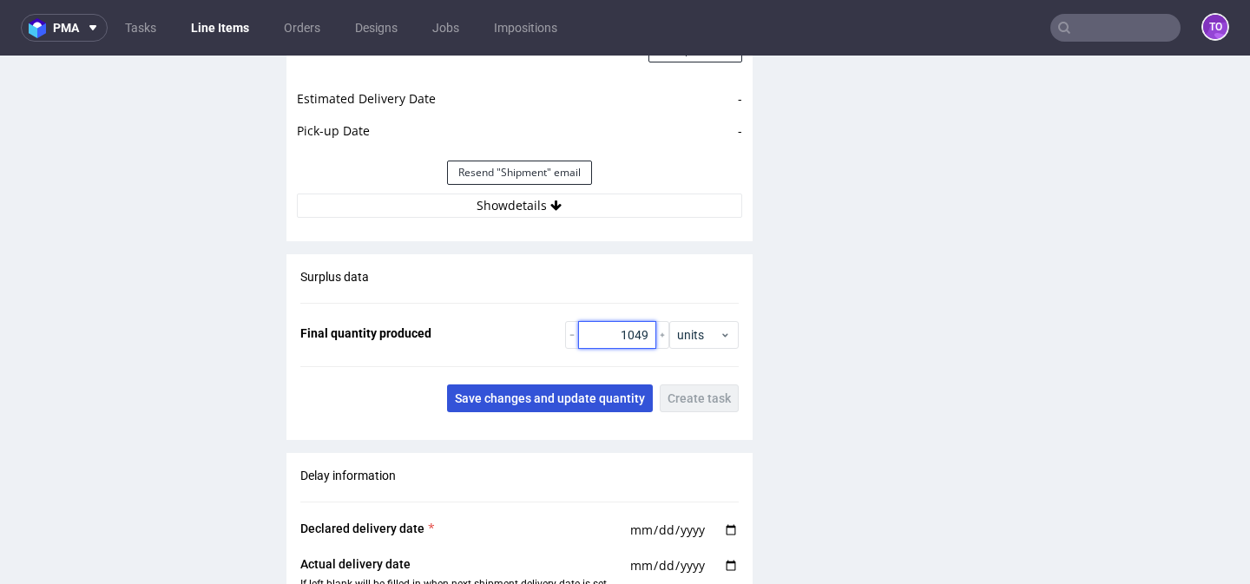
type input "1049"
click at [610, 392] on span "Save changes and update quantity" at bounding box center [550, 398] width 190 height 12
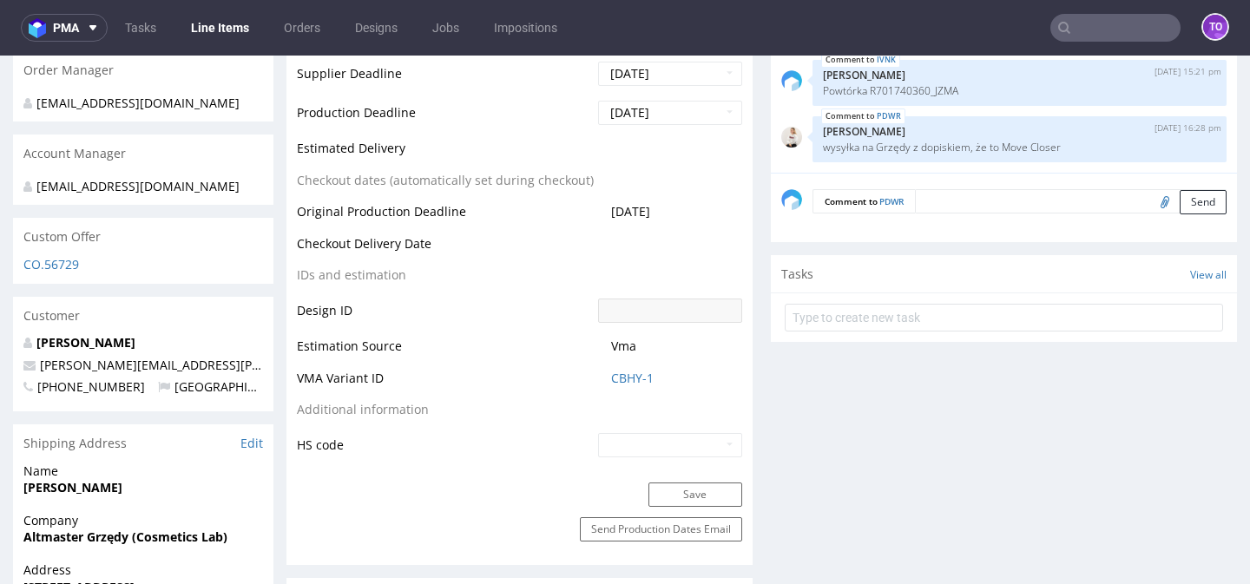
scroll to position [0, 0]
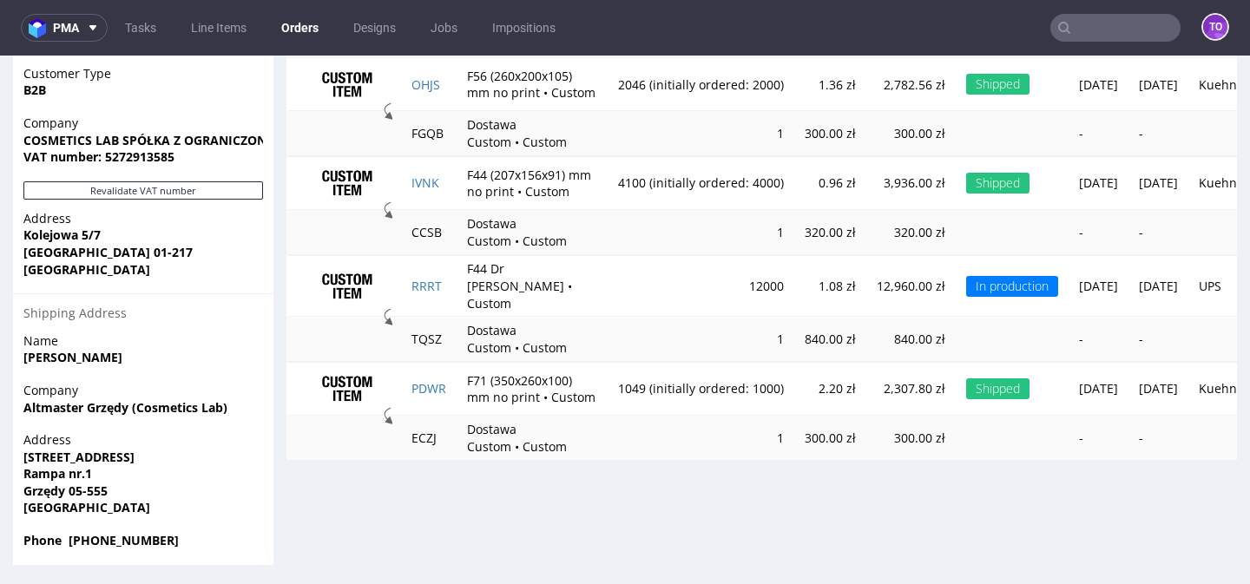
scroll to position [1235, 0]
